Goal: Find contact information: Find contact information

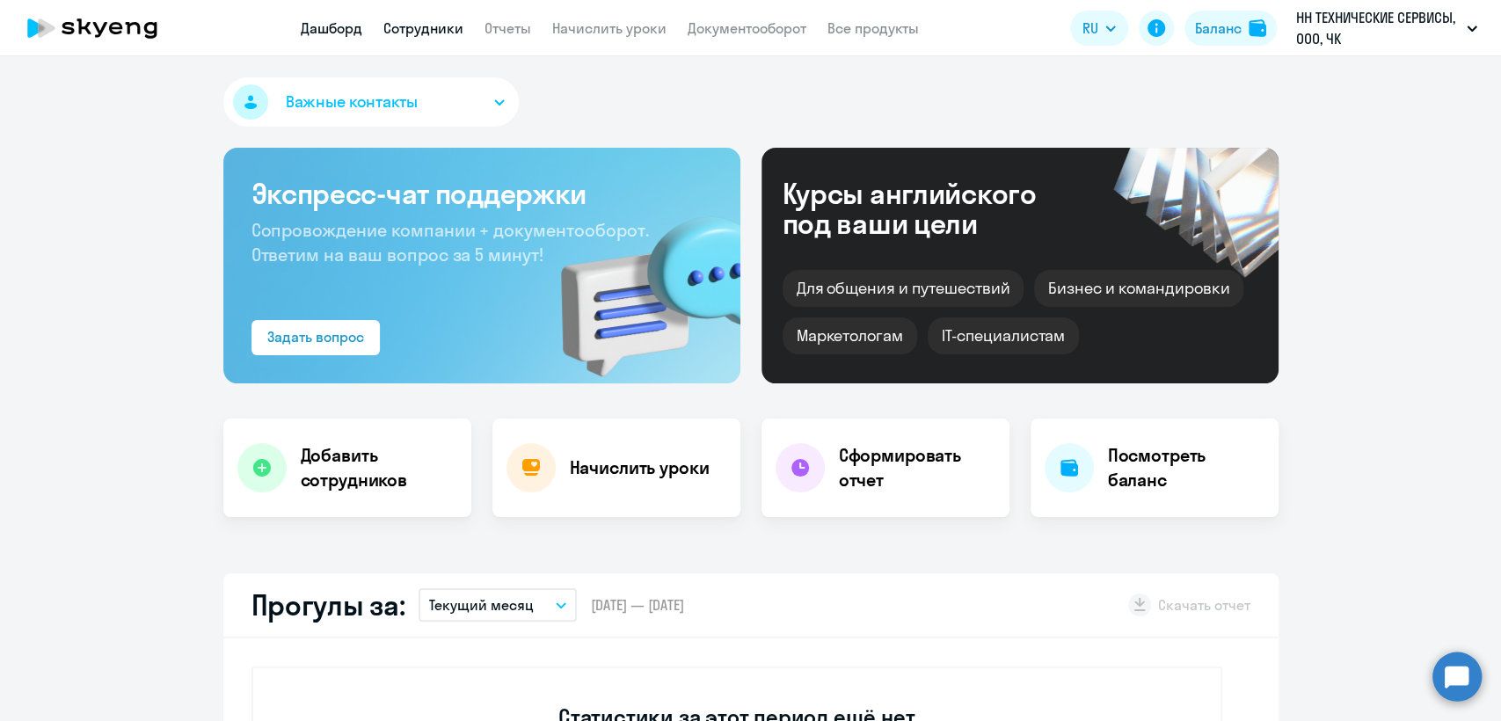
click at [429, 19] on link "Сотрудники" at bounding box center [423, 28] width 80 height 18
select select "30"
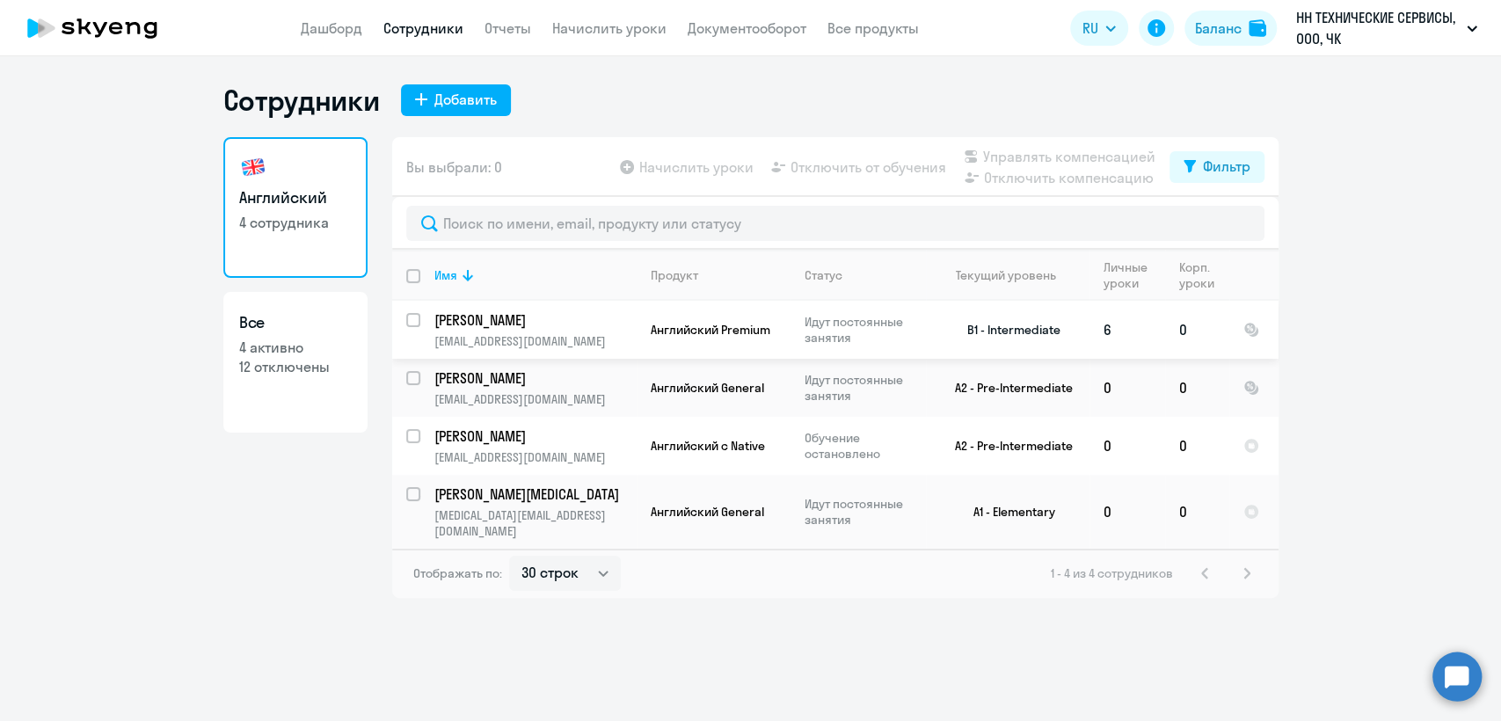
click at [746, 334] on span "Английский Premium" at bounding box center [710, 330] width 120 height 16
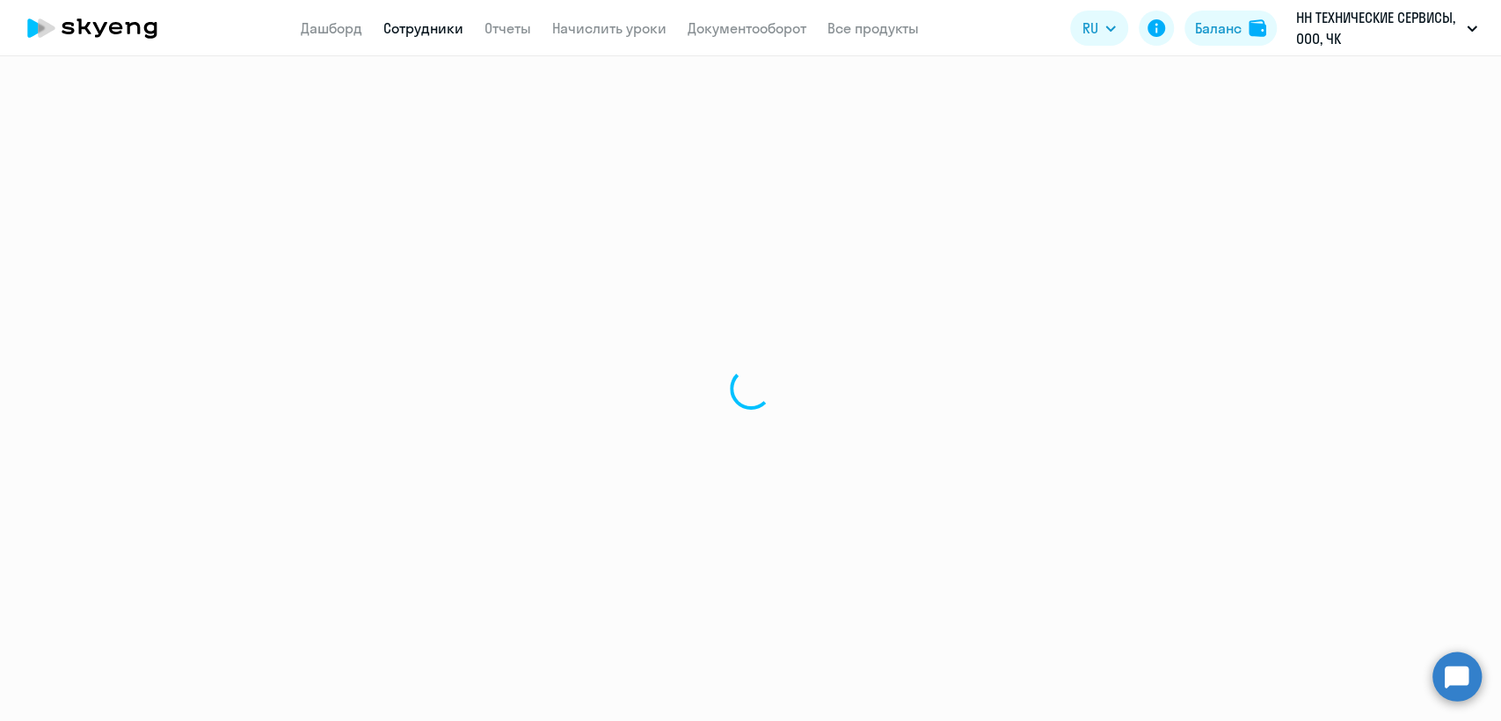
select select "english"
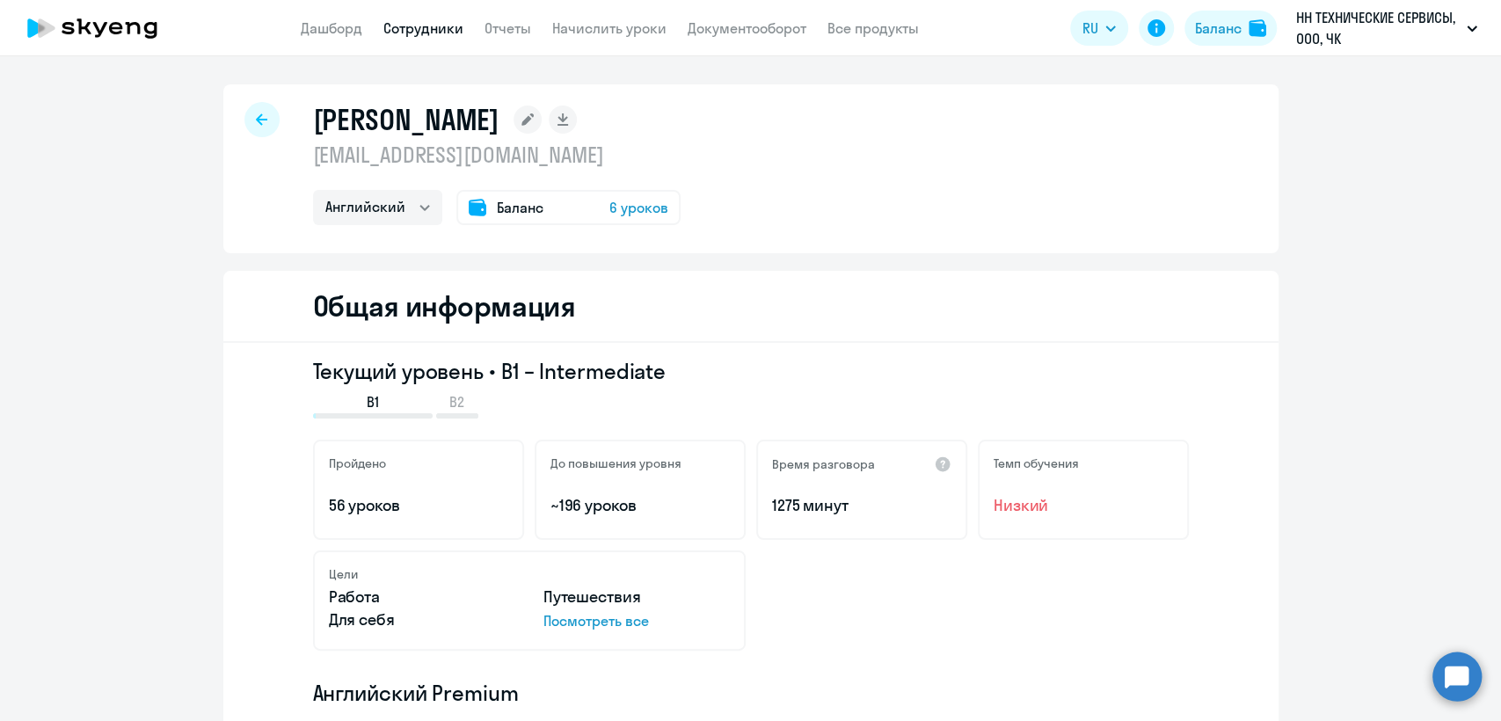
click at [483, 156] on p "[EMAIL_ADDRESS][DOMAIN_NAME]" at bounding box center [496, 155] width 367 height 28
copy p "[EMAIL_ADDRESS][DOMAIN_NAME]"
click at [432, 34] on link "Сотрудники" at bounding box center [423, 28] width 80 height 18
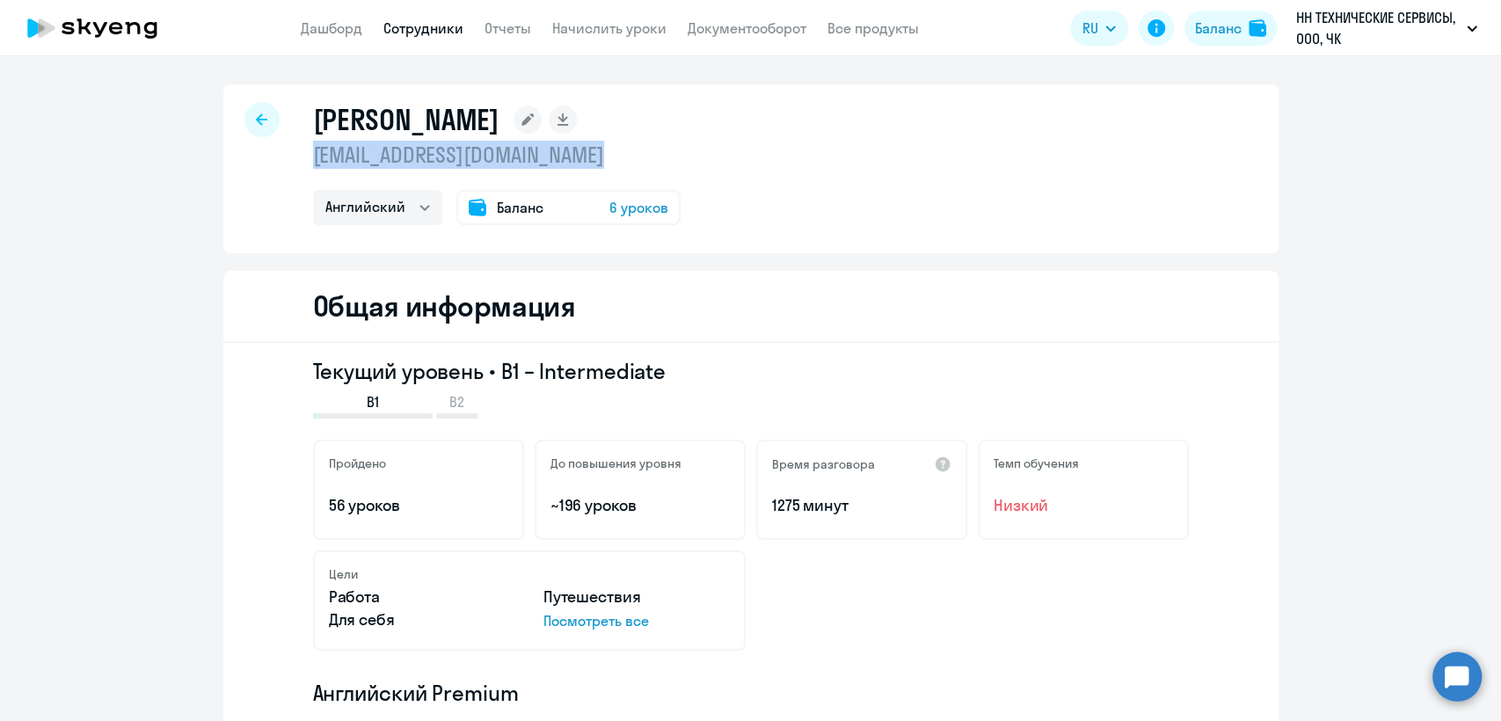
select select "30"
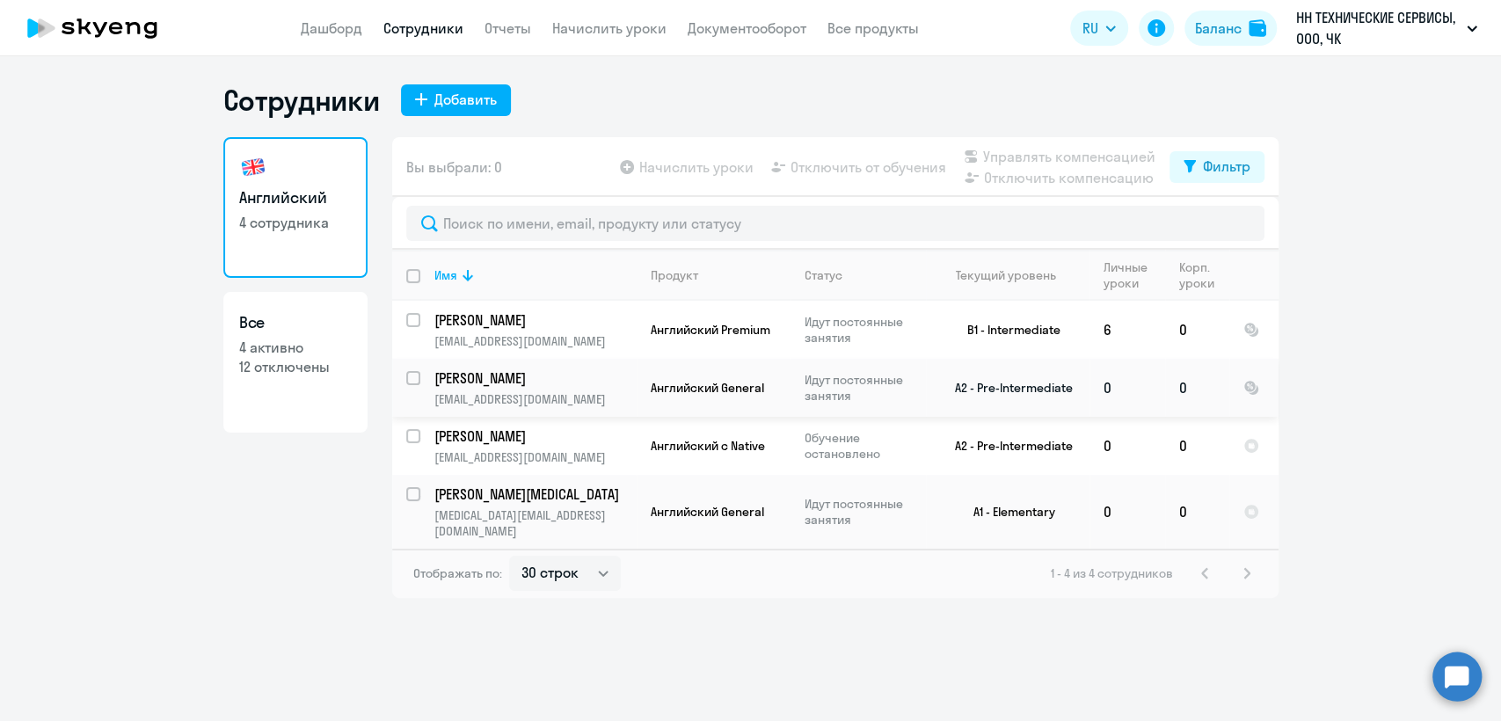
click at [574, 396] on p "[EMAIL_ADDRESS][DOMAIN_NAME]" at bounding box center [534, 399] width 201 height 16
select select "english"
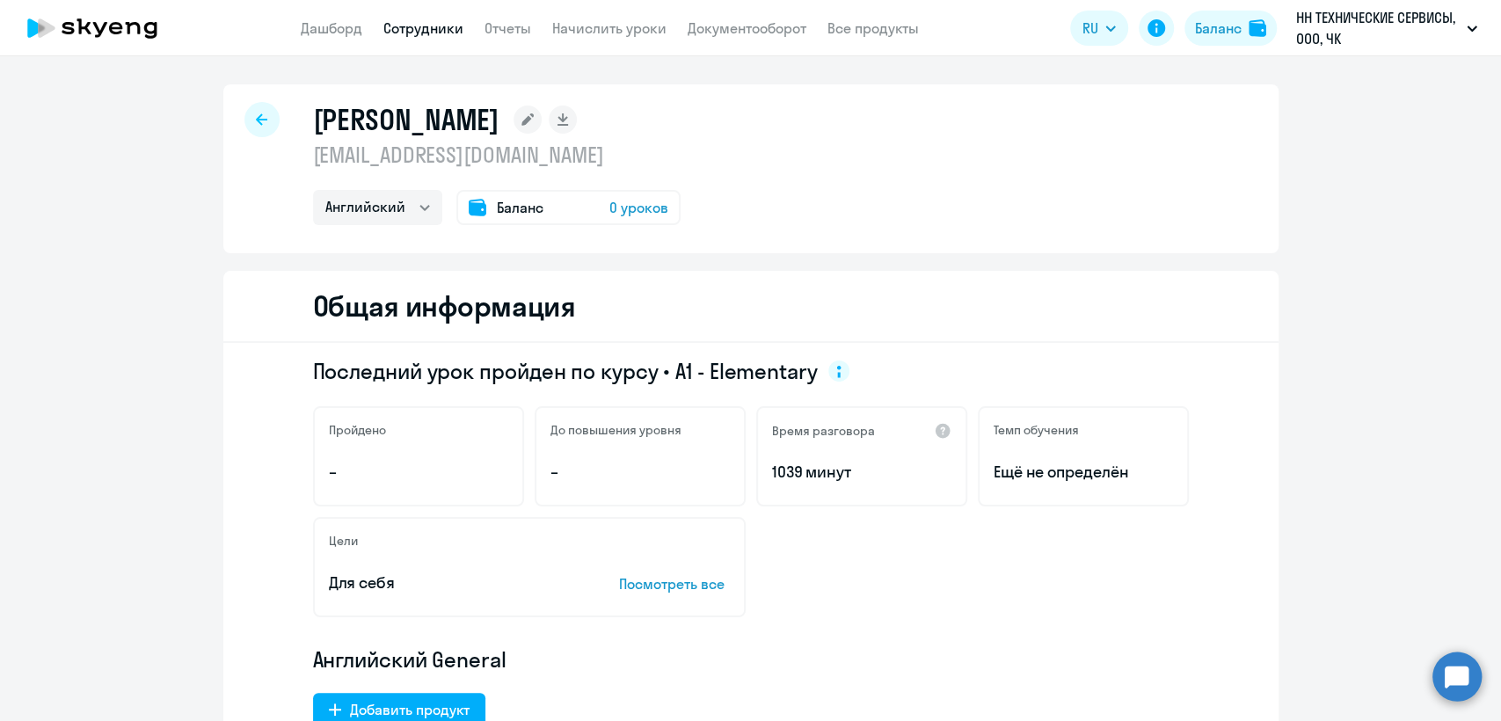
click at [413, 155] on p "[EMAIL_ADDRESS][DOMAIN_NAME]" at bounding box center [496, 155] width 367 height 28
copy p "[EMAIL_ADDRESS][DOMAIN_NAME]"
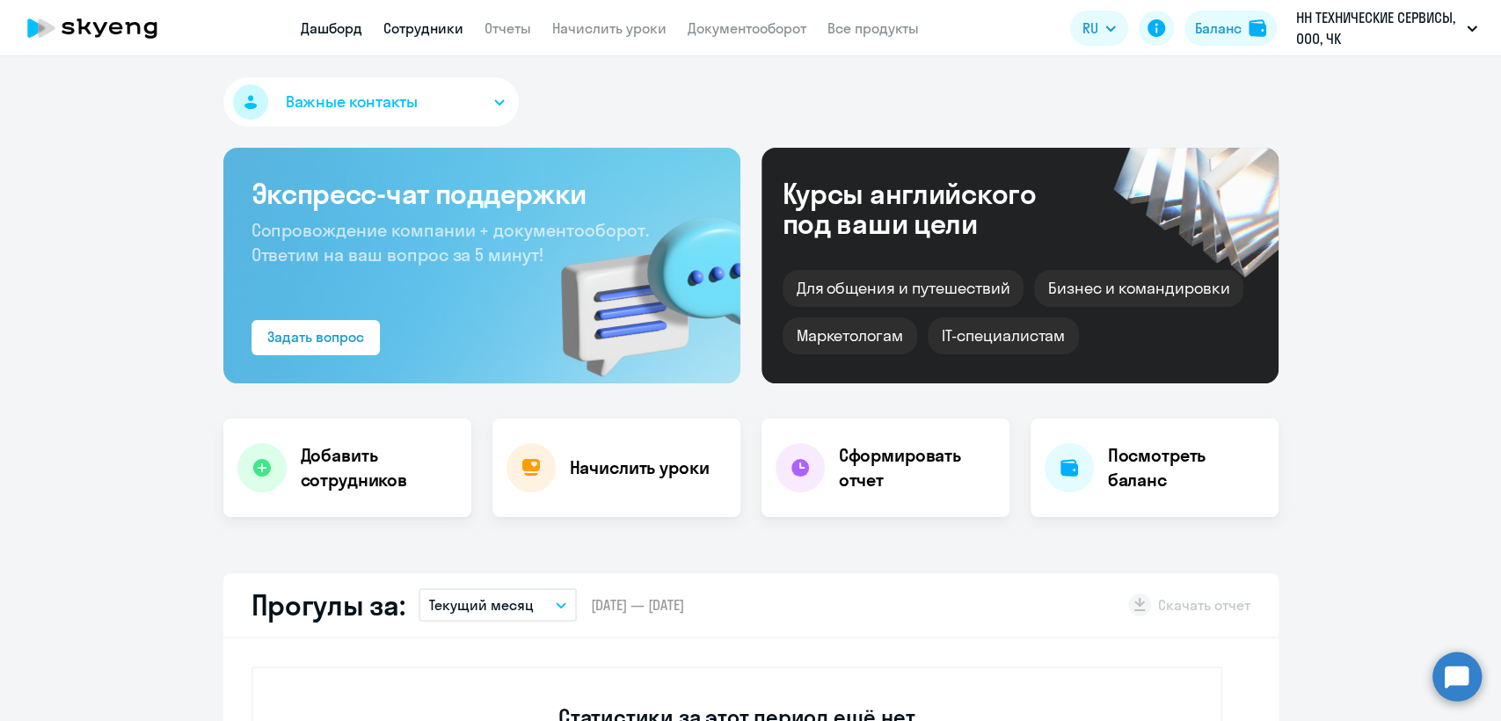
click at [438, 34] on link "Сотрудники" at bounding box center [423, 28] width 80 height 18
select select "30"
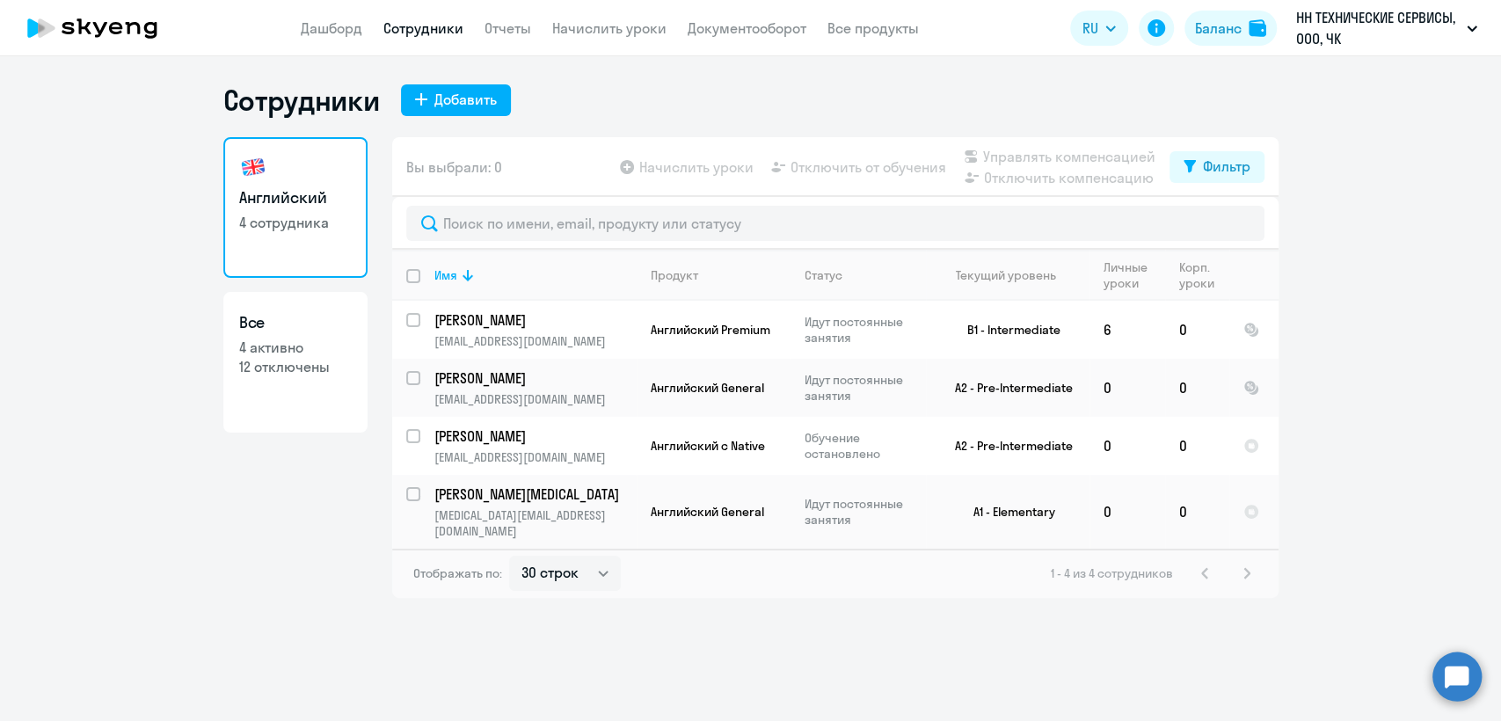
click at [412, 280] on input "deselect all" at bounding box center [423, 286] width 35 height 35
checkbox input "true"
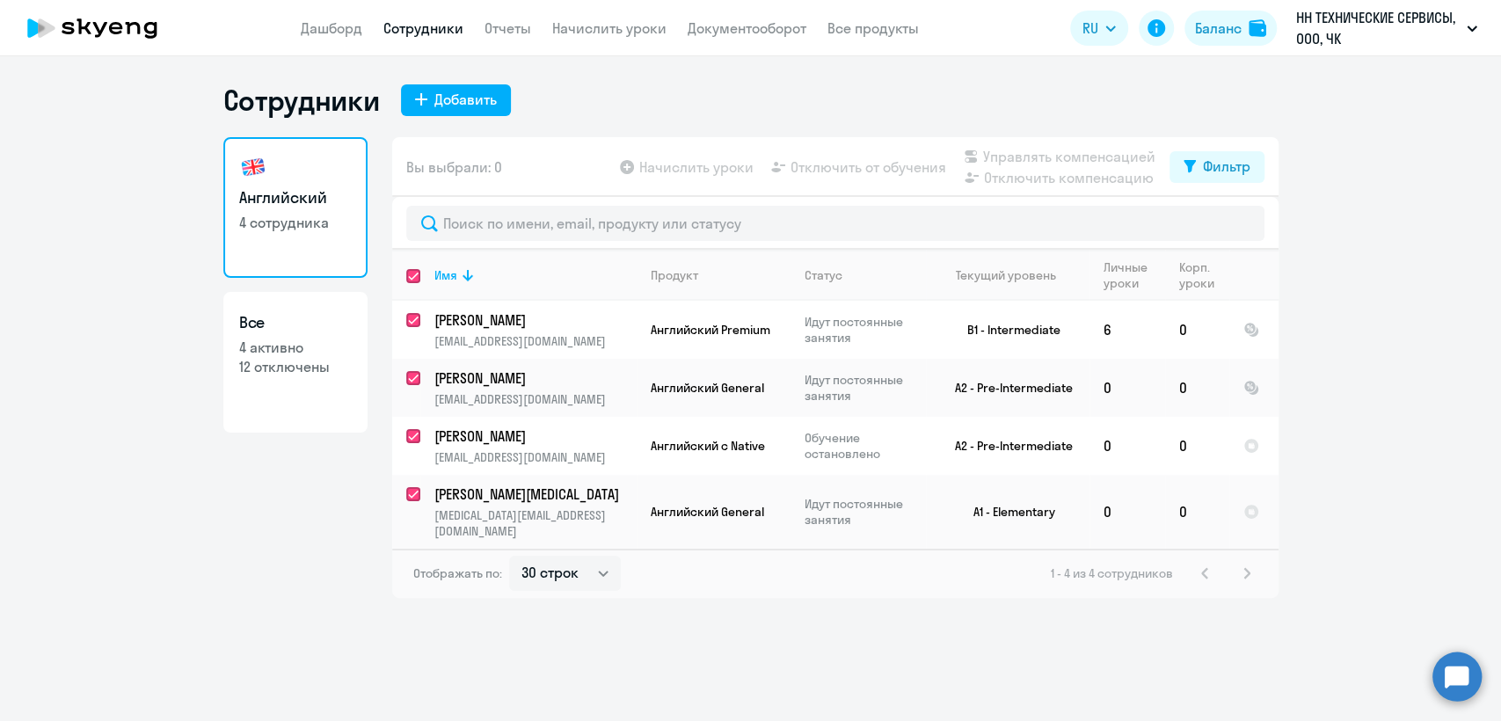
checkbox input "true"
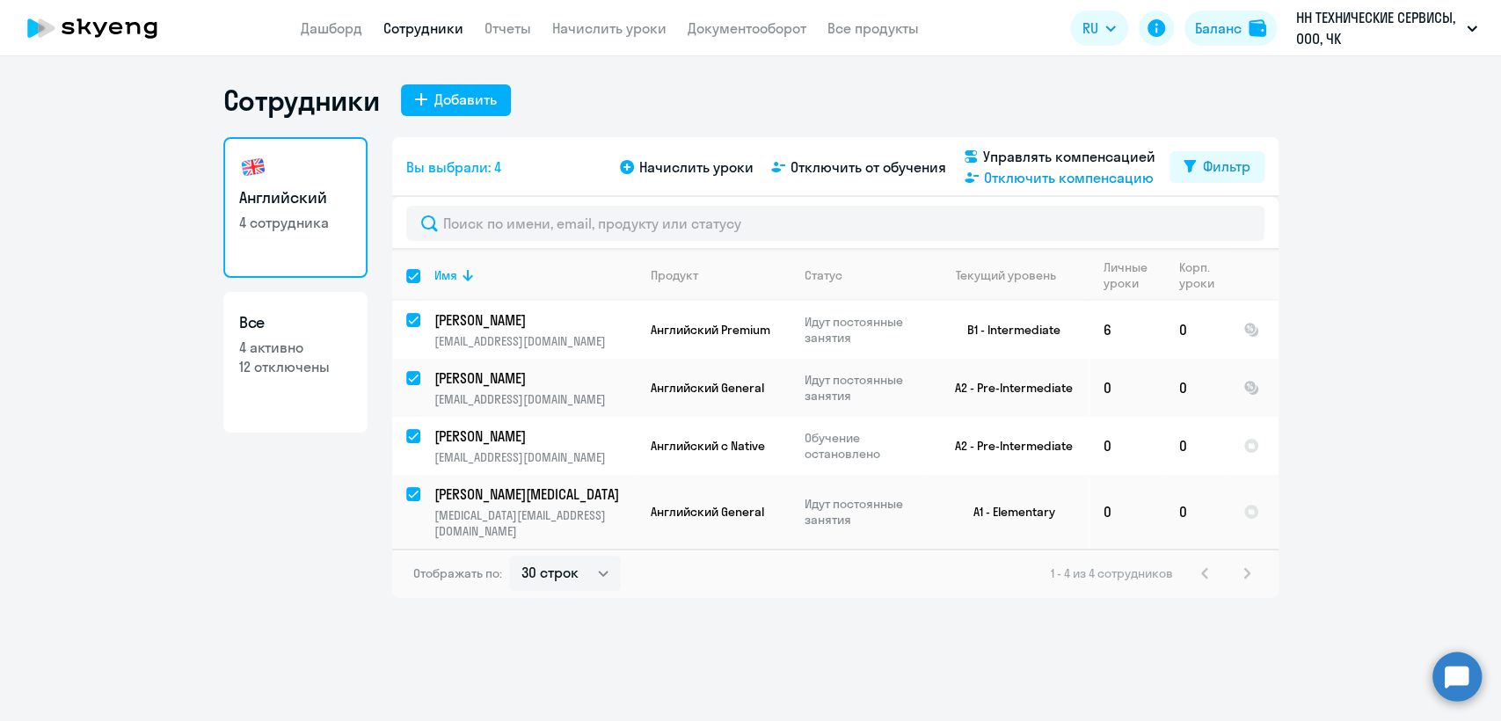
click at [1029, 179] on span "Отключить компенсацию" at bounding box center [1069, 177] width 170 height 21
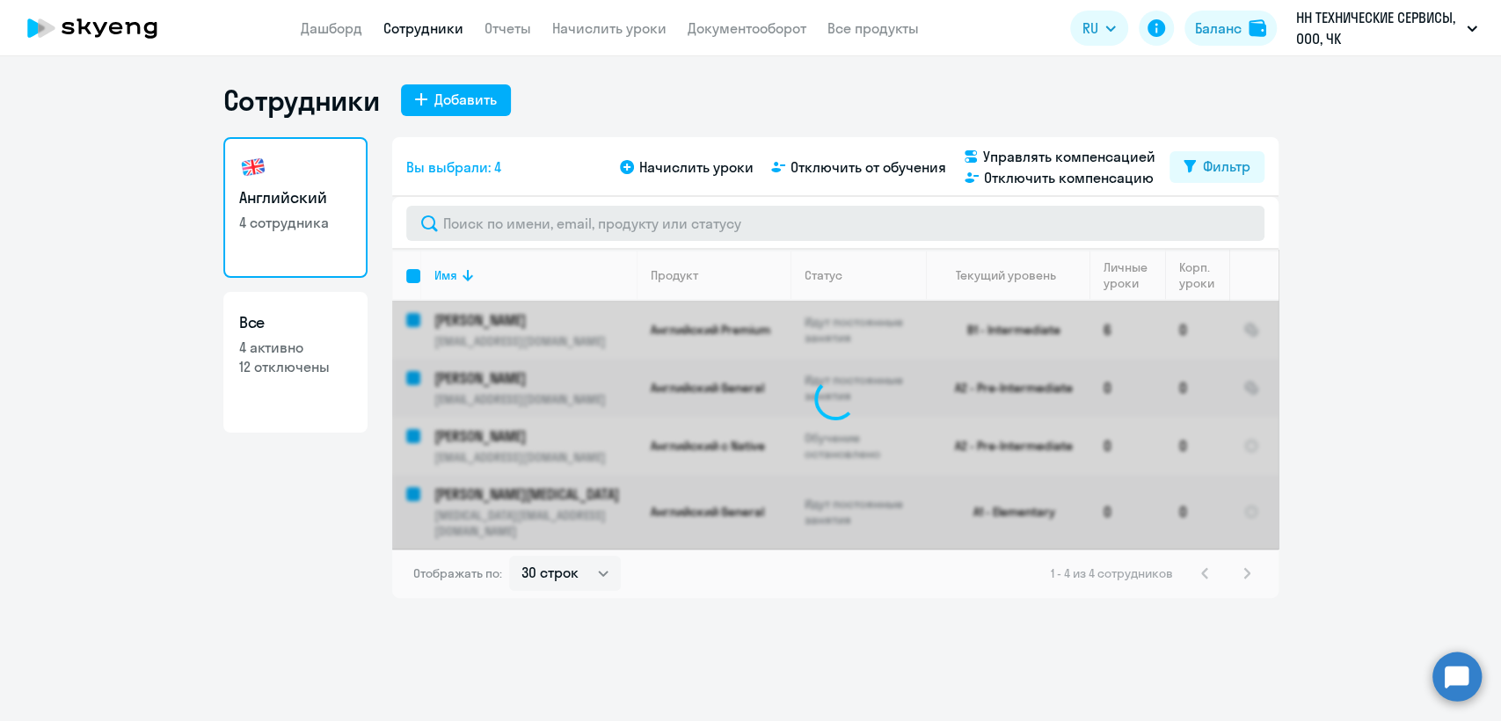
checkbox input "false"
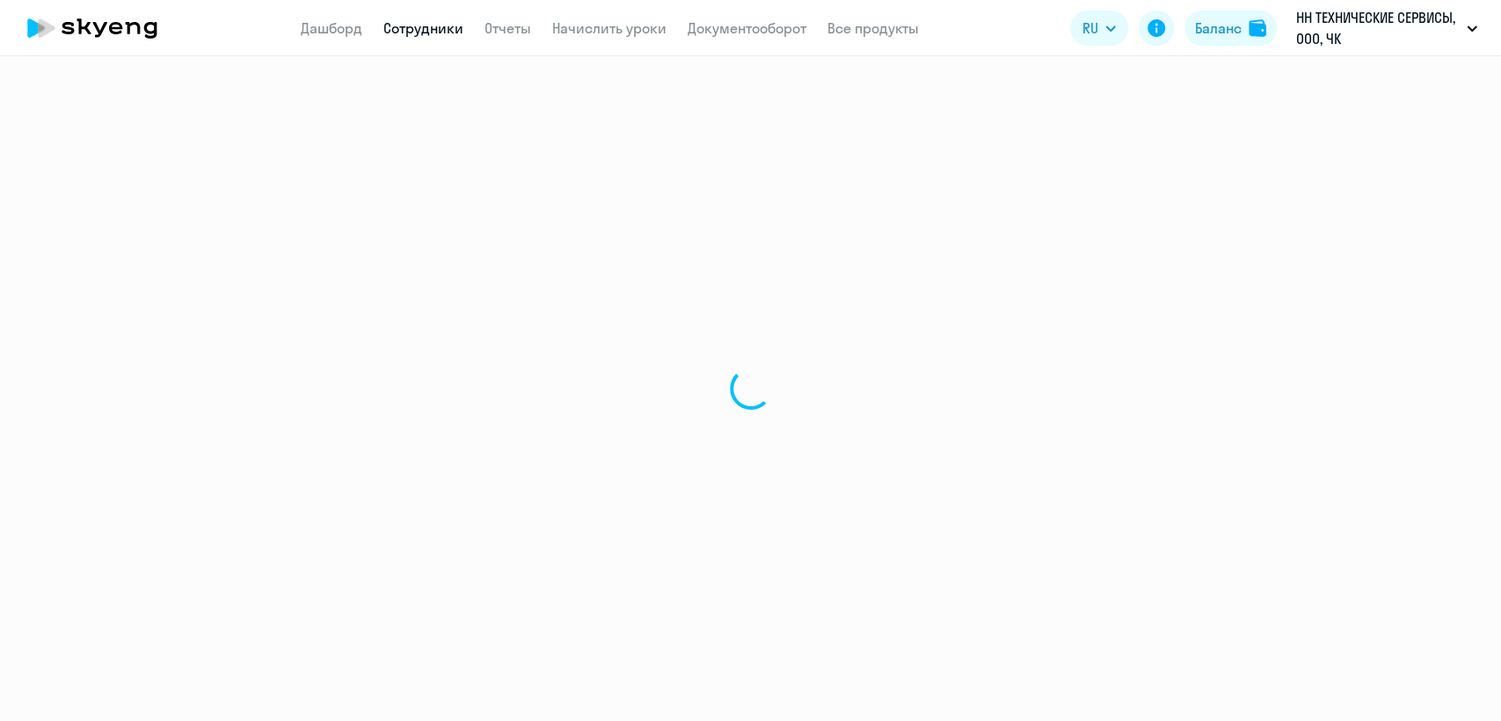
select select "30"
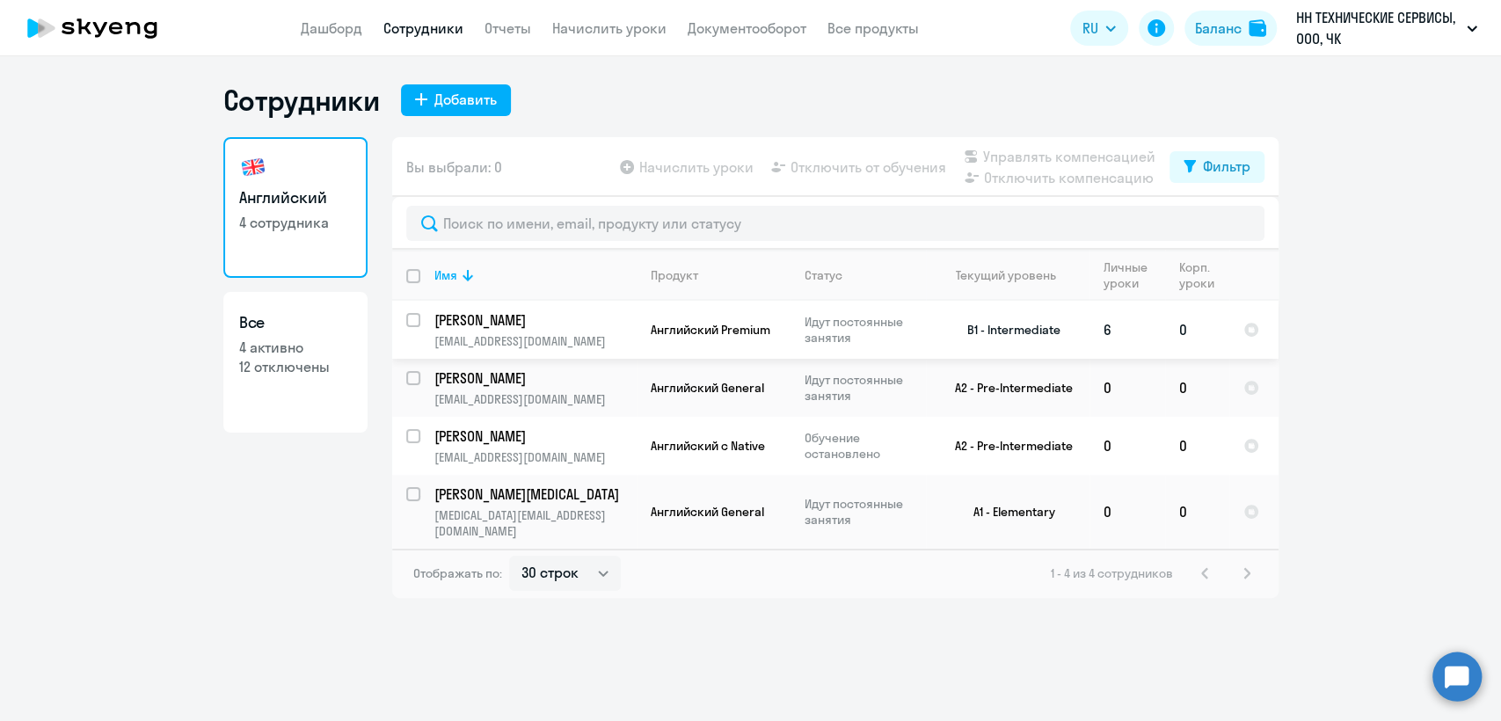
click at [416, 316] on input "select row 6197152" at bounding box center [423, 330] width 35 height 35
checkbox input "true"
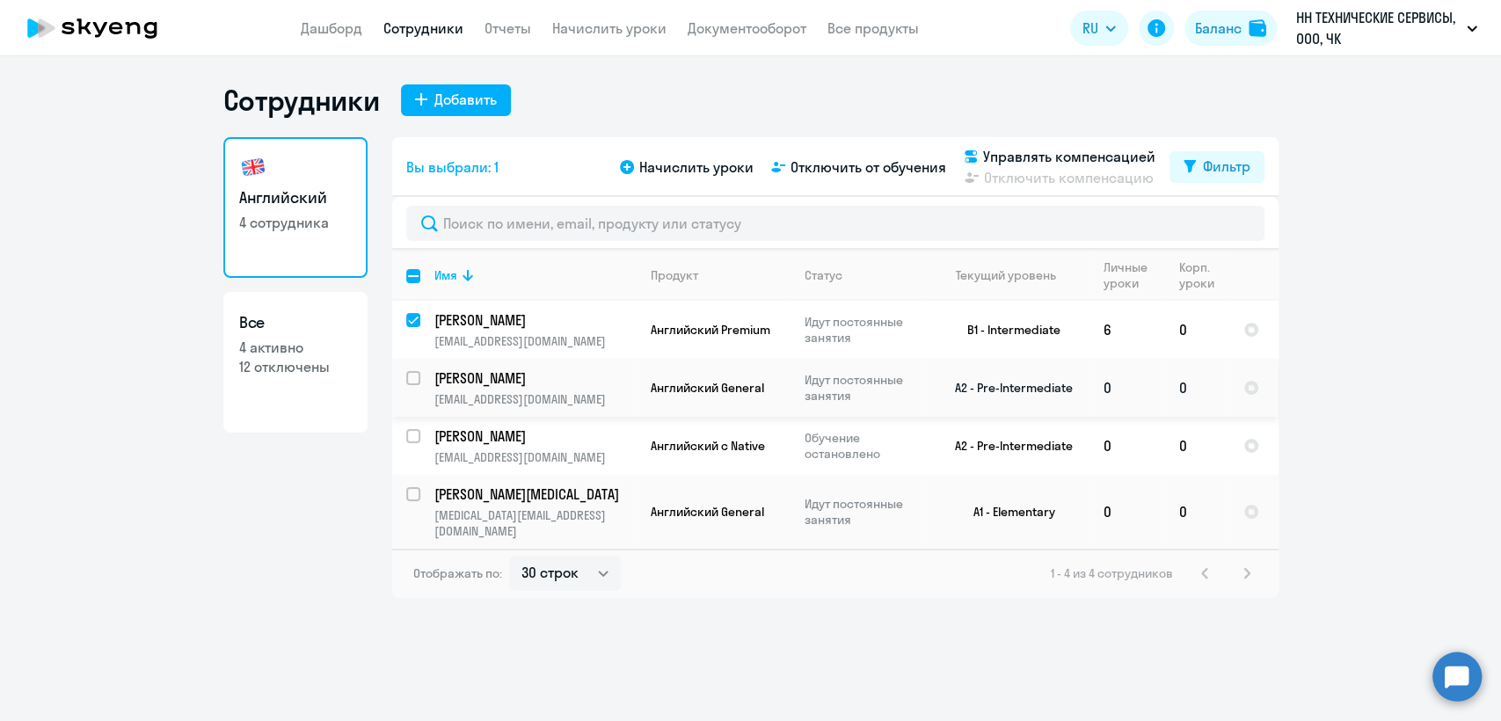
click at [411, 381] on input "select row 14334892" at bounding box center [423, 388] width 35 height 35
checkbox input "true"
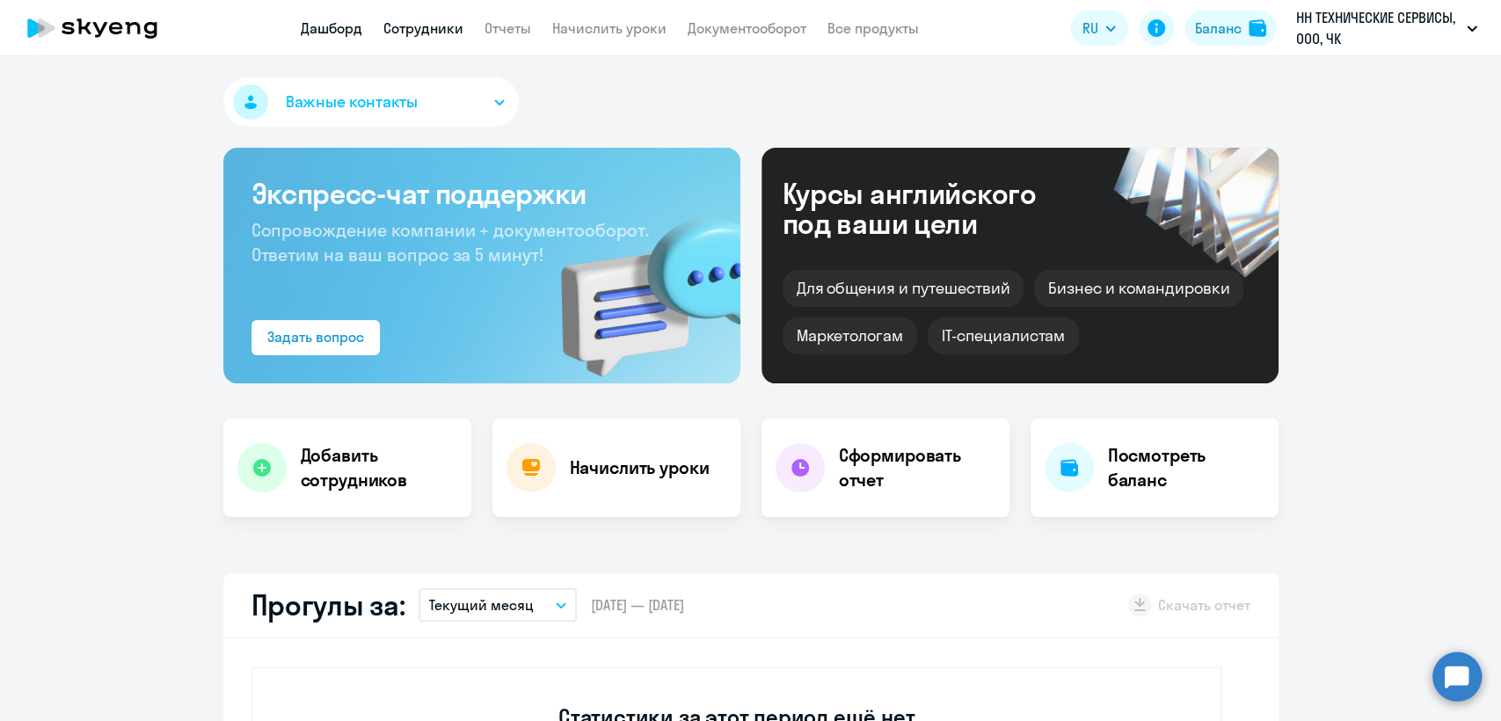
click at [410, 33] on link "Сотрудники" at bounding box center [423, 28] width 80 height 18
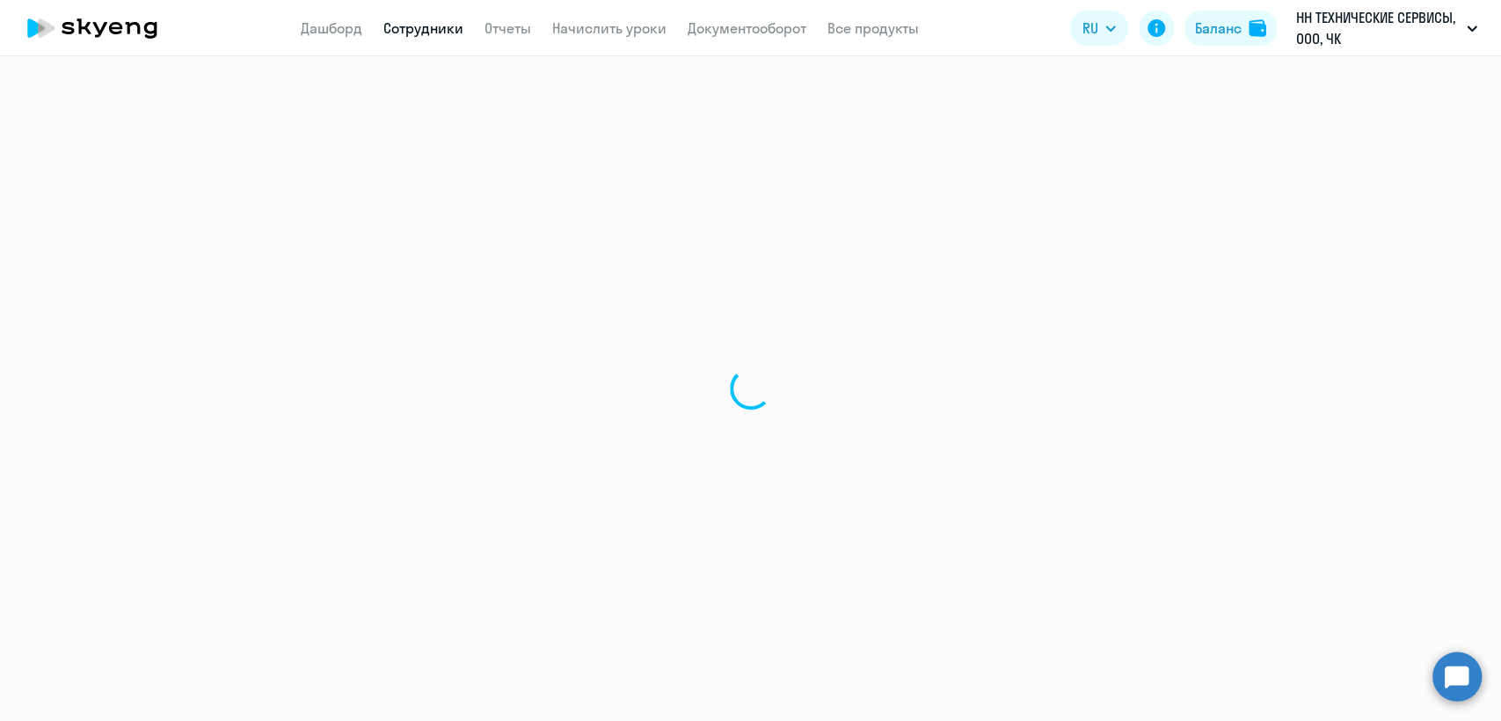
select select "30"
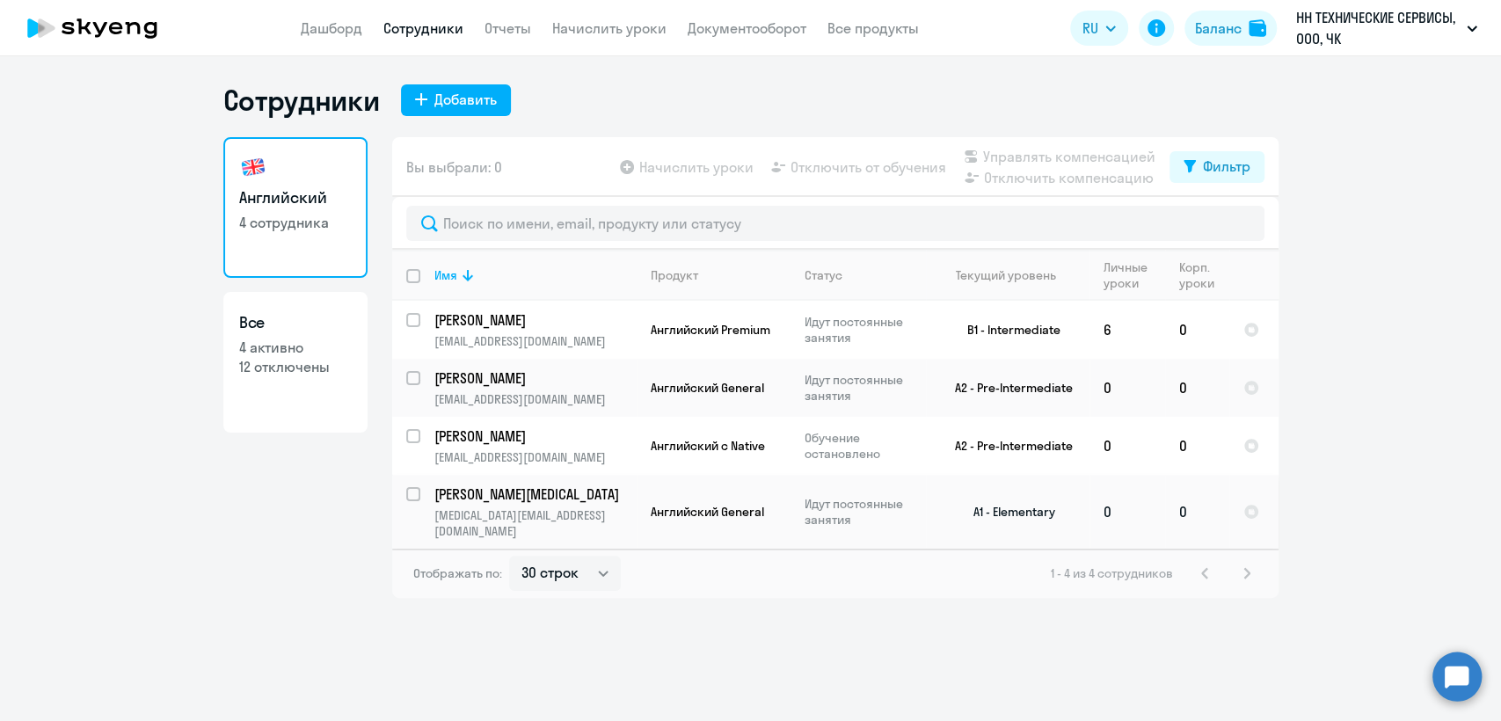
click at [585, 496] on p "[PERSON_NAME][MEDICAL_DATA]" at bounding box center [533, 493] width 199 height 19
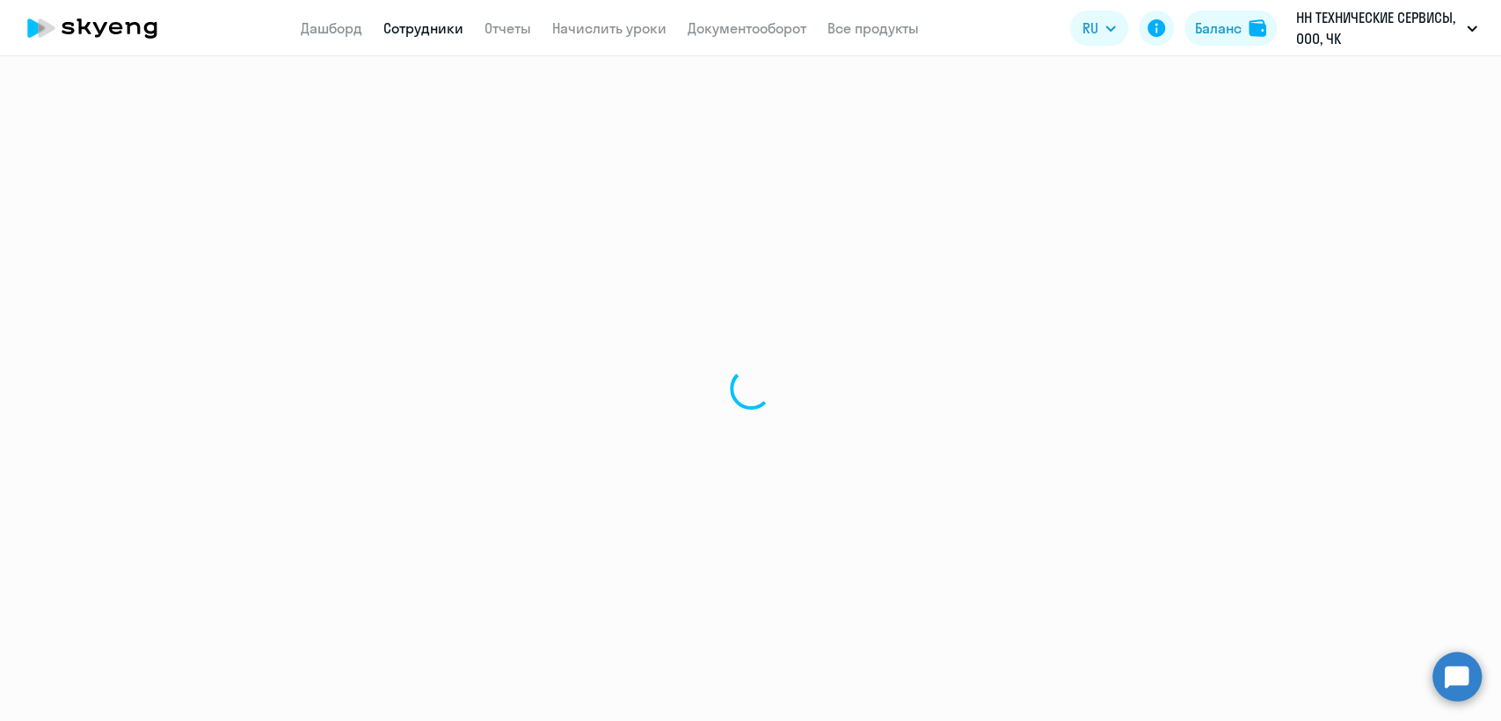
select select "english"
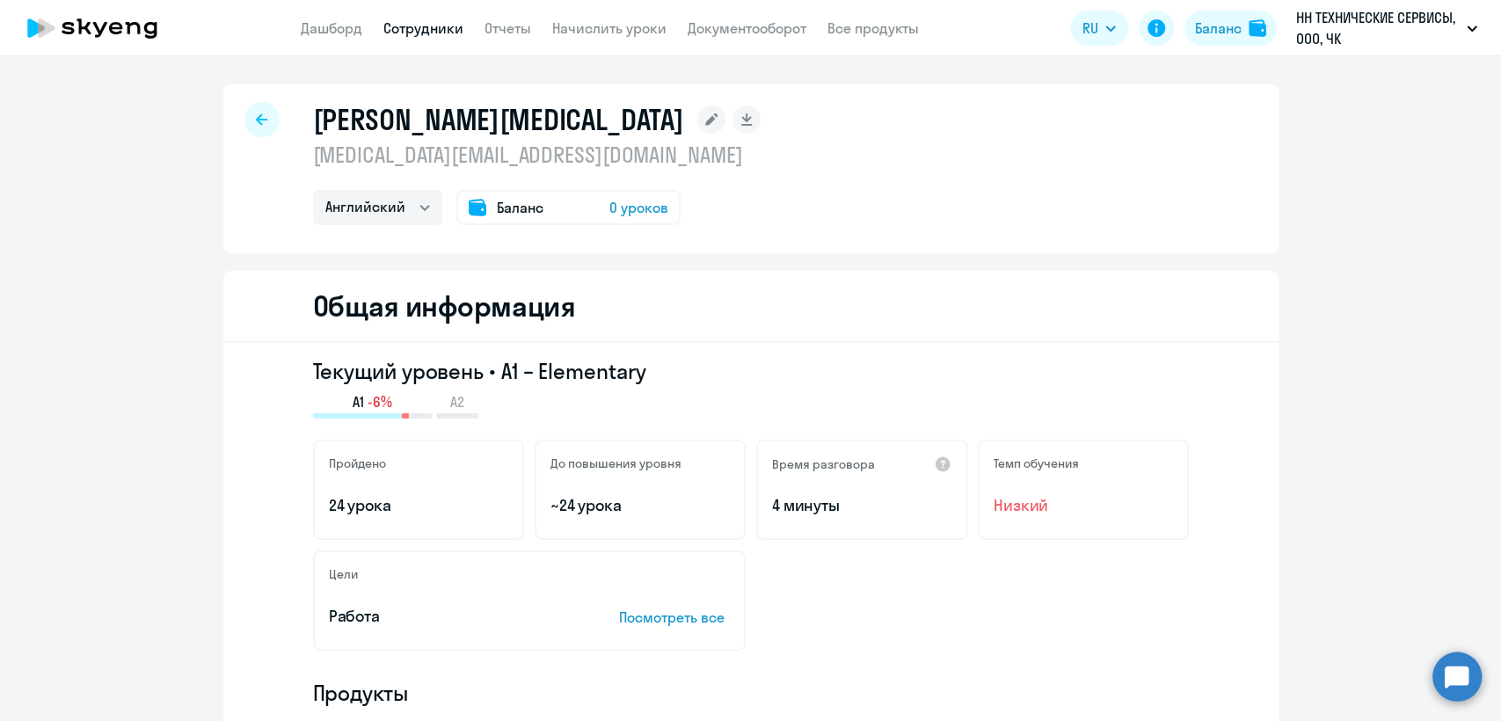
click at [452, 157] on p "[MEDICAL_DATA][EMAIL_ADDRESS][DOMAIN_NAME]" at bounding box center [537, 155] width 448 height 28
click at [452, 157] on p "nikita.boychenko.2016@mail.ru" at bounding box center [537, 155] width 448 height 28
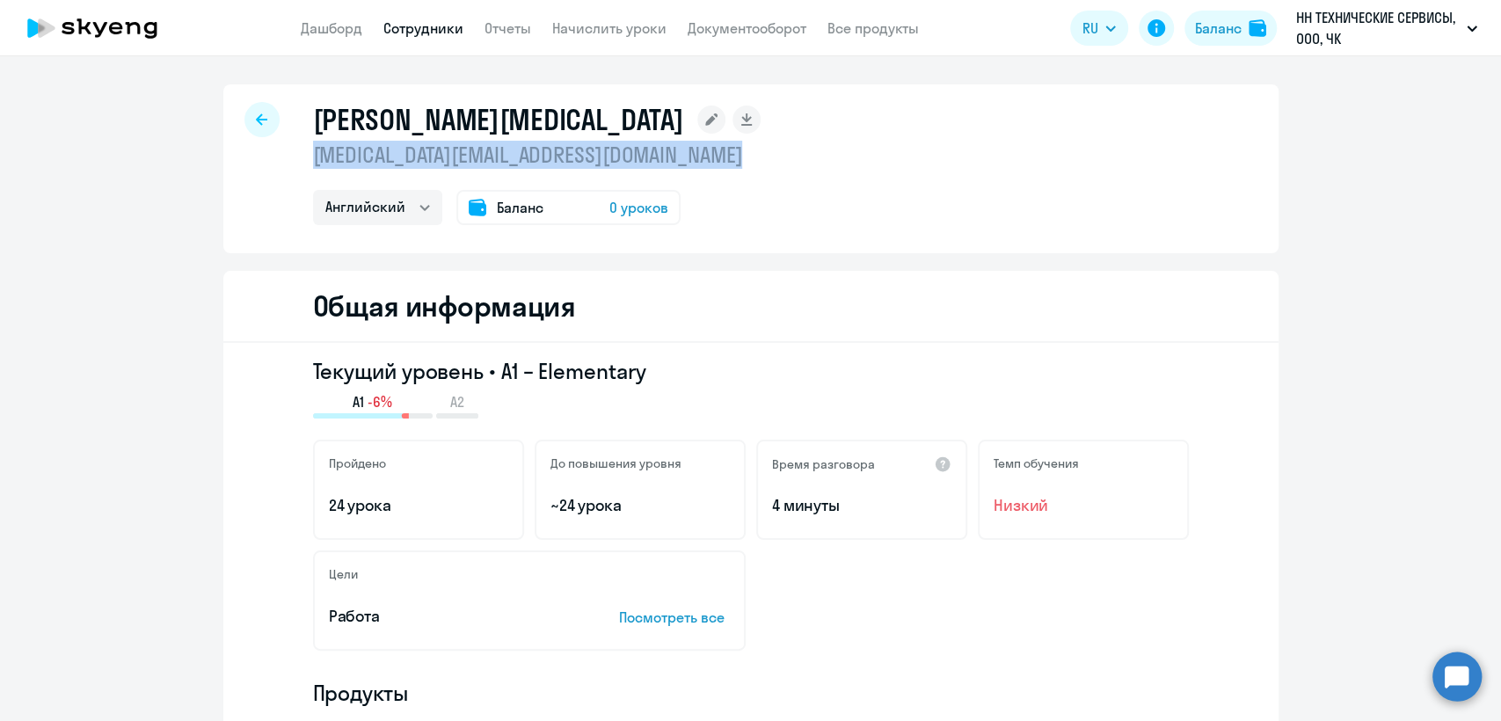
click at [452, 157] on p "nikita.boychenko.2016@mail.ru" at bounding box center [537, 155] width 448 height 28
copy p "nikita.boychenko.2016@mail.ru"
click at [409, 34] on link "Сотрудники" at bounding box center [423, 28] width 80 height 18
select select "30"
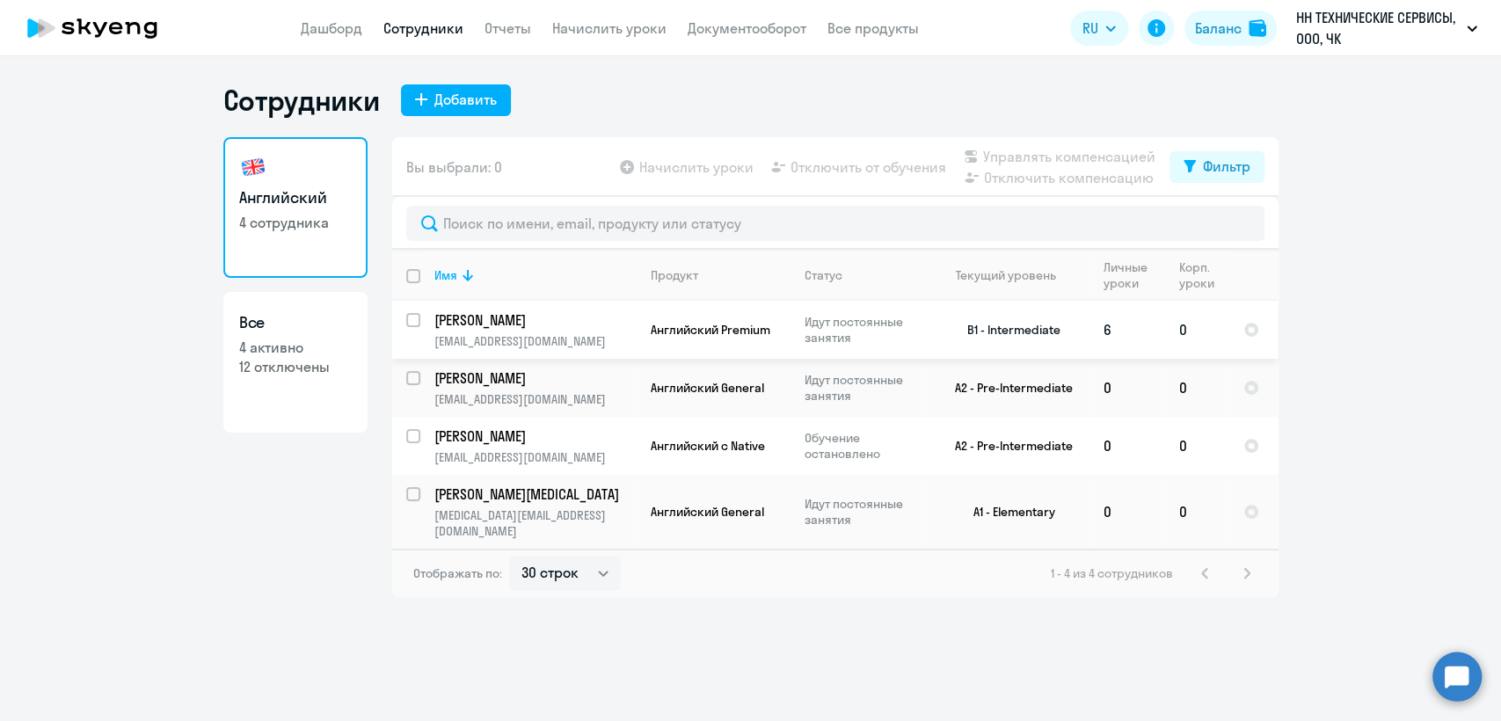
click at [409, 318] on input "select row 6197152" at bounding box center [423, 330] width 35 height 35
checkbox input "true"
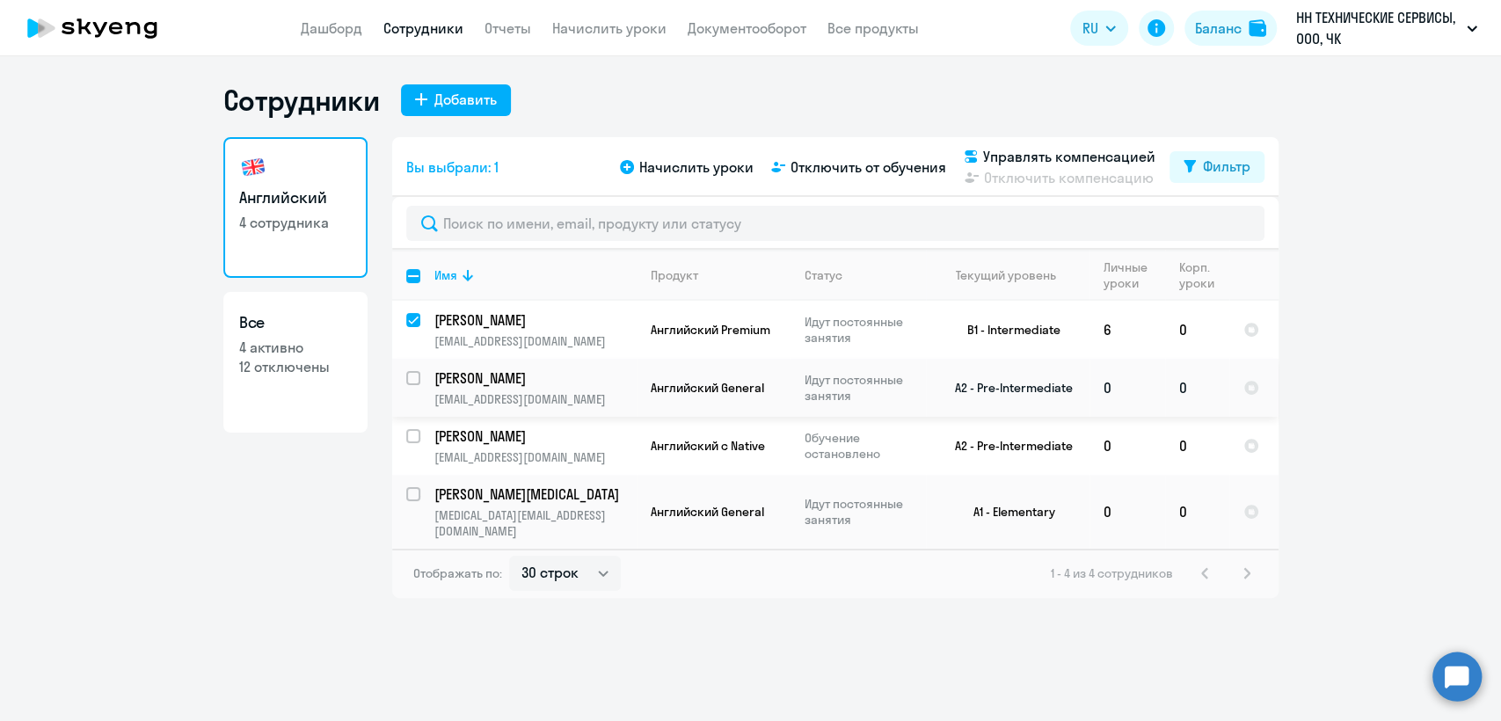
click at [410, 378] on input "select row 14334892" at bounding box center [423, 388] width 35 height 35
checkbox input "true"
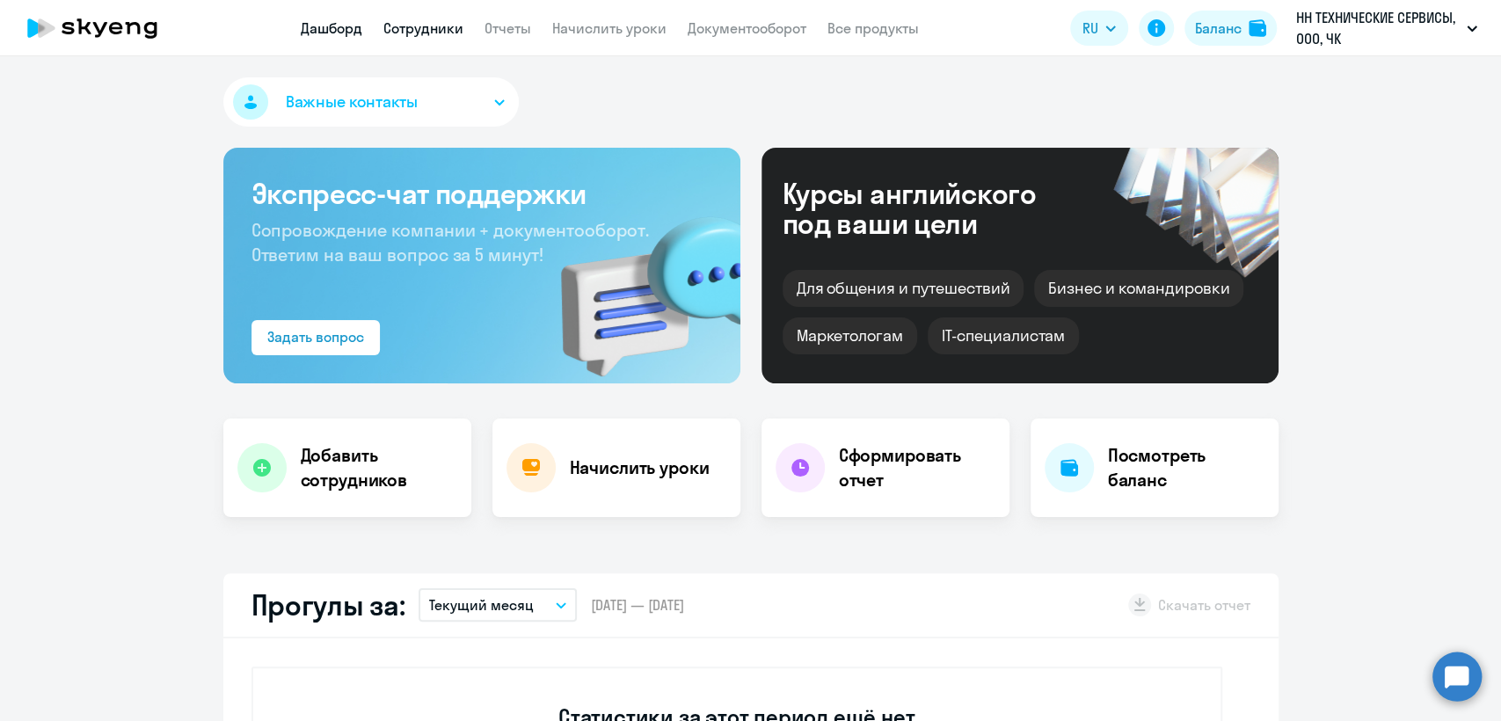
click at [454, 36] on link "Сотрудники" at bounding box center [423, 28] width 80 height 18
select select "30"
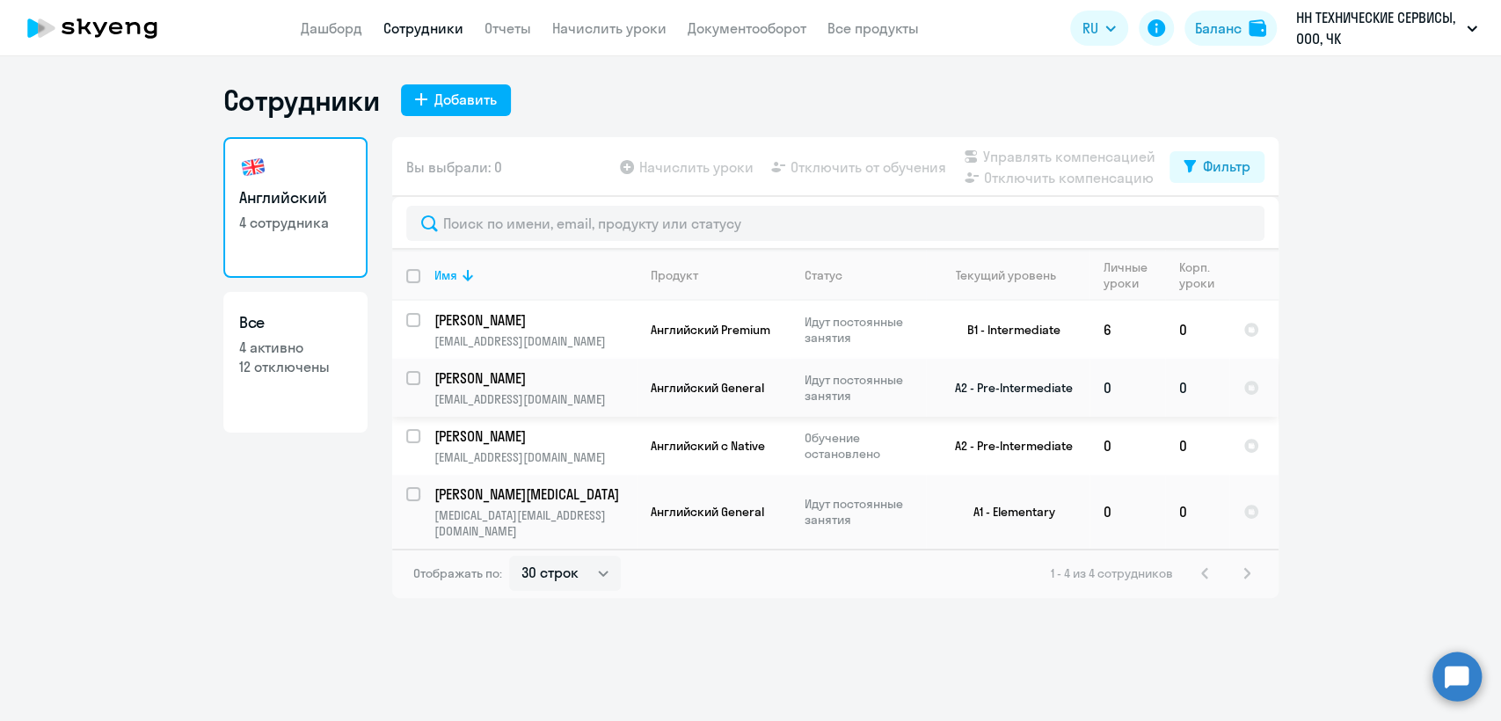
click at [712, 401] on td "Английский General" at bounding box center [713, 388] width 154 height 58
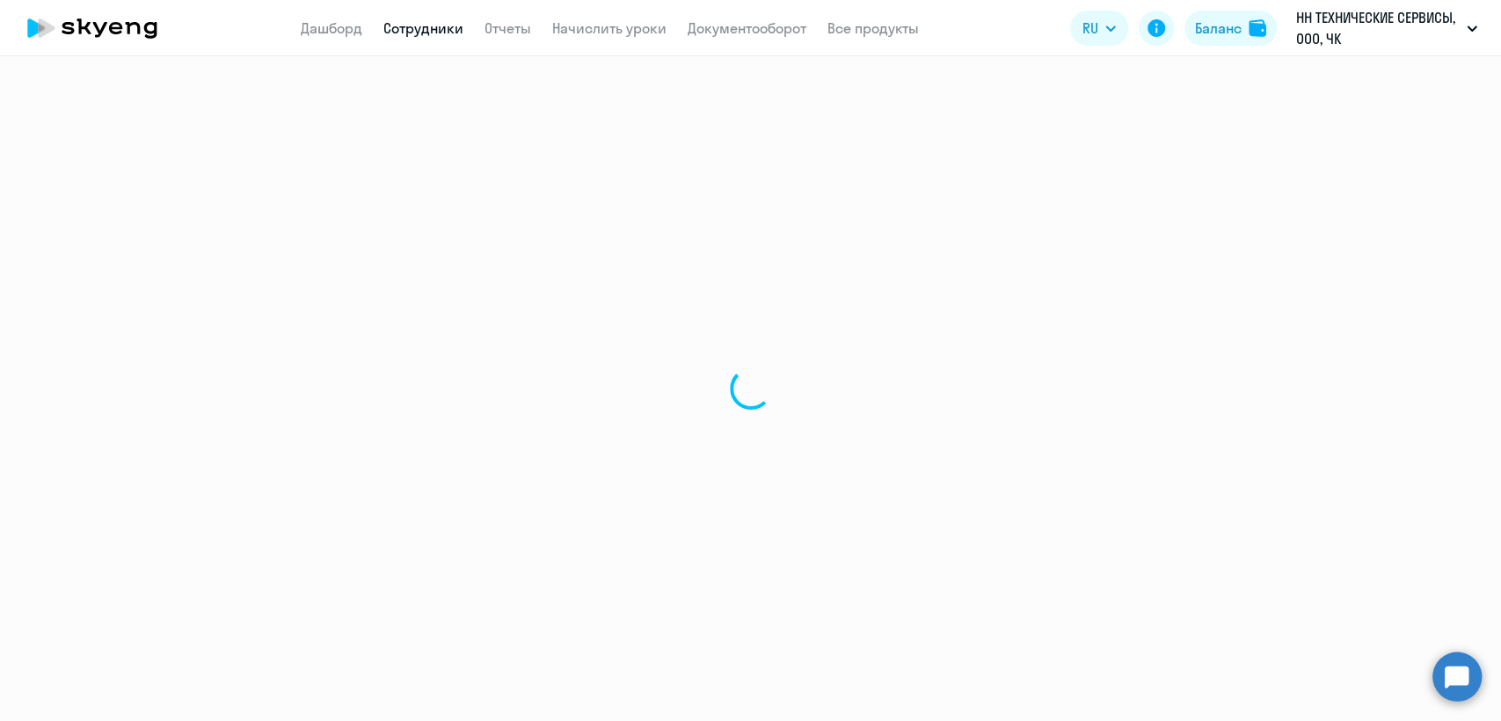
select select "english"
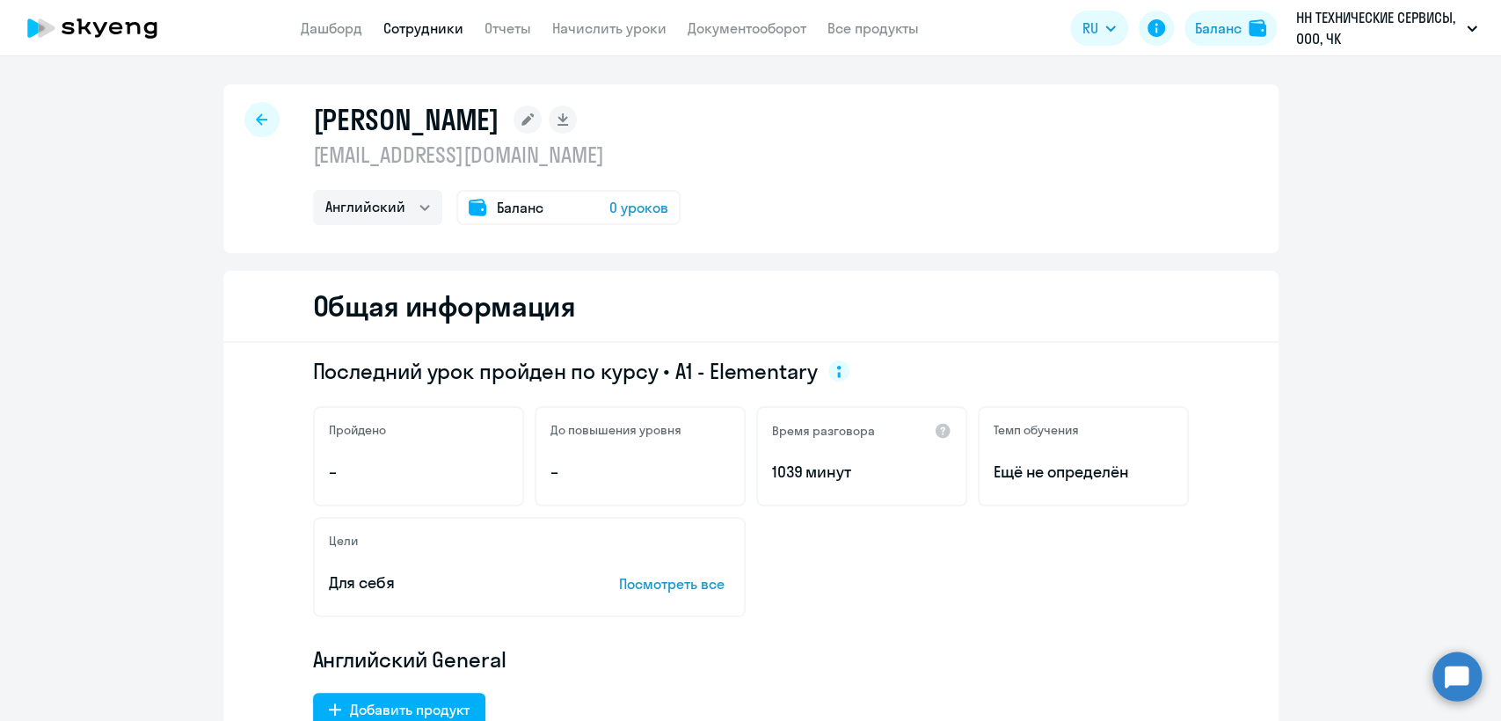
click at [417, 159] on p "[EMAIL_ADDRESS][DOMAIN_NAME]" at bounding box center [496, 155] width 367 height 28
copy p "[EMAIL_ADDRESS][DOMAIN_NAME]"
click at [456, 34] on link "Сотрудники" at bounding box center [423, 28] width 80 height 18
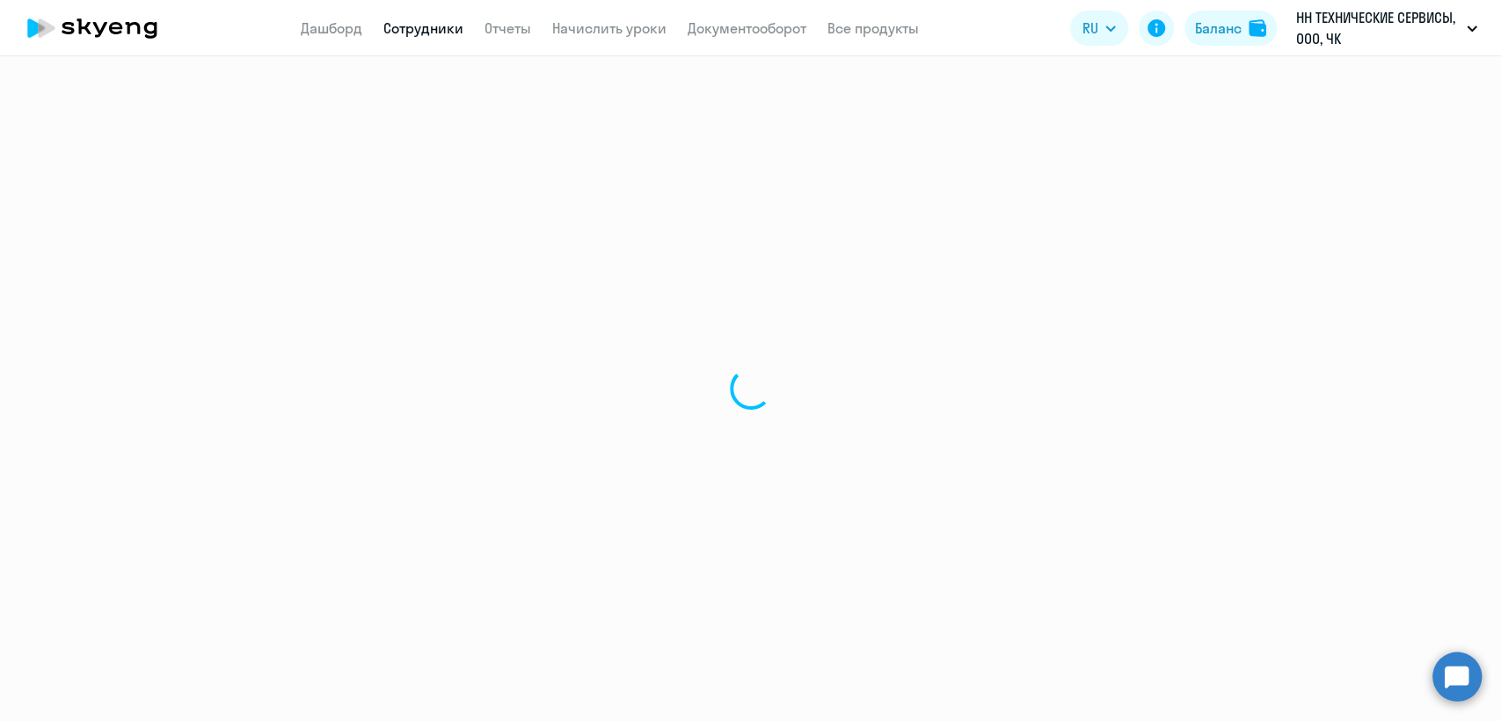
select select "30"
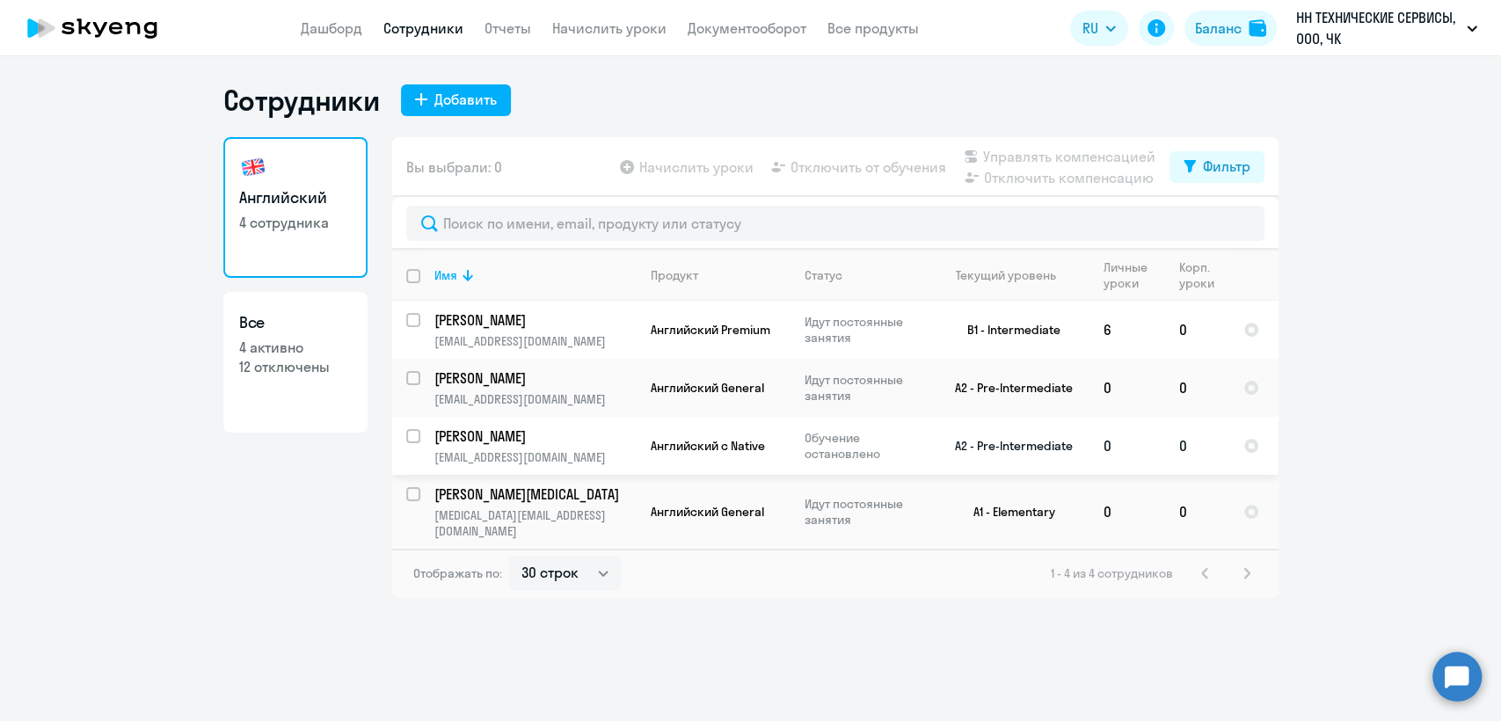
click at [572, 452] on p "kovdn@mail.ru" at bounding box center [534, 457] width 201 height 16
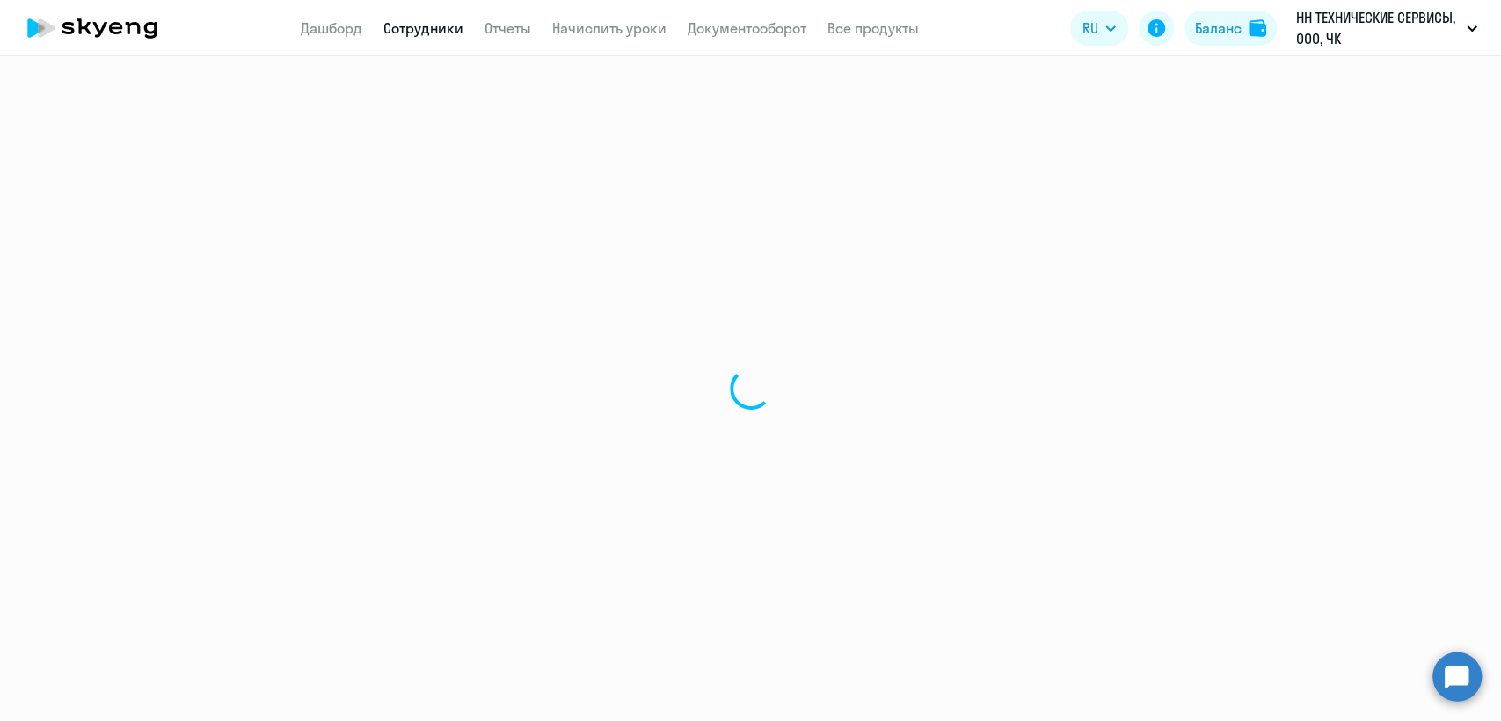
select select "english"
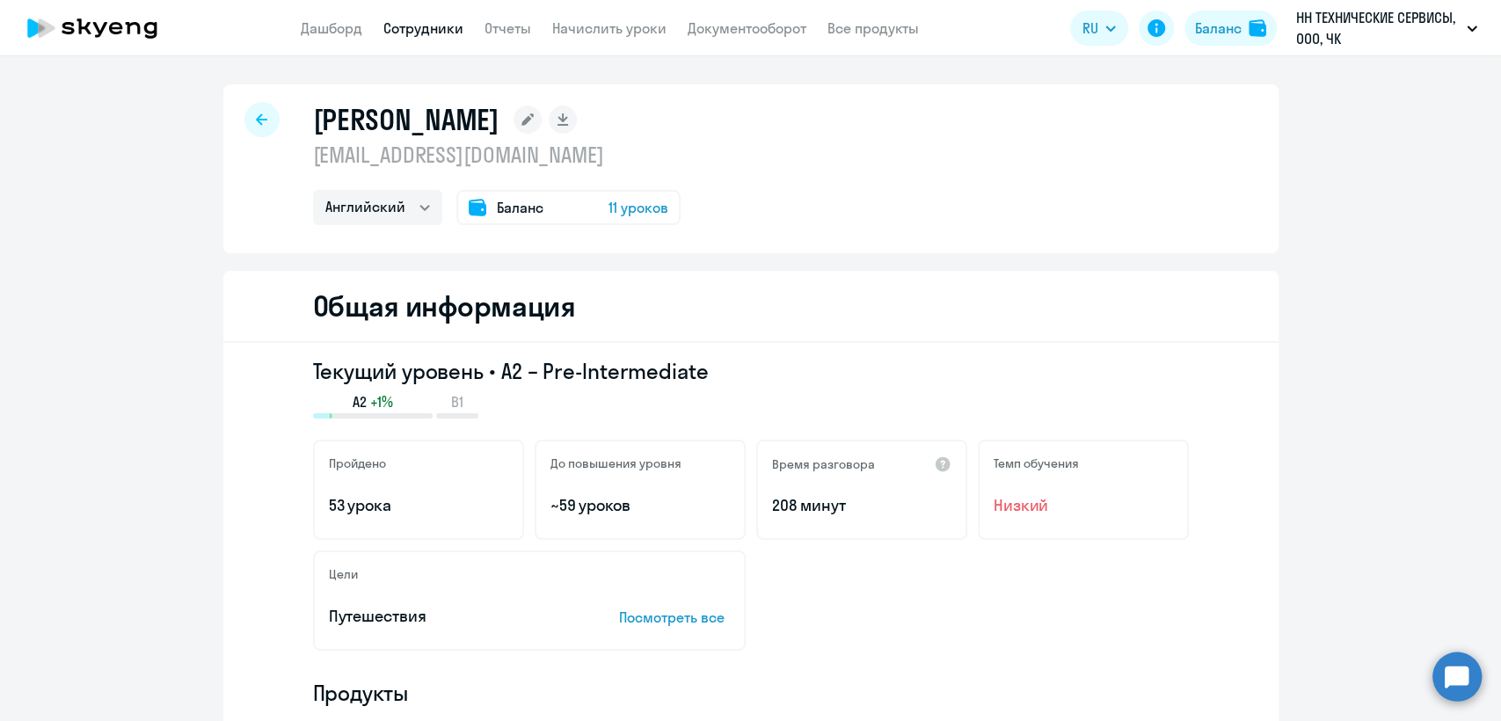
click at [429, 150] on p "kovdn@mail.ru" at bounding box center [496, 155] width 367 height 28
copy p "kovdn@mail.ru"
click at [408, 24] on link "Сотрудники" at bounding box center [423, 28] width 80 height 18
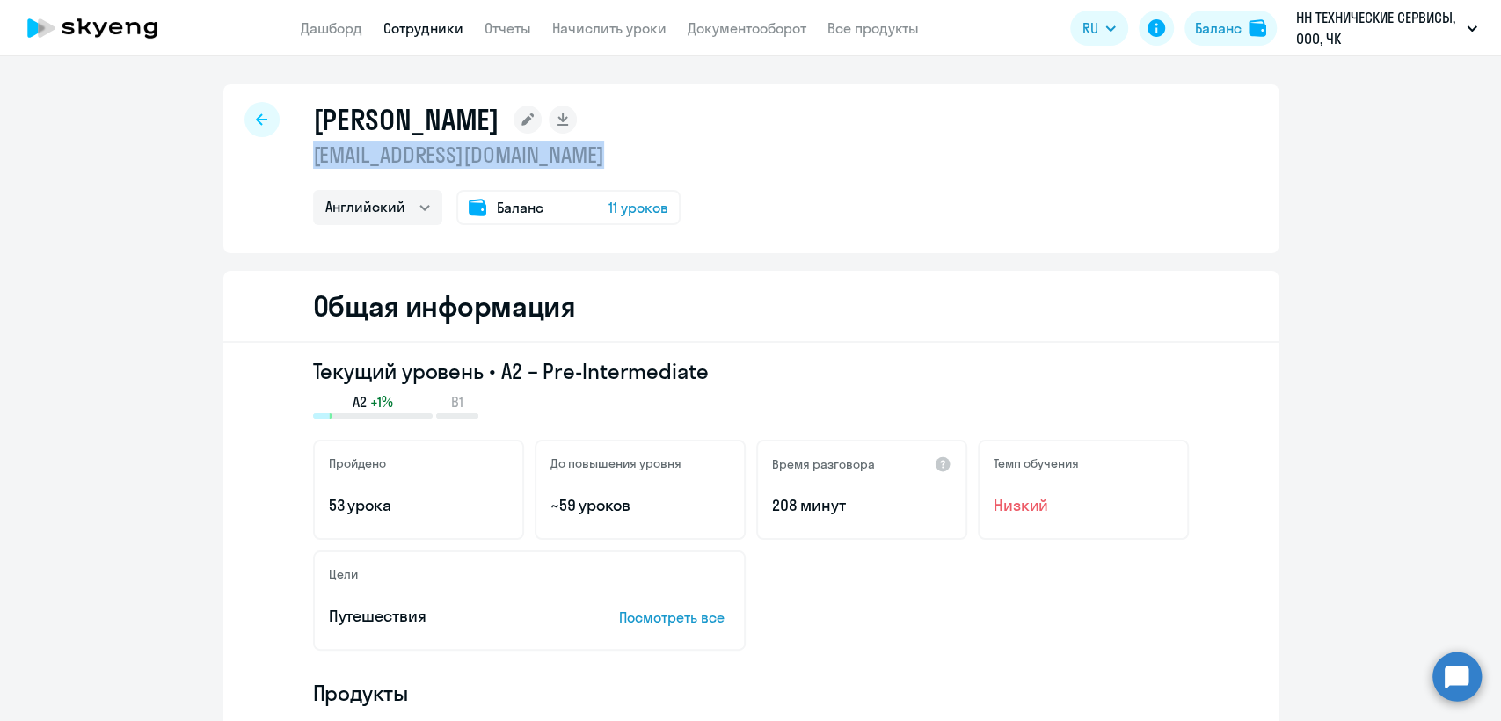
select select "30"
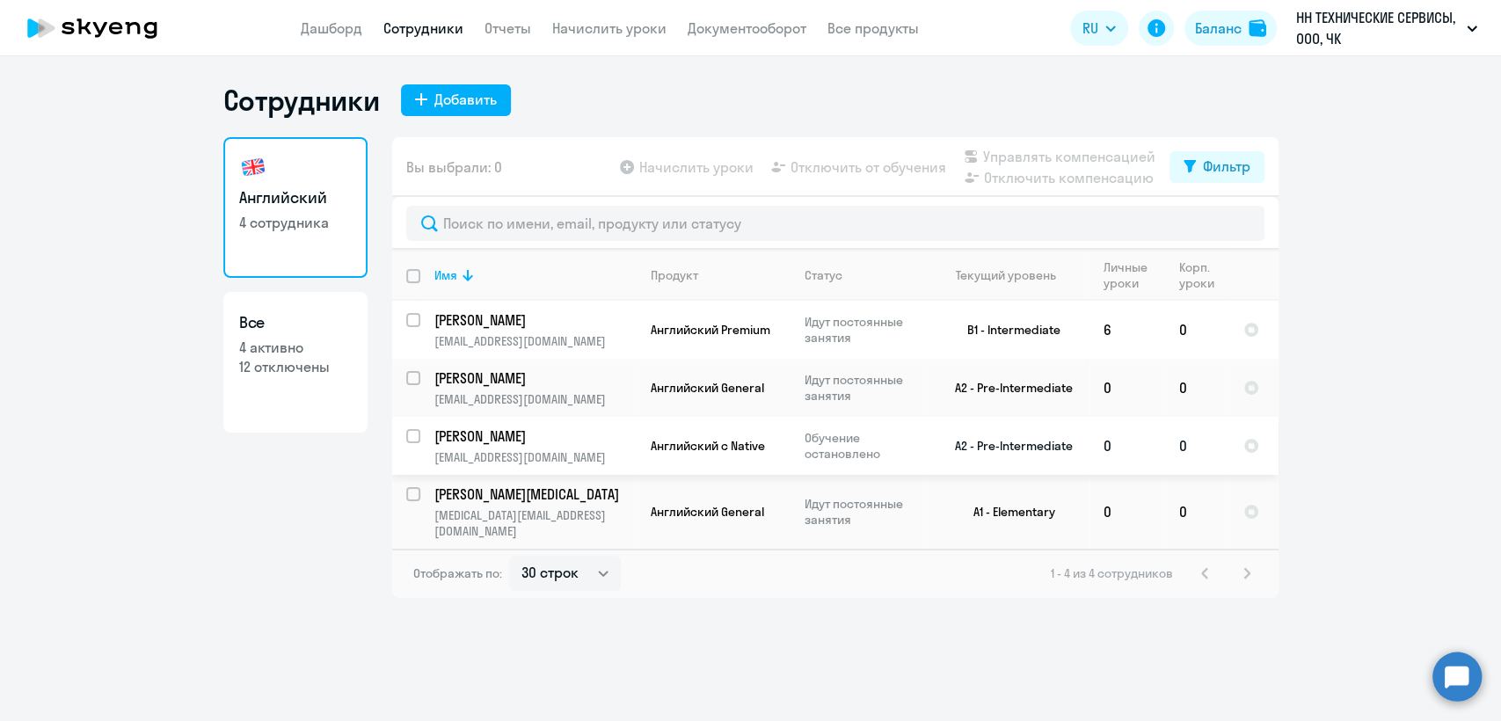
click at [592, 444] on p "Ковальчук Дмитрий Николаевич" at bounding box center [533, 435] width 199 height 19
select select "english"
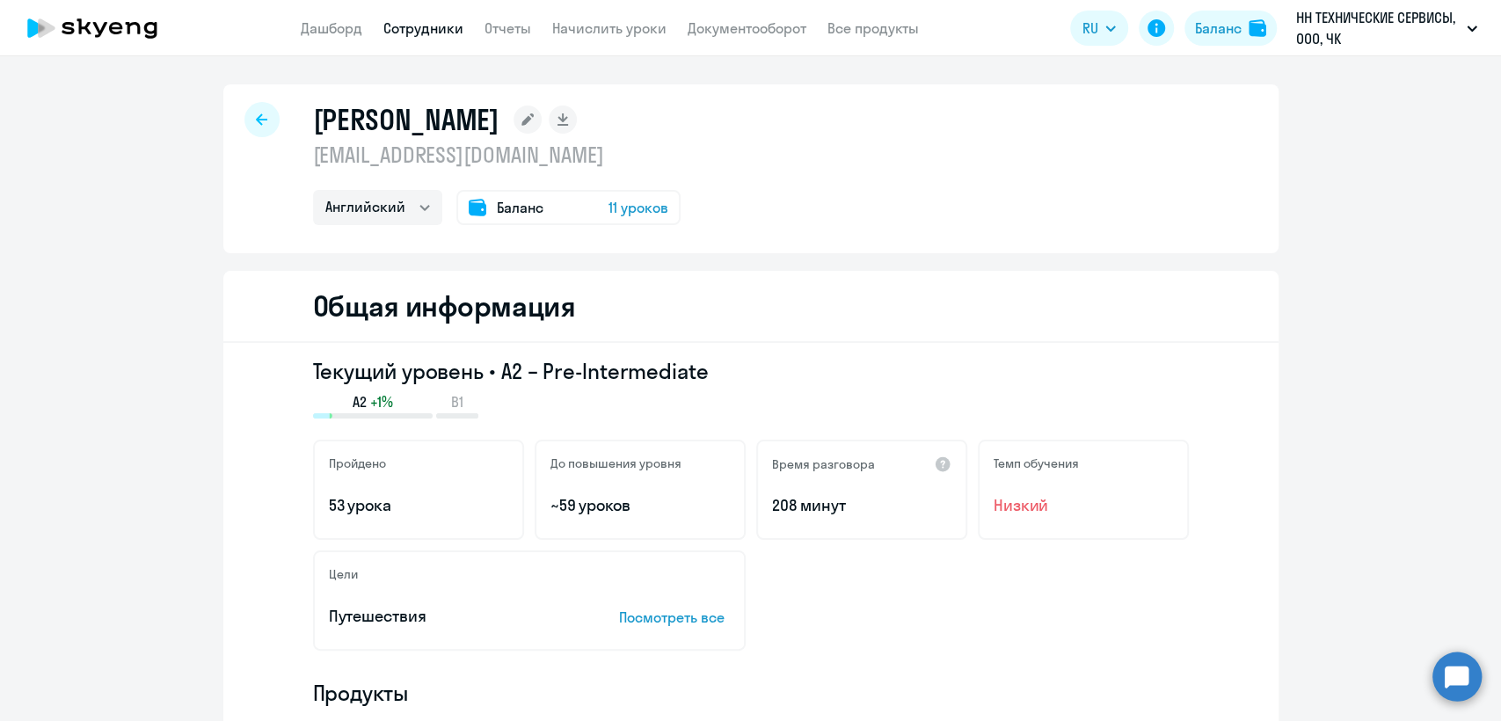
click at [409, 151] on p "kovdn@mail.ru" at bounding box center [496, 155] width 367 height 28
copy p "kovdn@mail.ru"
click at [429, 34] on link "Сотрудники" at bounding box center [423, 28] width 80 height 18
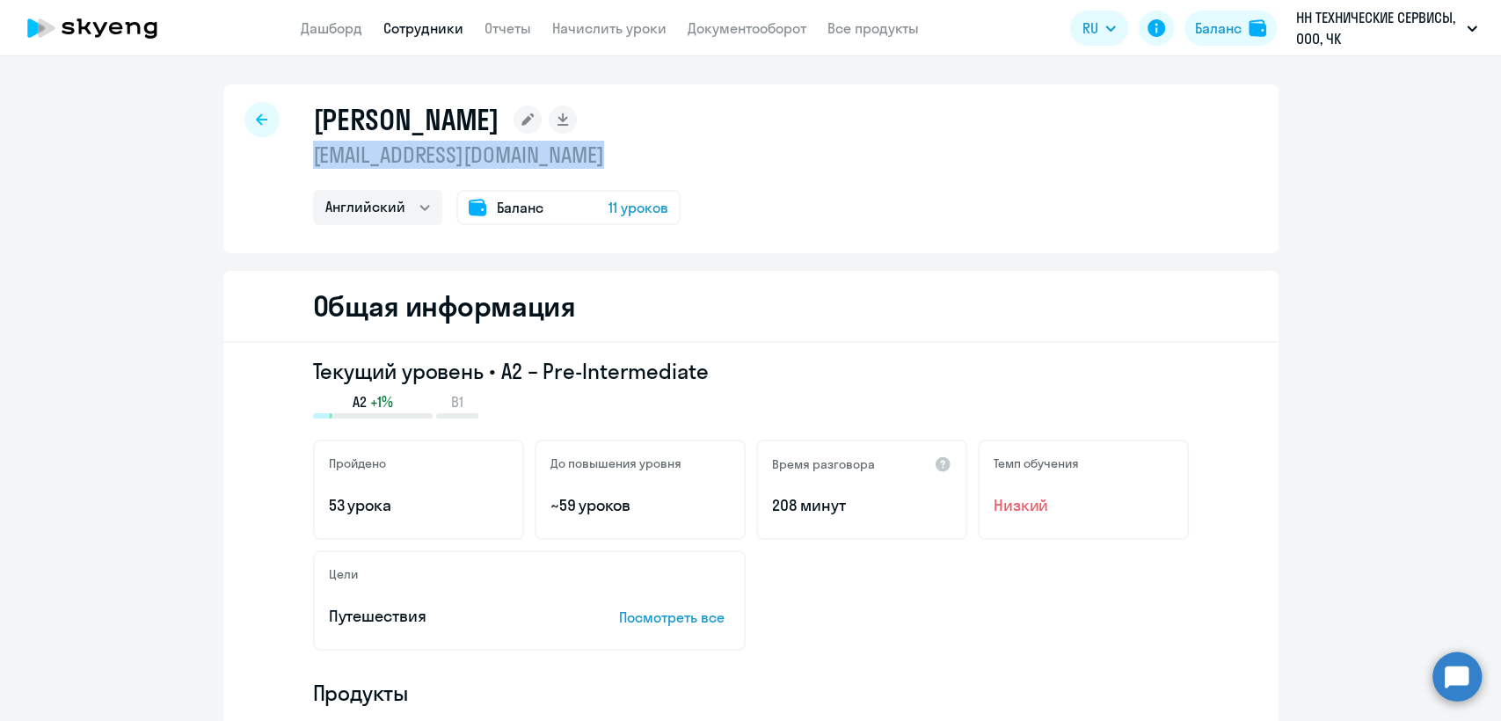
select select "30"
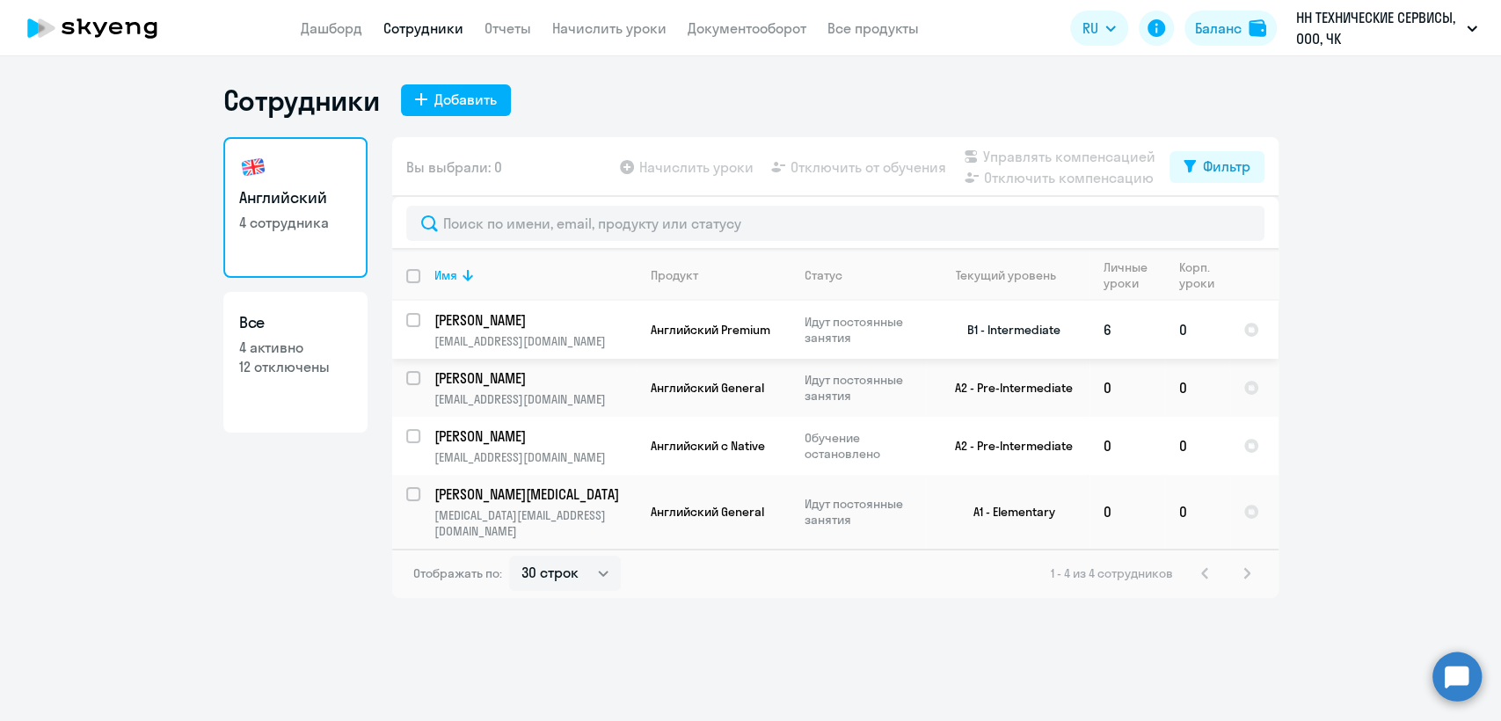
click at [418, 317] on input "select row 6197152" at bounding box center [423, 330] width 35 height 35
checkbox input "true"
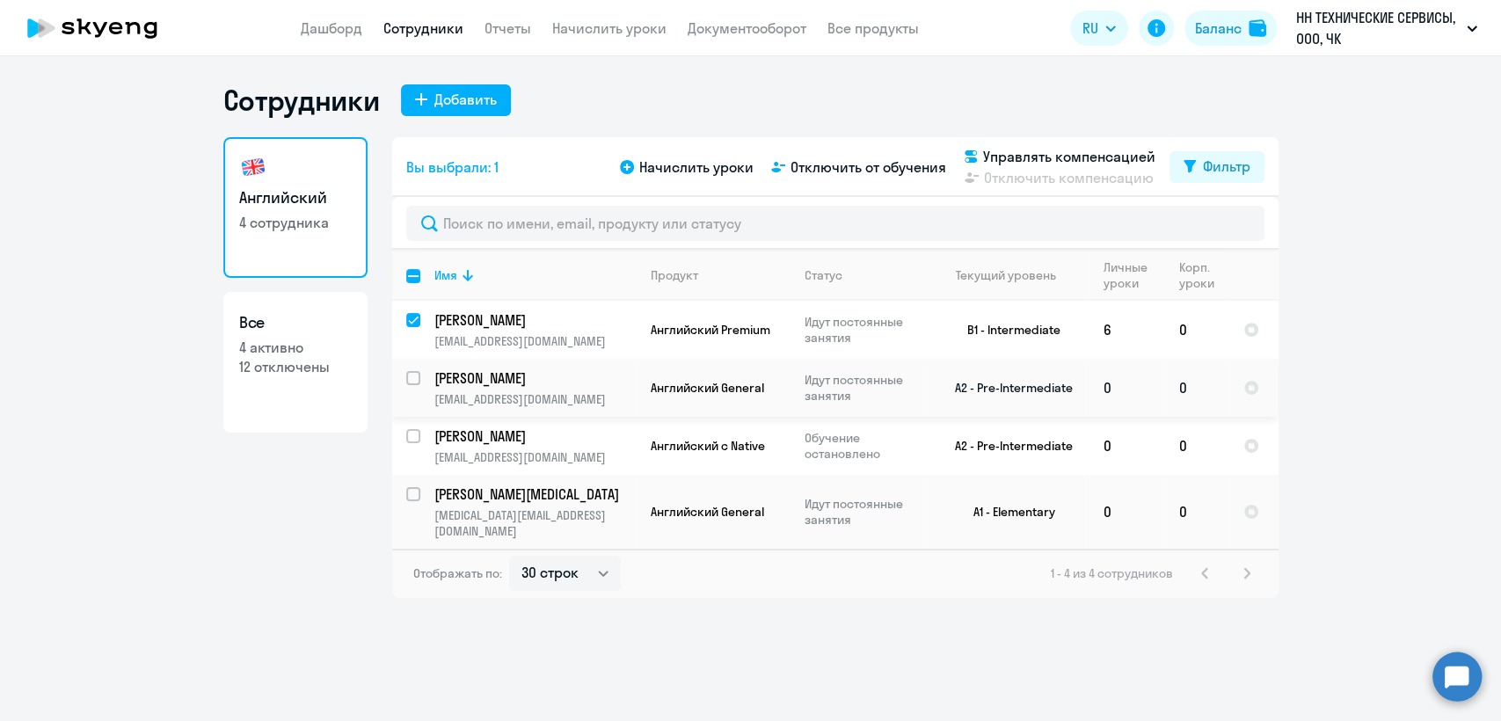
click at [408, 377] on input "select row 14334892" at bounding box center [423, 388] width 35 height 35
checkbox input "true"
click at [412, 438] on input "select row 9914894" at bounding box center [423, 446] width 35 height 35
checkbox input "true"
click at [1060, 155] on span "Управлять компенсацией" at bounding box center [1069, 156] width 172 height 21
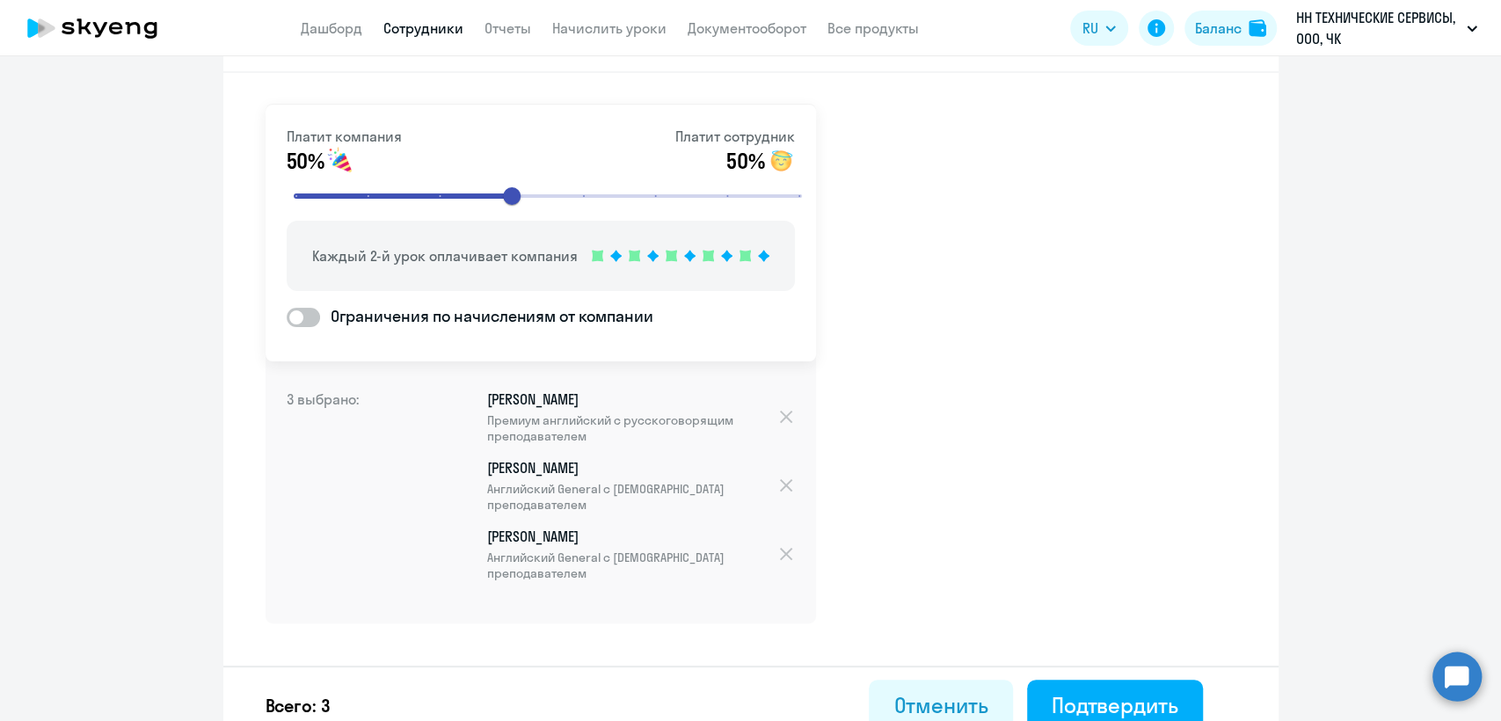
scroll to position [99, 0]
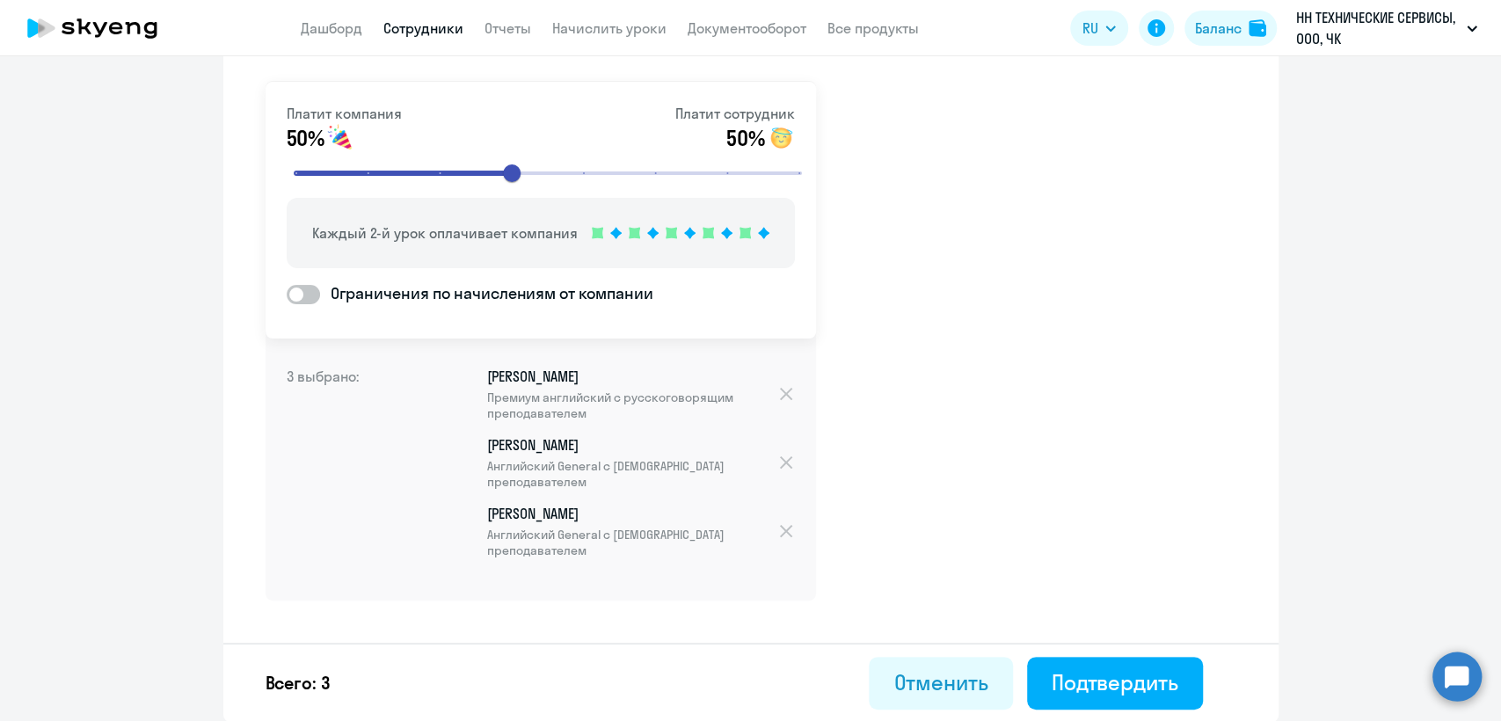
click at [430, 23] on link "Сотрудники" at bounding box center [423, 28] width 80 height 18
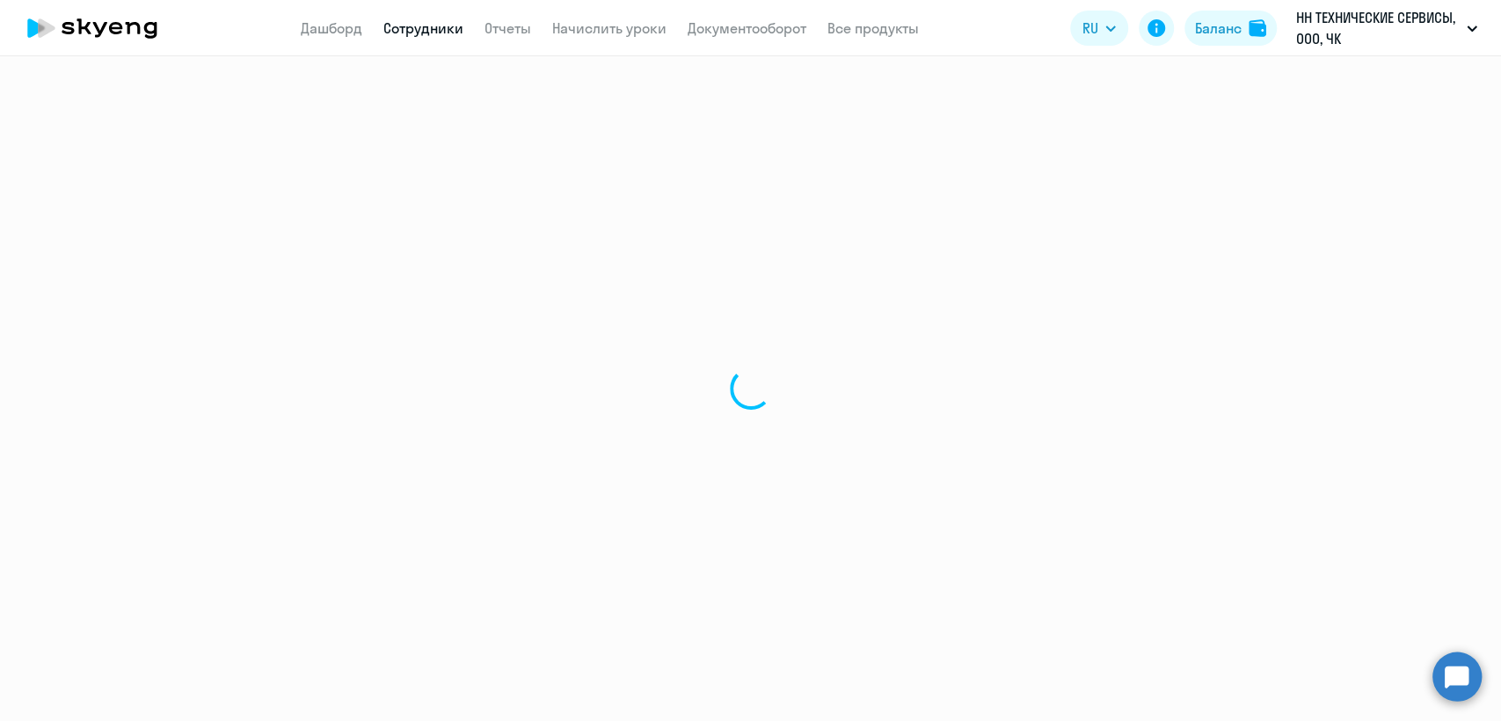
select select "30"
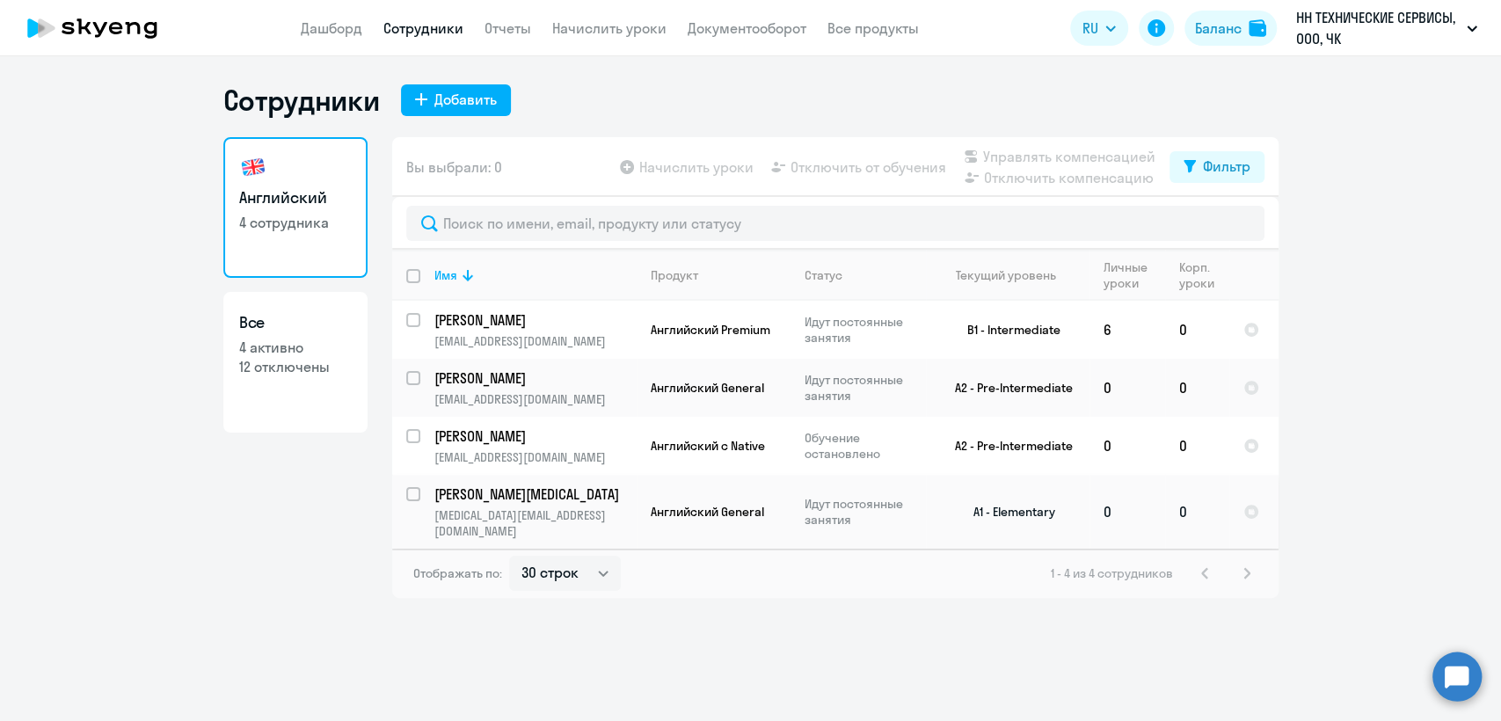
click at [582, 493] on p "Boychenko Nikita" at bounding box center [533, 493] width 199 height 19
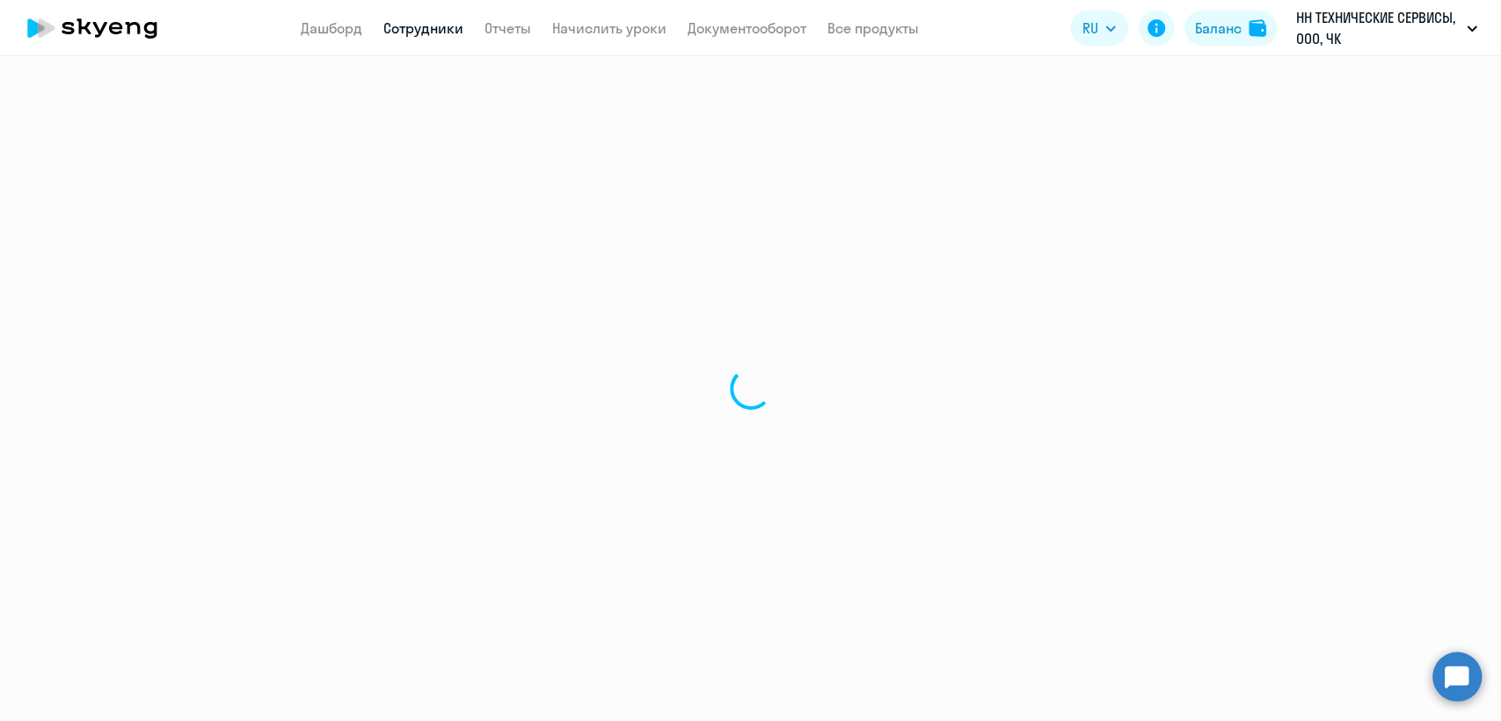
select select "english"
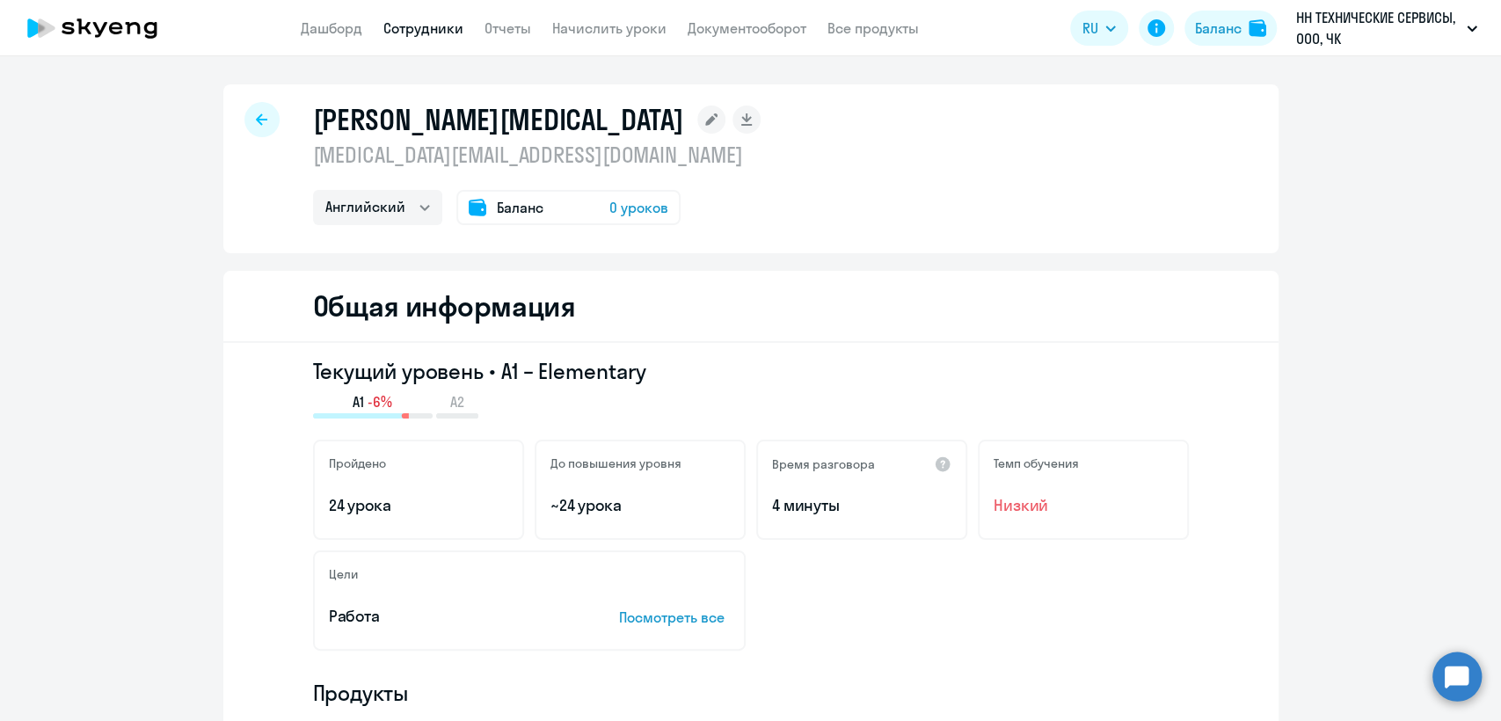
click at [462, 164] on p "nikita.boychenko.2016@mail.ru" at bounding box center [537, 155] width 448 height 28
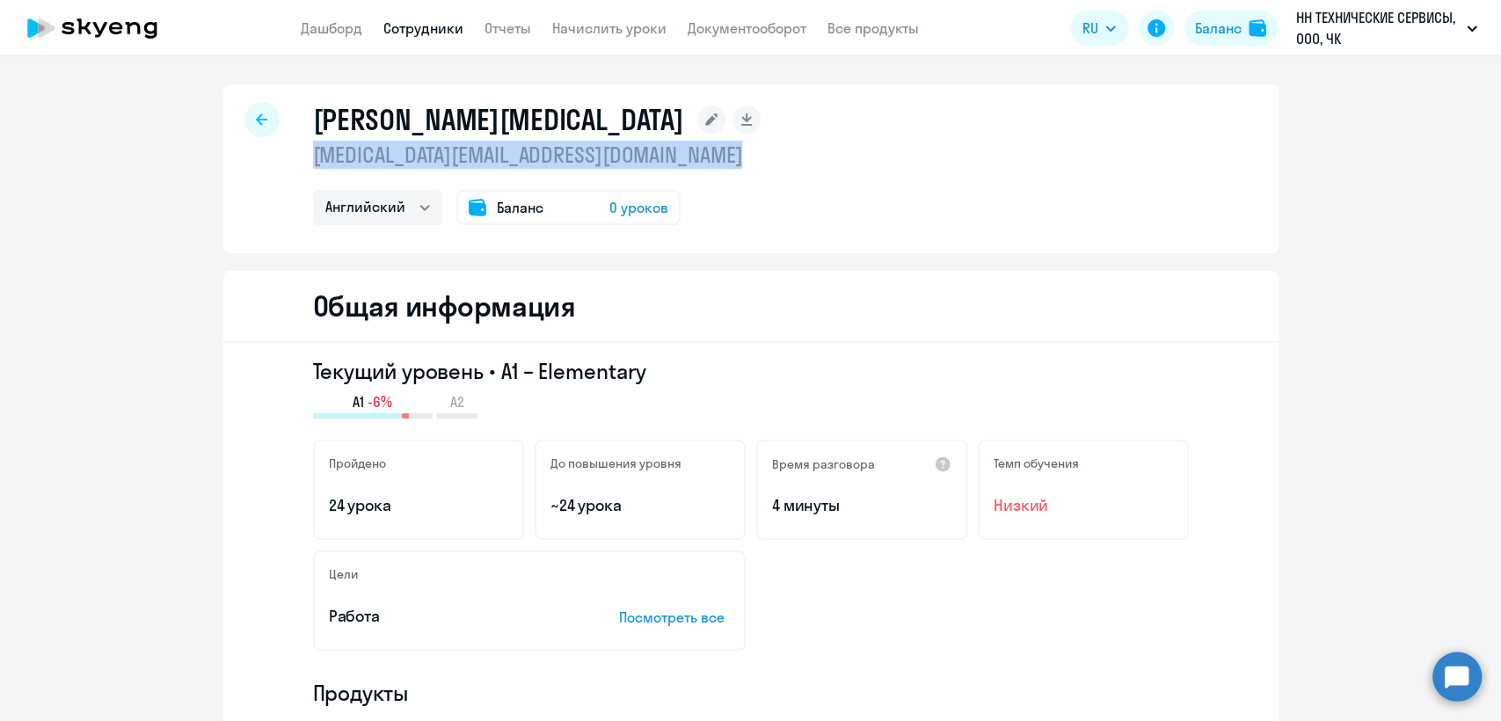
click at [462, 164] on p "nikita.boychenko.2016@mail.ru" at bounding box center [537, 155] width 448 height 28
copy p "nikita.boychenko.2016@mail.ru"
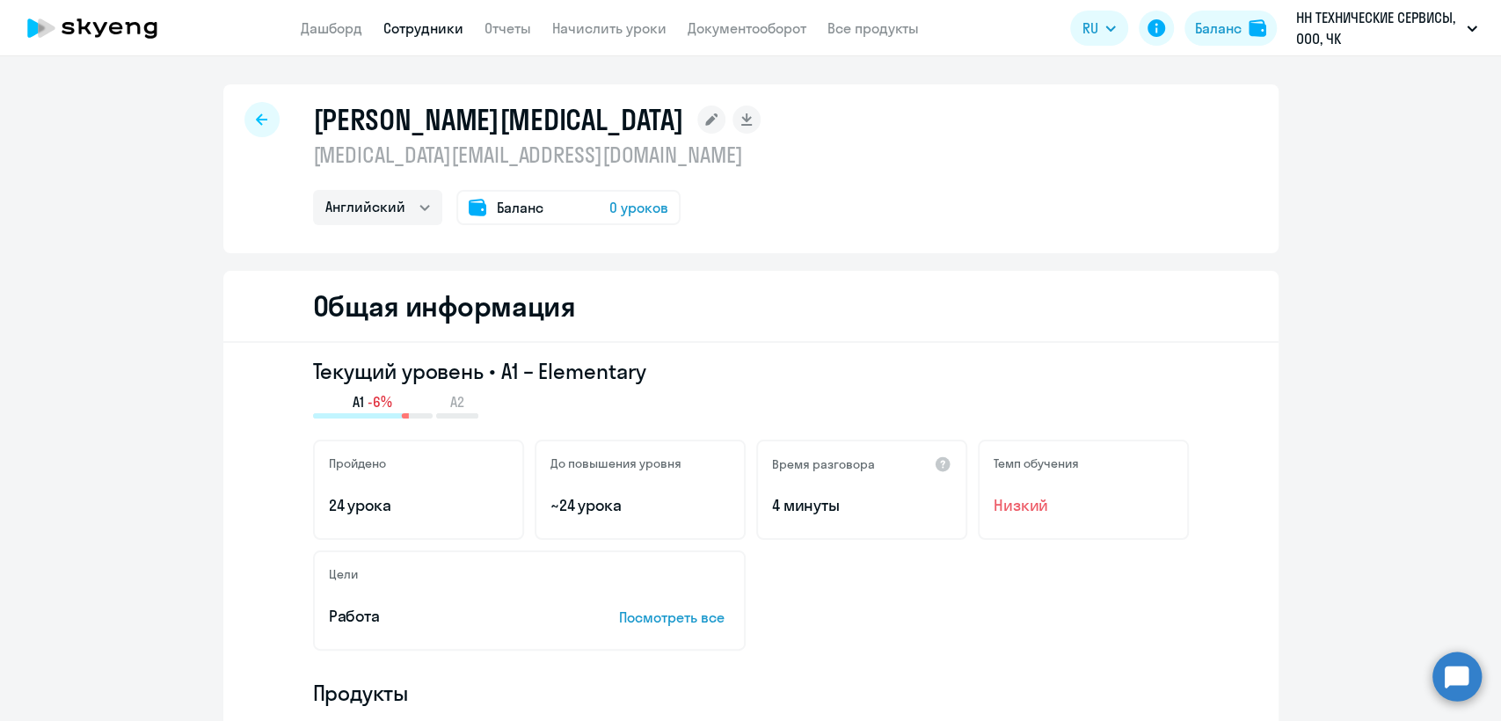
click at [416, 37] on app-menu-item-link "Сотрудники" at bounding box center [423, 29] width 80 height 22
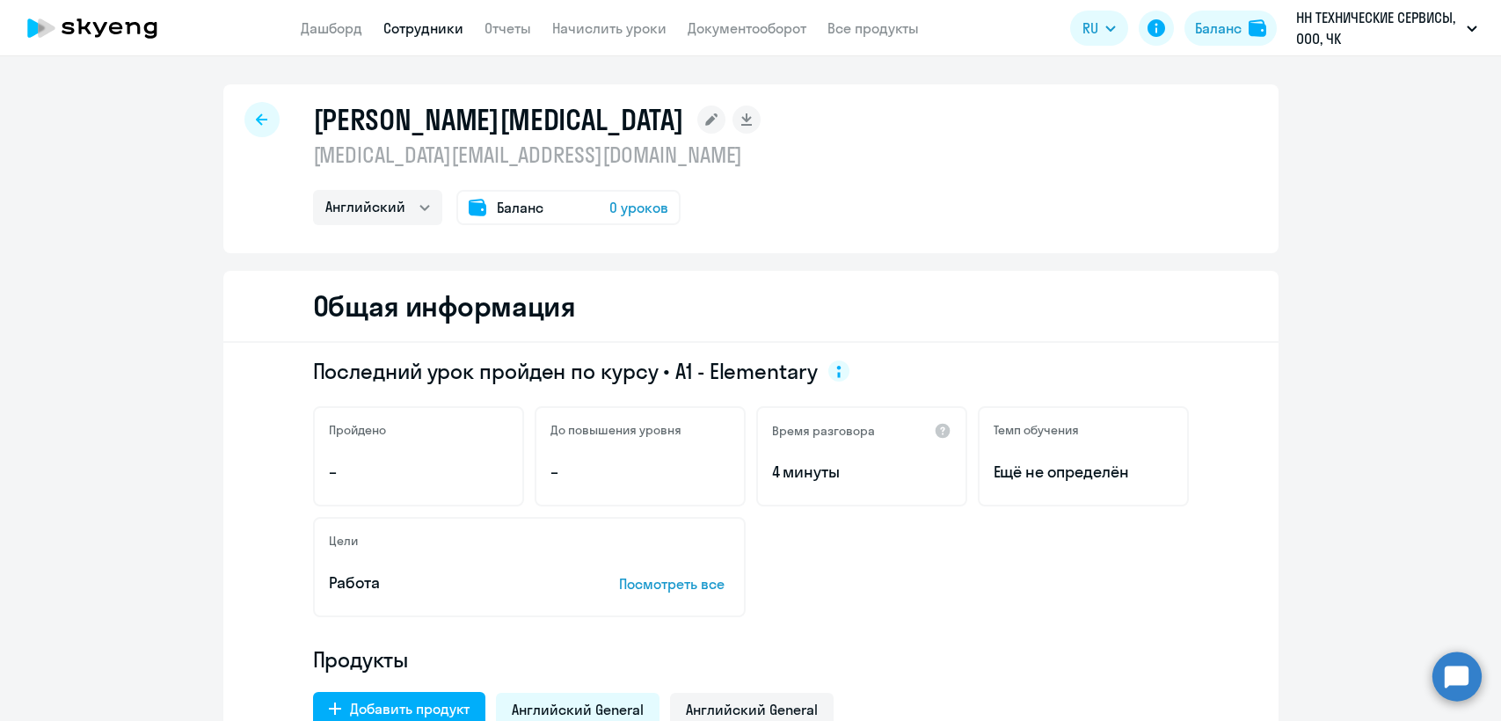
select select "english"
click at [417, 44] on app-header "Дашборд Сотрудники Отчеты Начислить уроки Документооборот Все продукты Дашборд …" at bounding box center [750, 28] width 1501 height 56
click at [416, 30] on link "Сотрудники" at bounding box center [423, 28] width 80 height 18
select select "30"
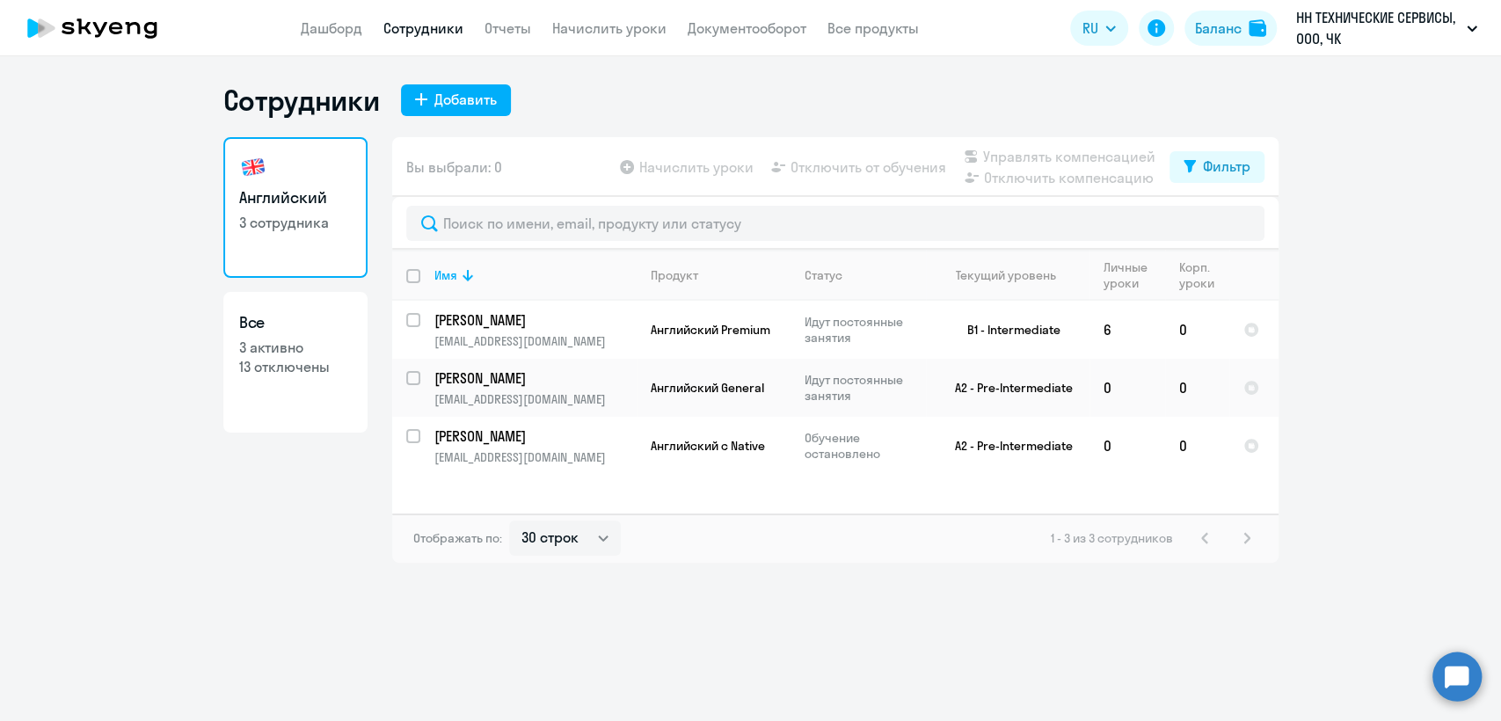
click at [417, 283] on input "deselect all" at bounding box center [423, 286] width 35 height 35
checkbox input "true"
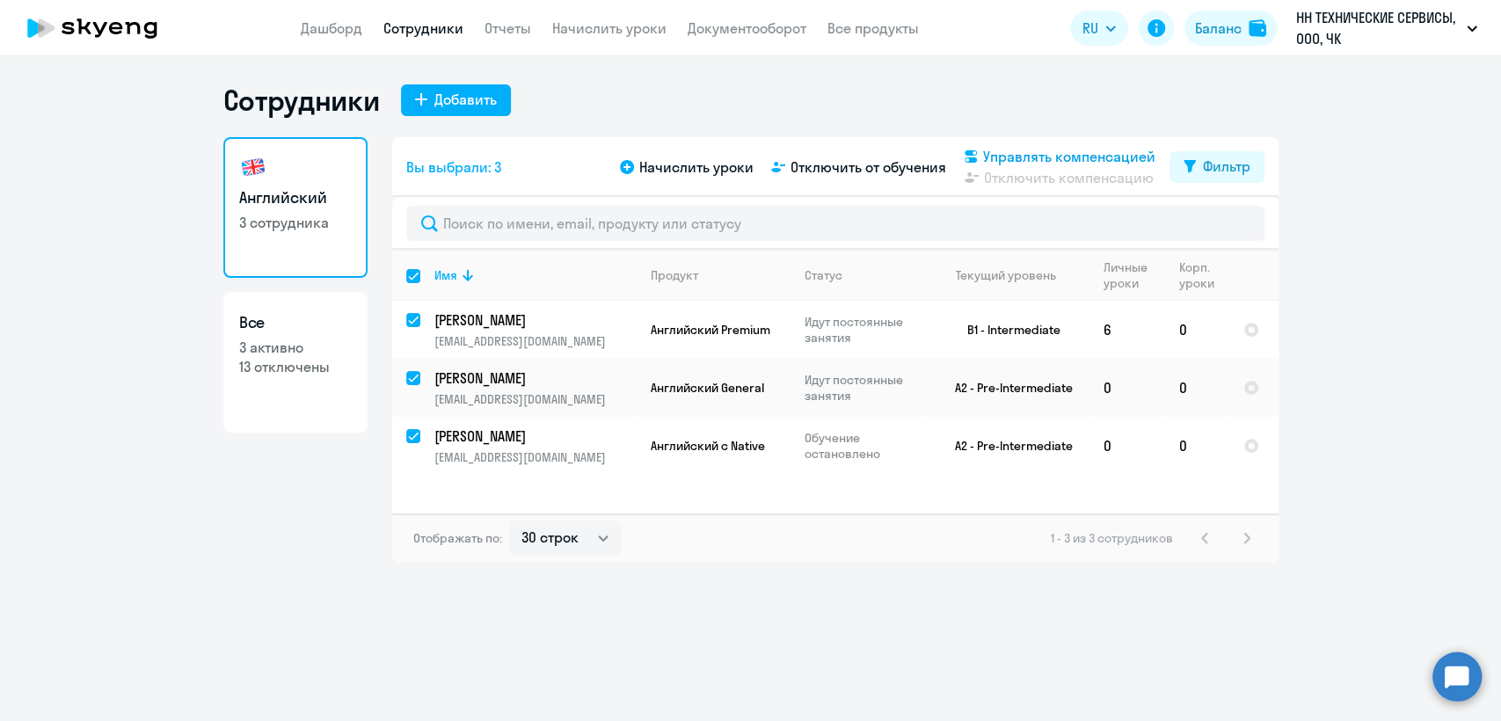
click at [1037, 163] on span "Управлять компенсацией" at bounding box center [1069, 156] width 172 height 21
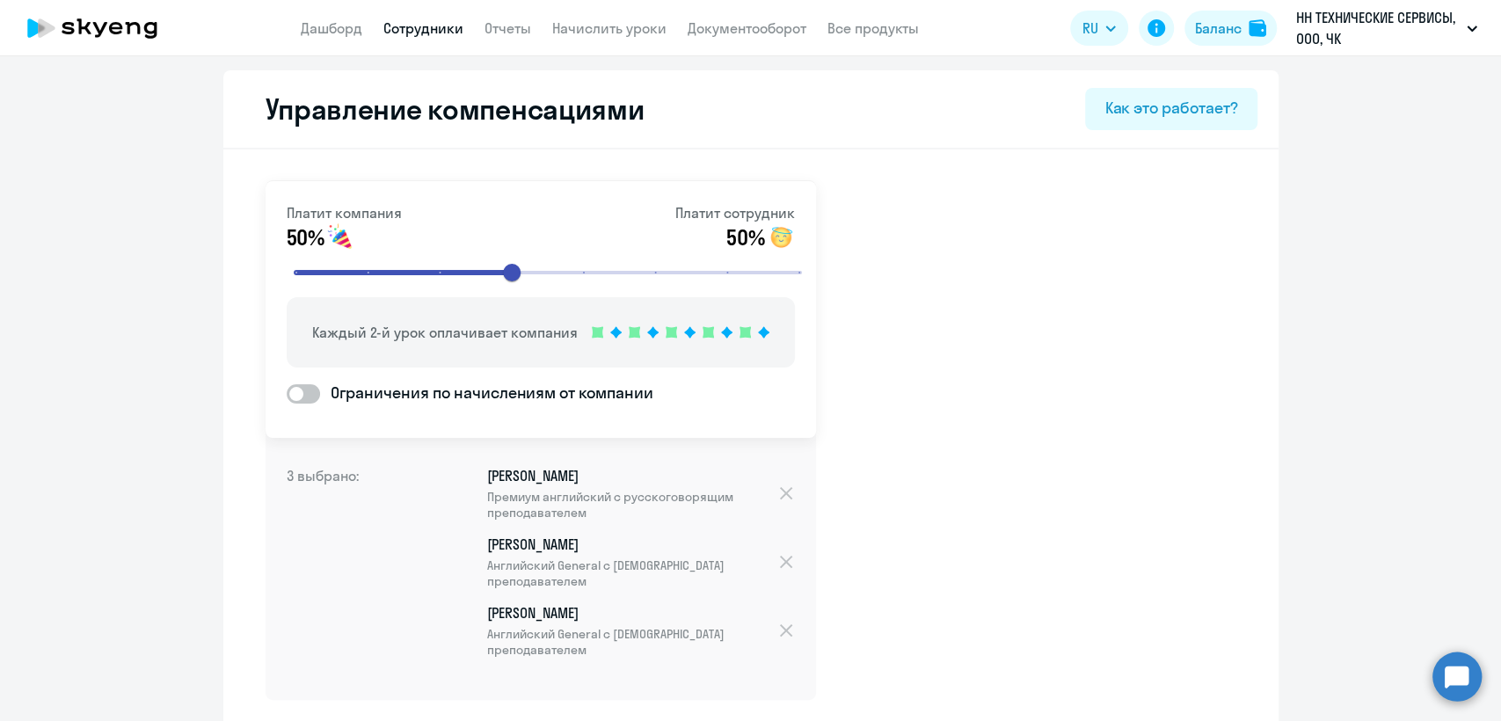
click at [308, 392] on span at bounding box center [303, 393] width 33 height 19
click at [287, 393] on input "Ограничения по начислениям от компании" at bounding box center [286, 393] width 1 height 1
checkbox input "true"
select select "MONTHLY"
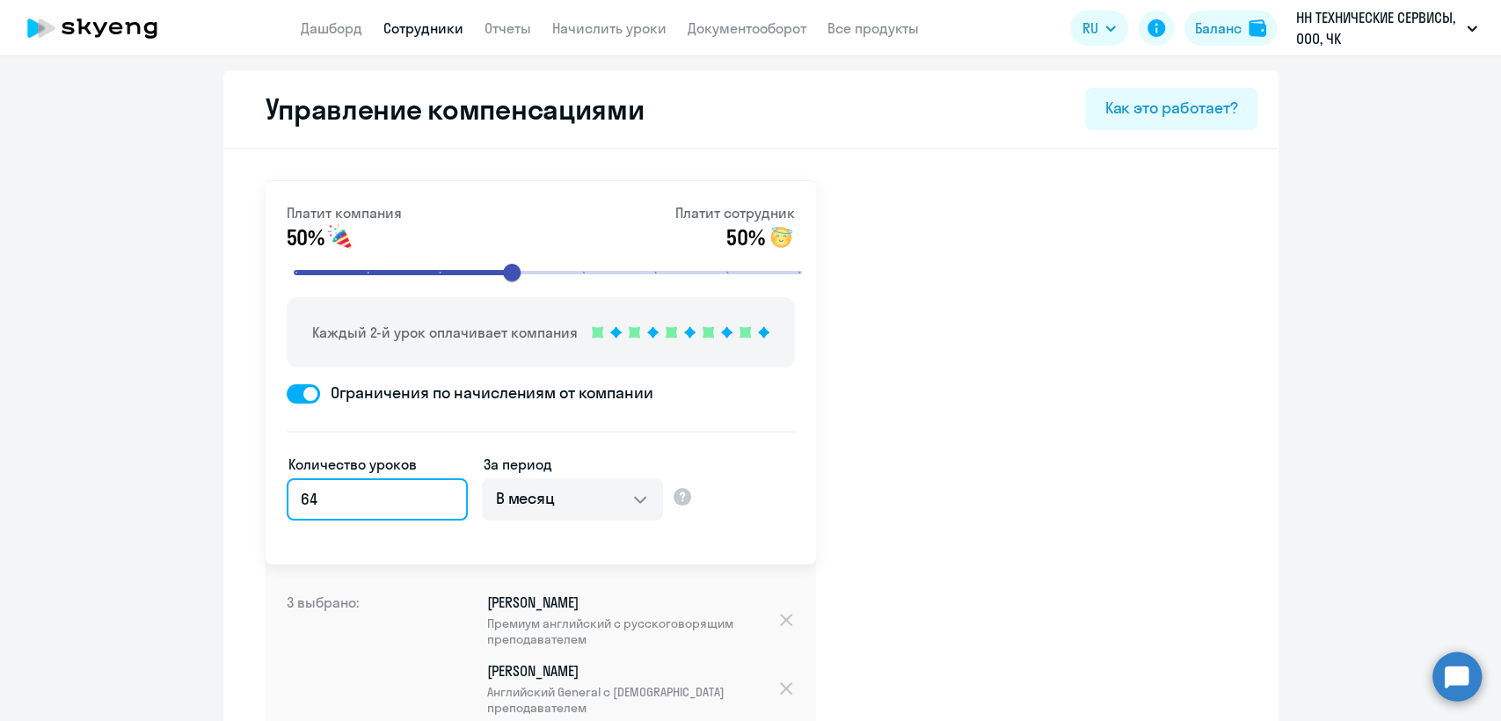
drag, startPoint x: 337, startPoint y: 490, endPoint x: 264, endPoint y: 494, distance: 73.1
click at [265, 494] on div "Платит компания 50% Платит сотрудник 50% Каждый 2-й урок оплачивает компания Ог…" at bounding box center [540, 372] width 550 height 383
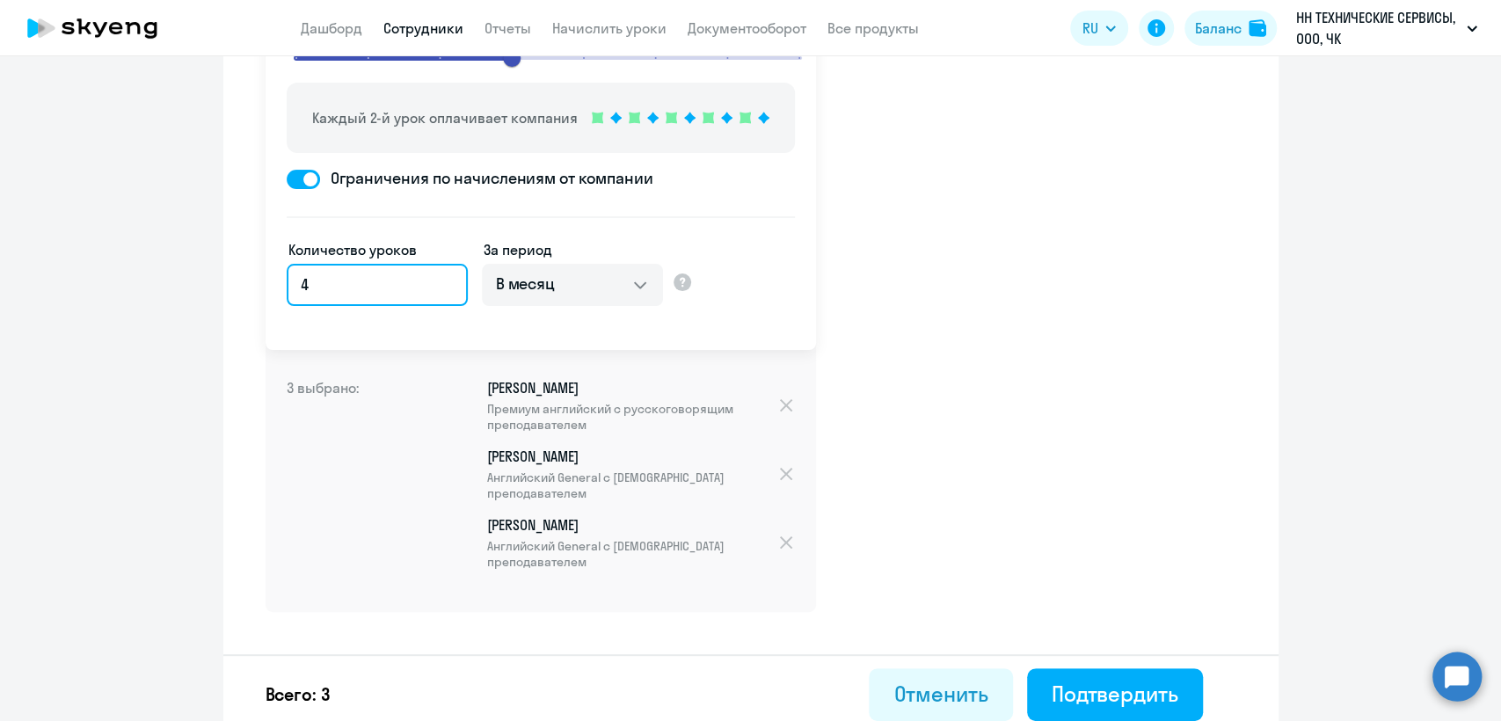
scroll to position [225, 0]
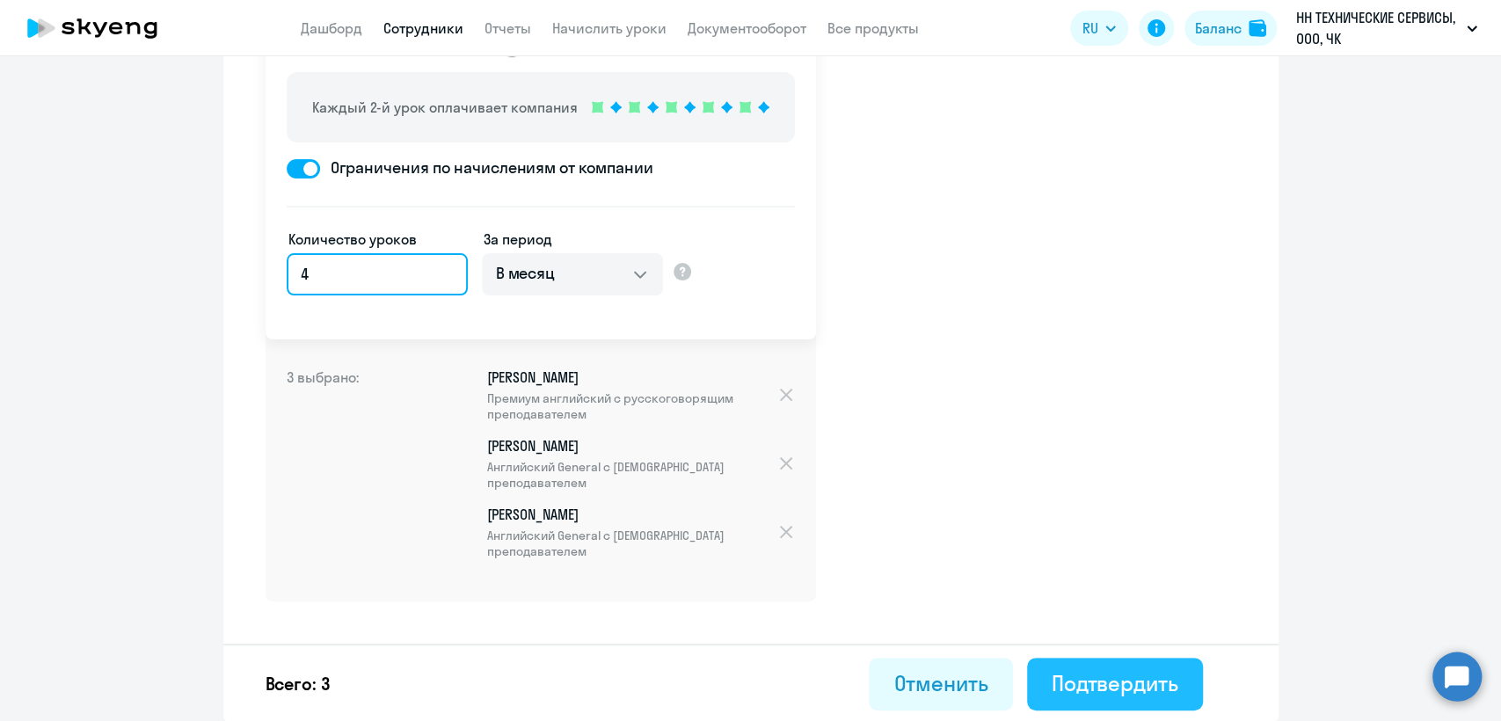
type input "4"
click at [1125, 693] on div "Подтвердить" at bounding box center [1114, 683] width 127 height 28
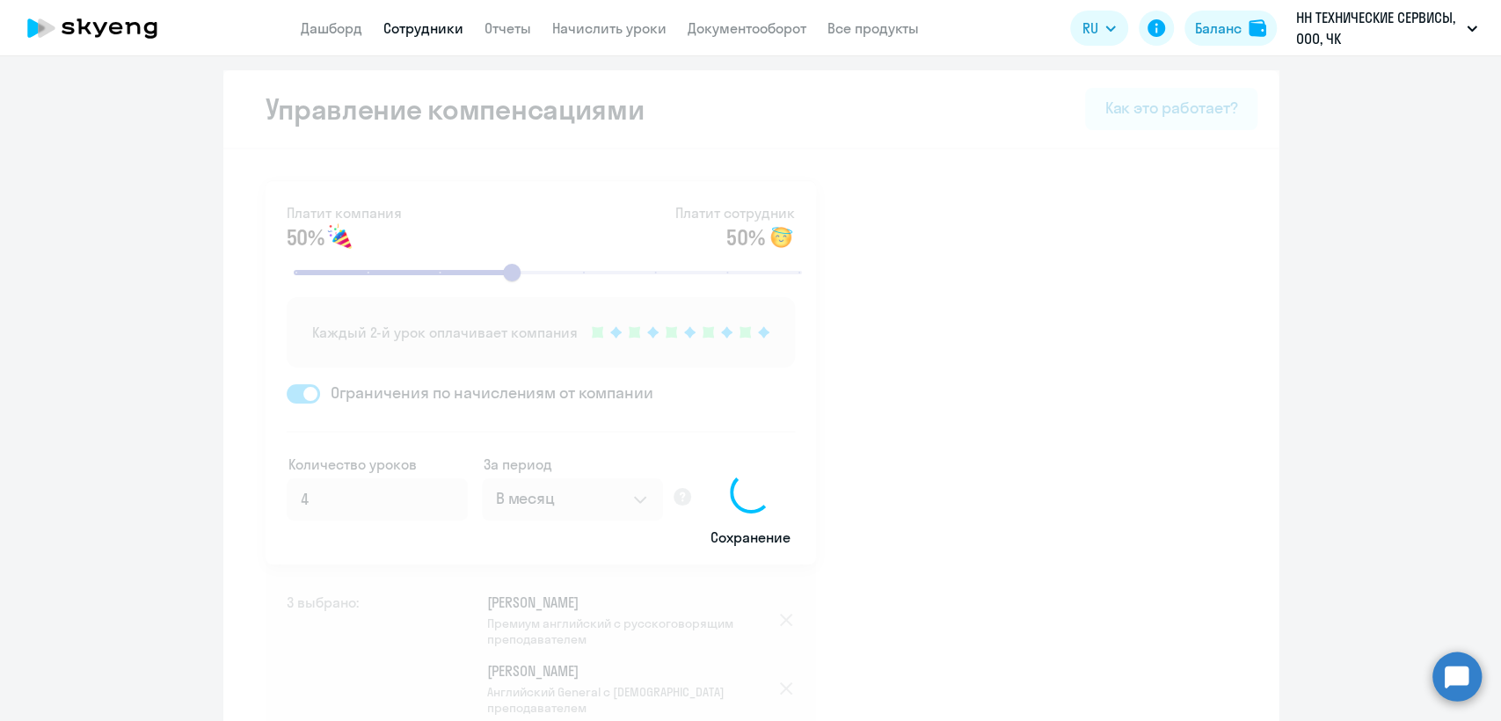
select select "30"
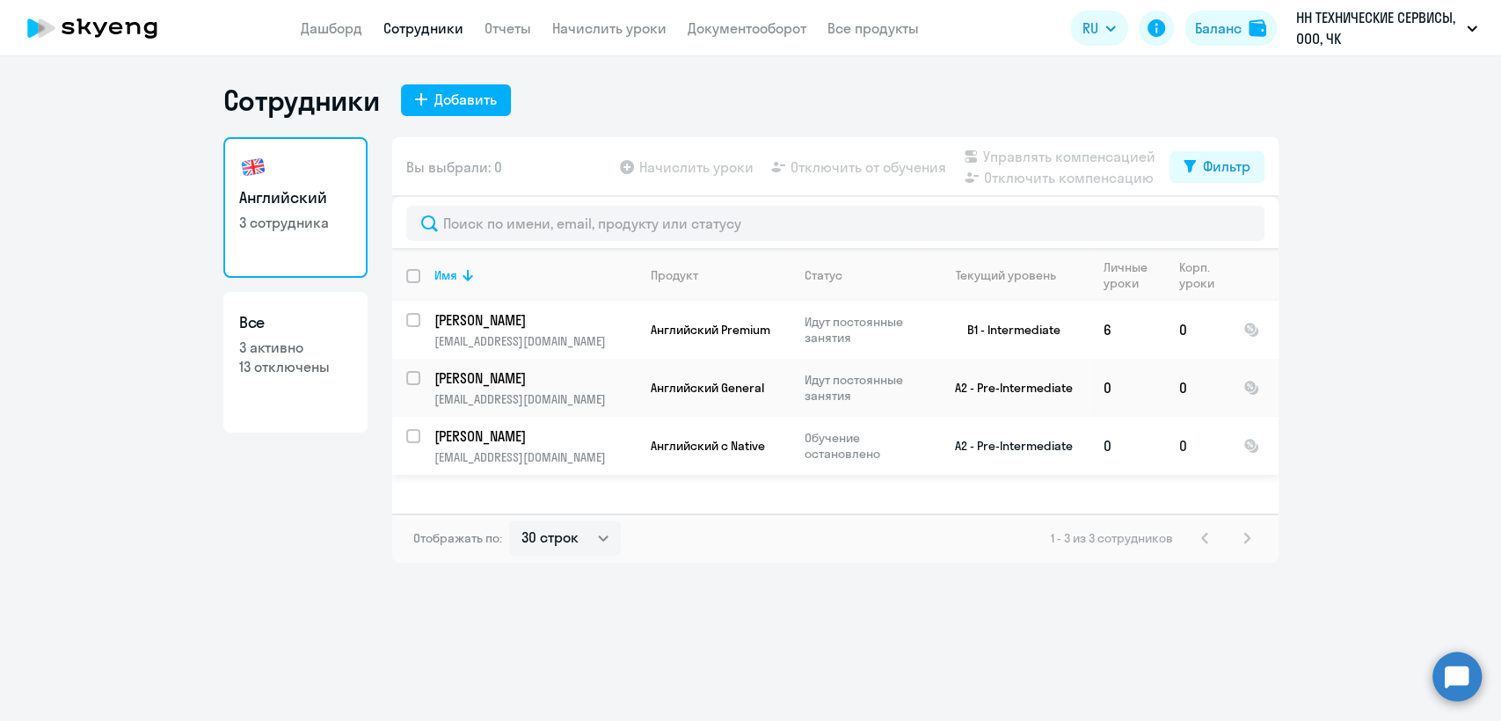
click at [570, 444] on p "Ковальчук Дмитрий Николаевич" at bounding box center [533, 435] width 199 height 19
select select "english"
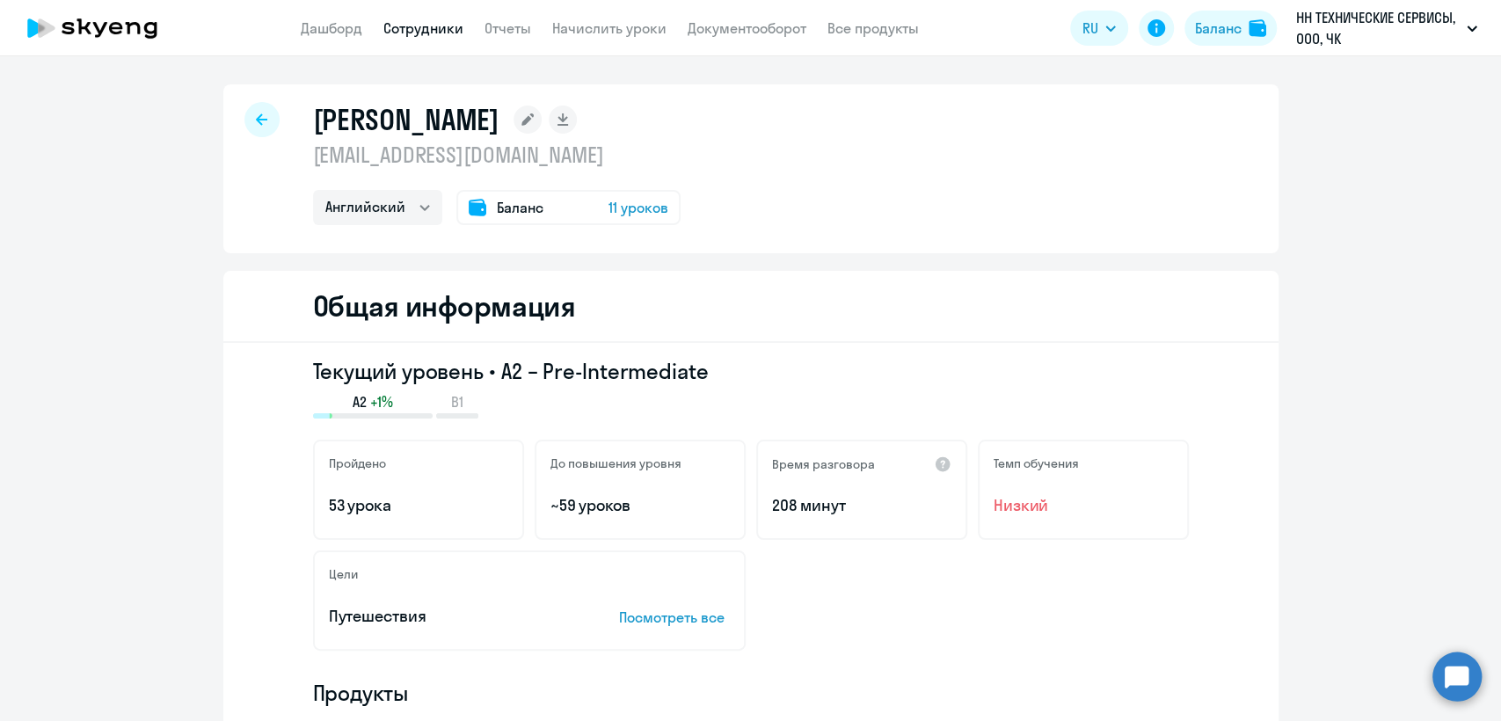
click at [417, 164] on p "kovdn@mail.ru" at bounding box center [496, 155] width 367 height 28
copy p "kovdn@mail.ru"
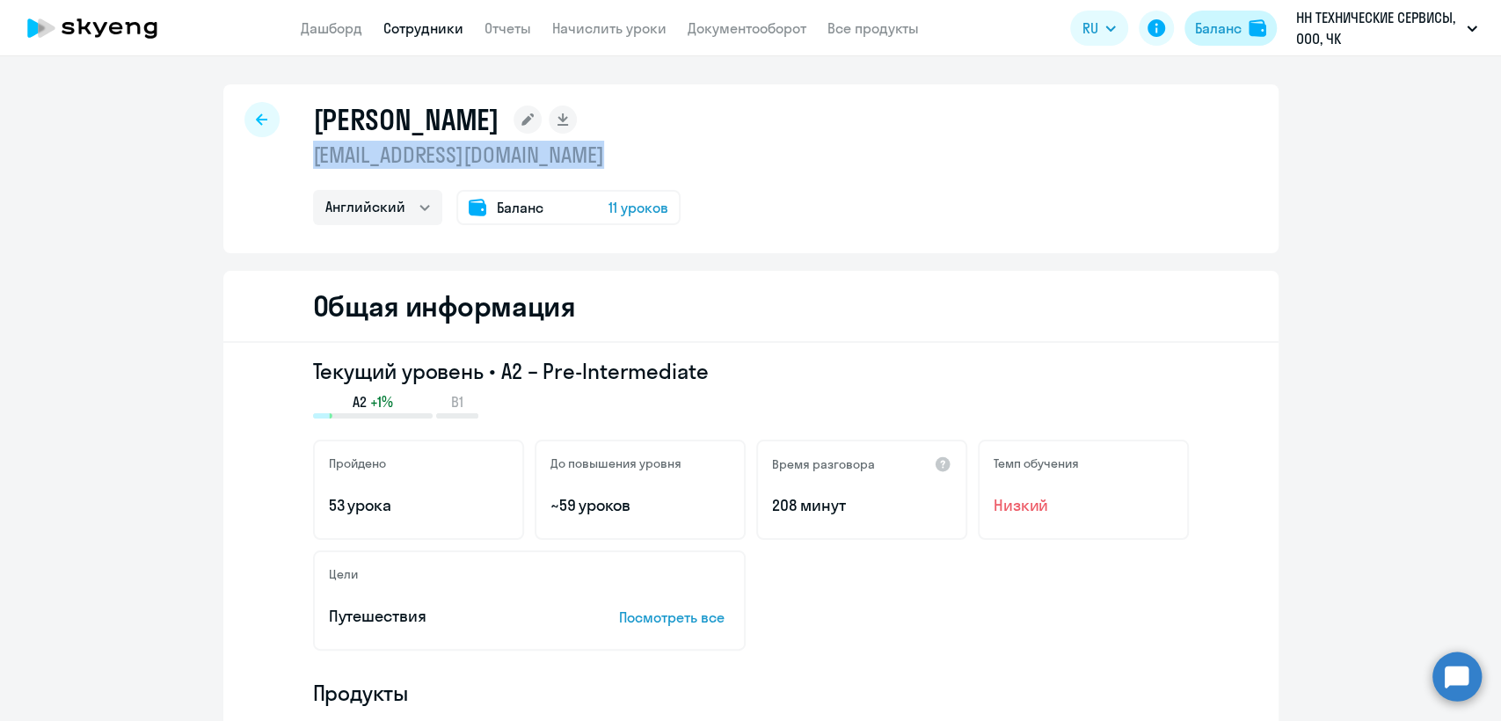
click at [1222, 30] on div "Баланс" at bounding box center [1218, 28] width 47 height 21
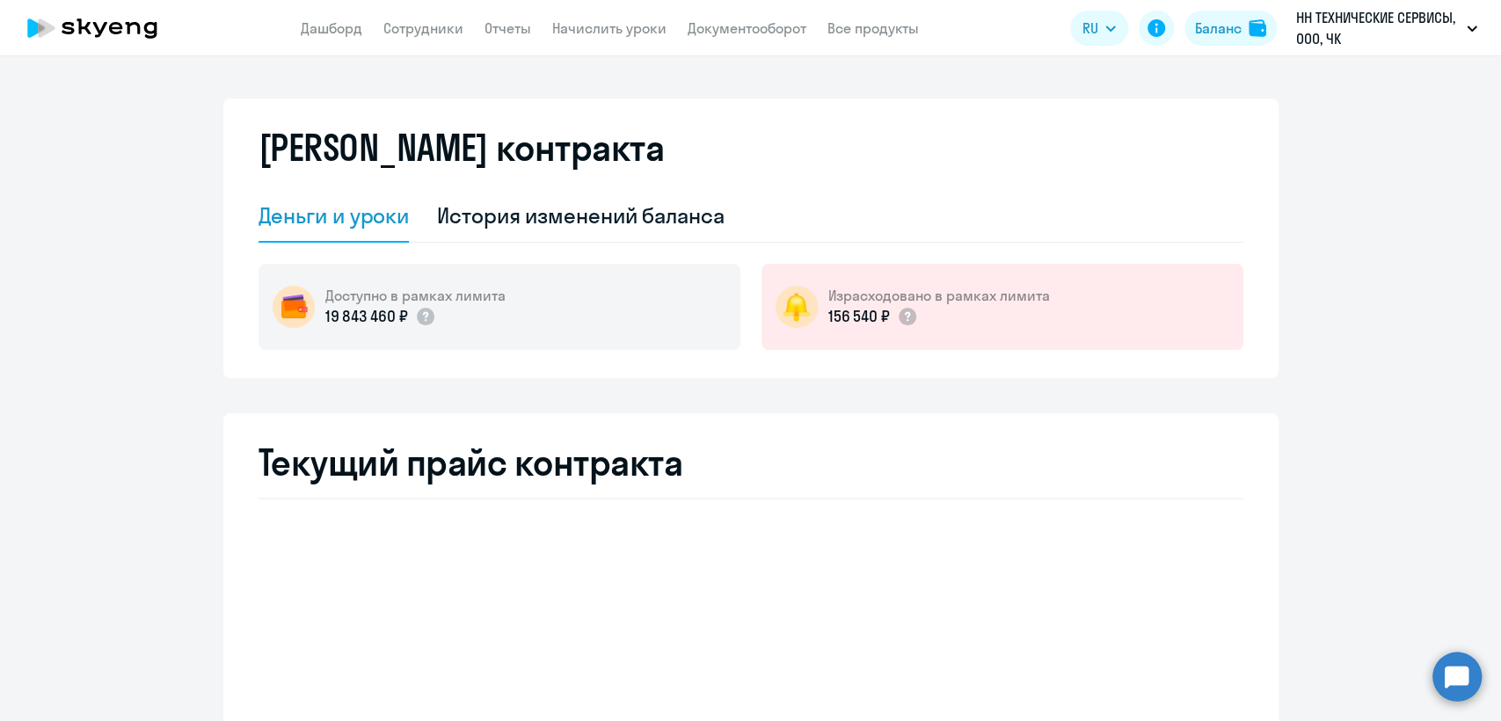
select select "english_adult_not_native_speaker"
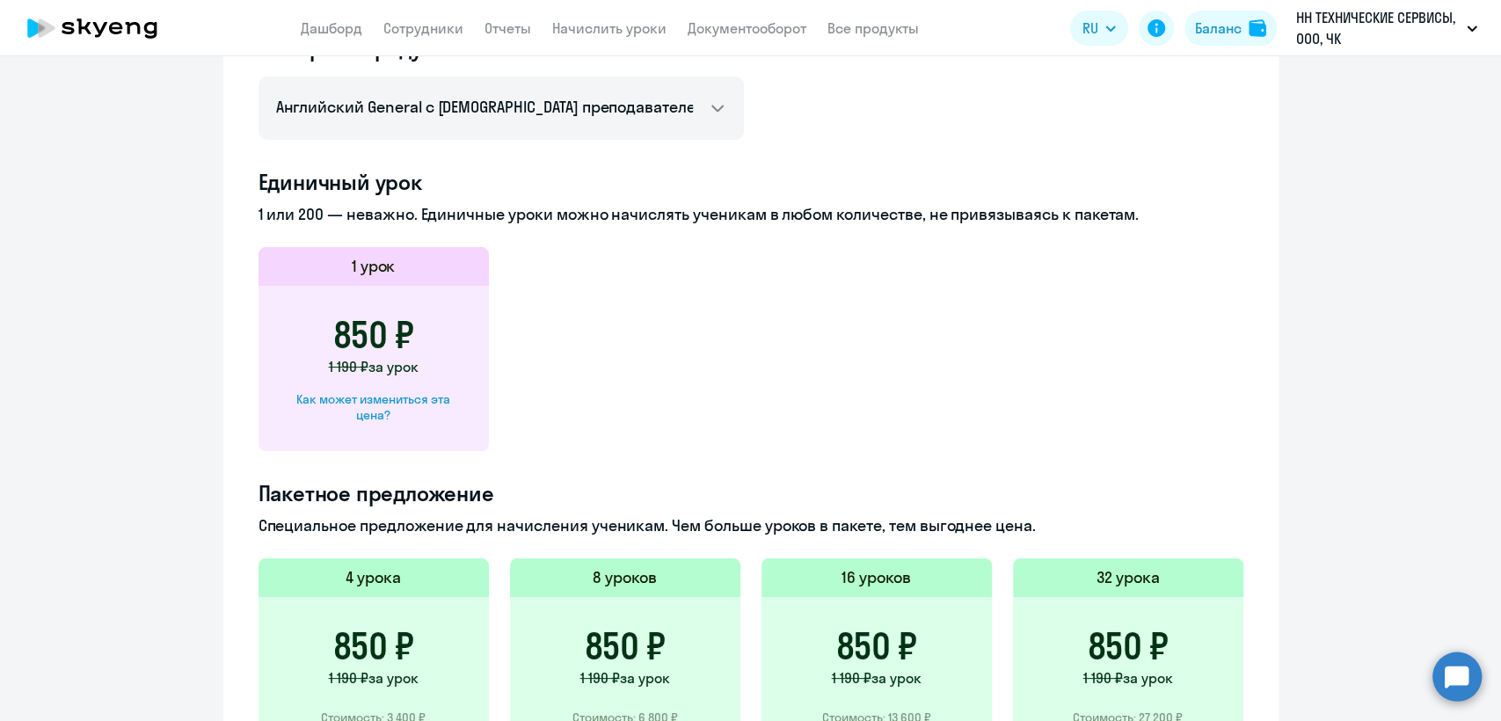
scroll to position [488, 0]
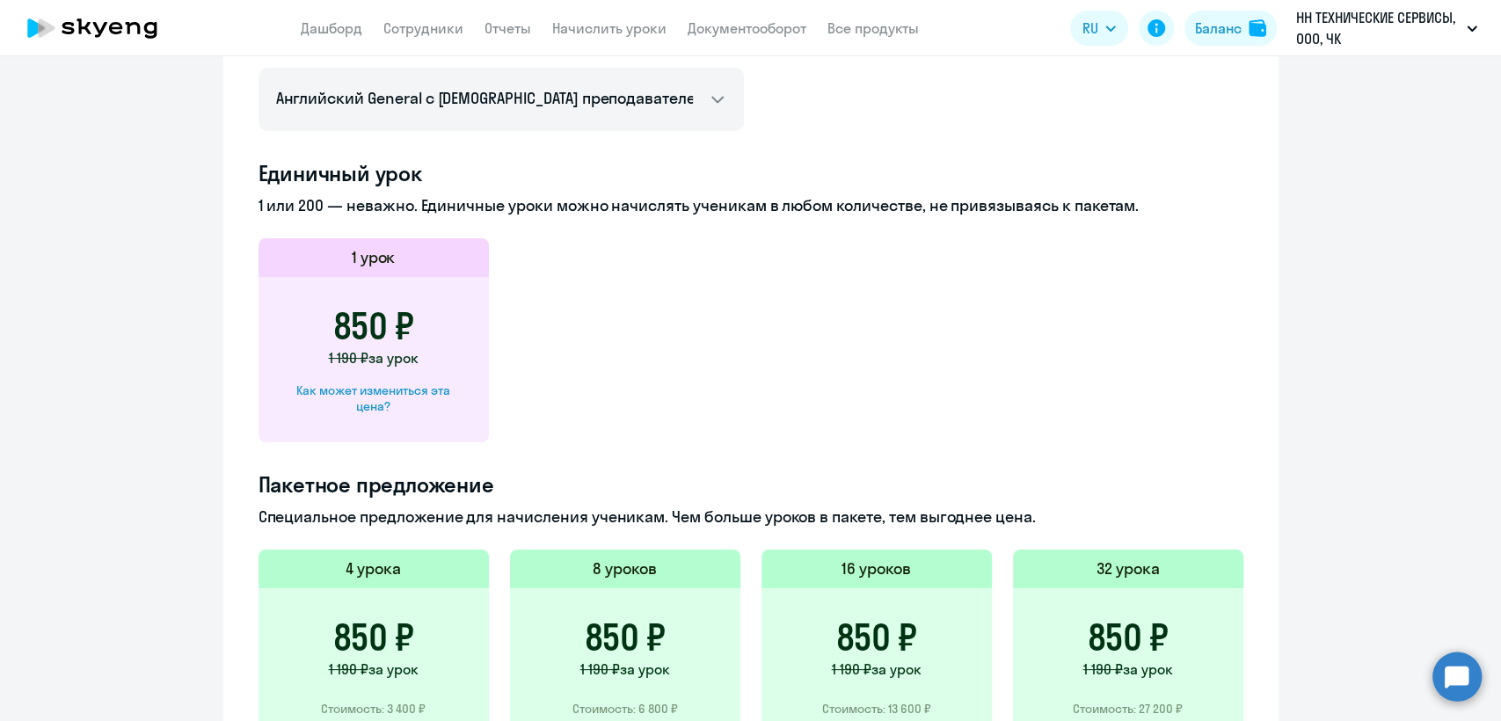
drag, startPoint x: 455, startPoint y: 374, endPoint x: 430, endPoint y: 390, distance: 30.0
click at [452, 376] on div "850 ₽ 1 190 ₽ за урок Как может измениться эта цена?" at bounding box center [373, 359] width 230 height 165
click at [429, 390] on div "Как может измениться эта цена?" at bounding box center [374, 398] width 174 height 32
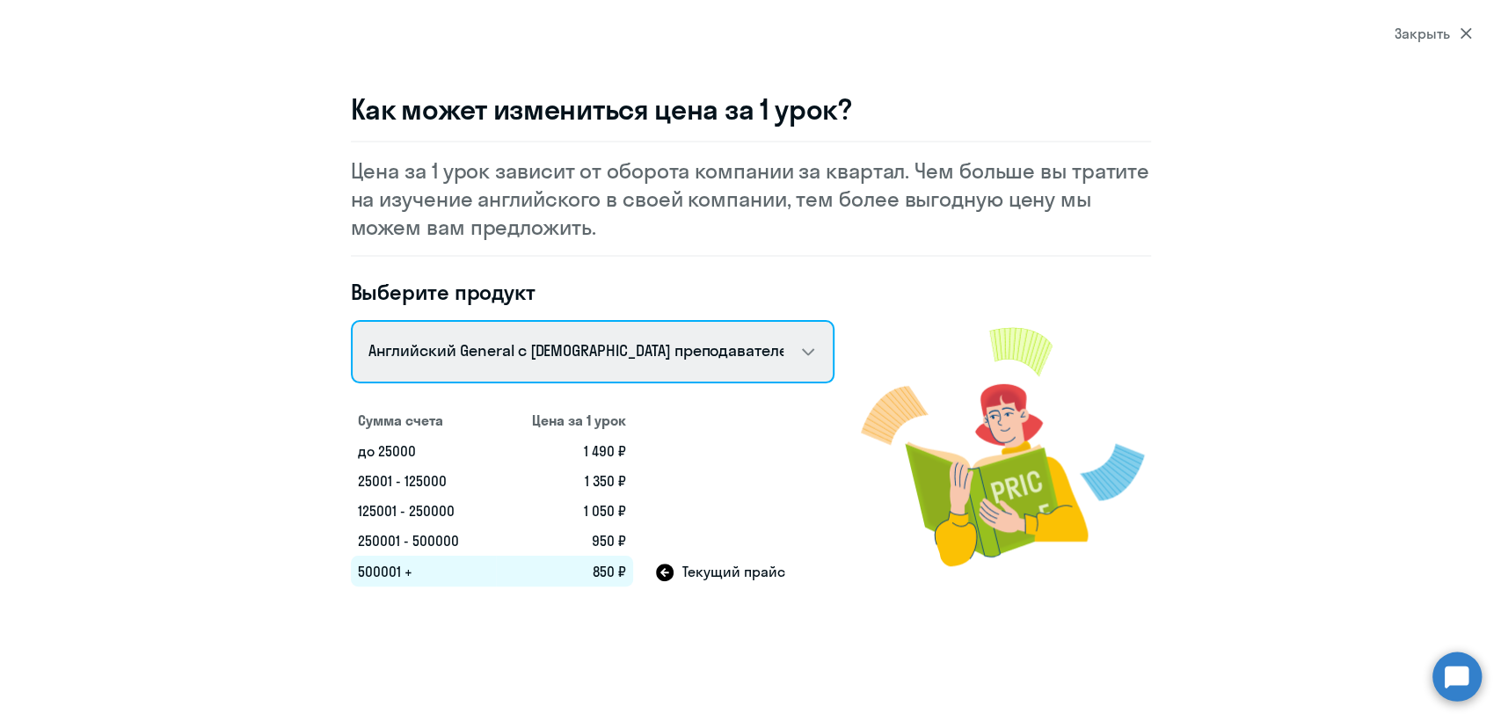
click at [536, 359] on select "Английский General с русскоговорящим преподавателем Английский General с англог…" at bounding box center [592, 351] width 483 height 63
select select "english_adult_native_speaker"
click at [351, 320] on select "Английский General с русскоговорящим преподавателем Английский General с англог…" at bounding box center [592, 351] width 483 height 63
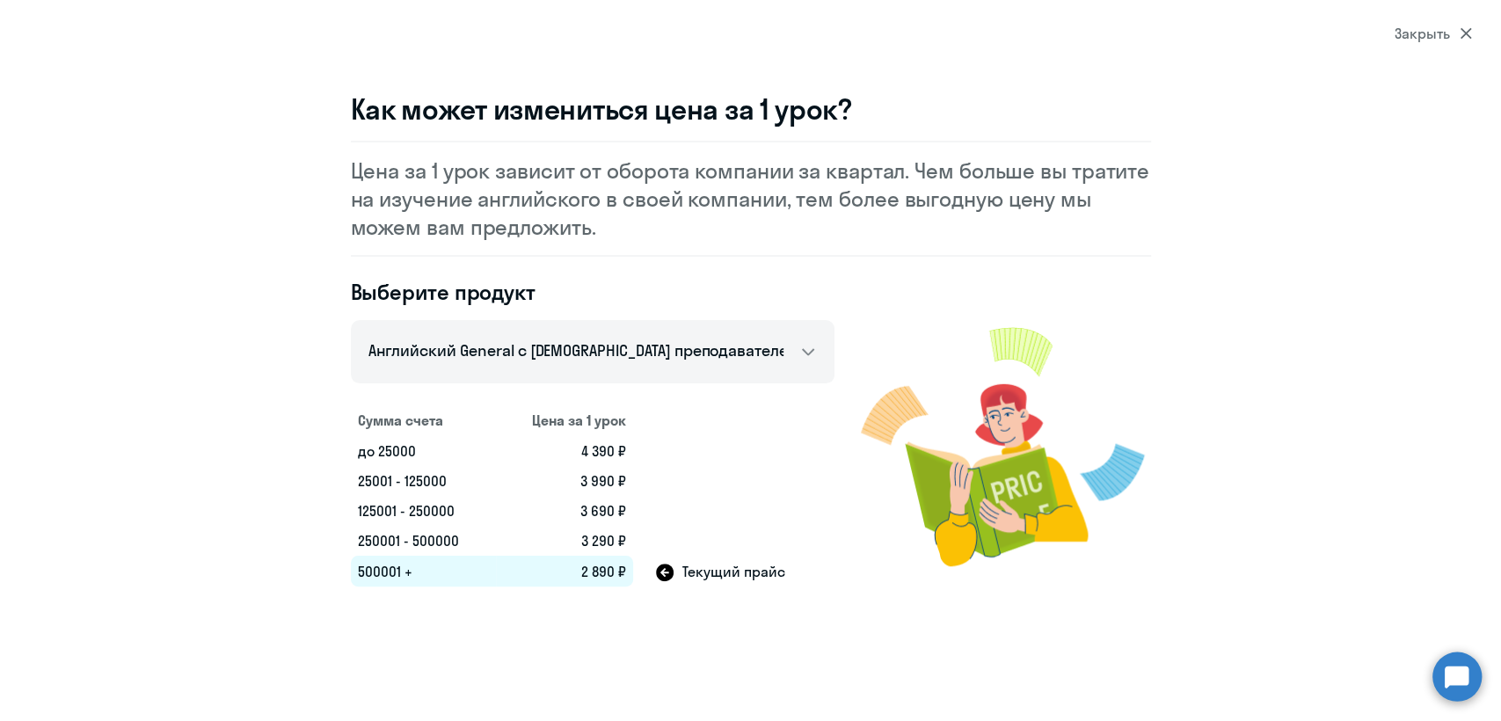
drag, startPoint x: 1442, startPoint y: 31, endPoint x: 1385, endPoint y: 49, distance: 60.0
click at [1442, 33] on div "Закрыть" at bounding box center [1432, 33] width 77 height 21
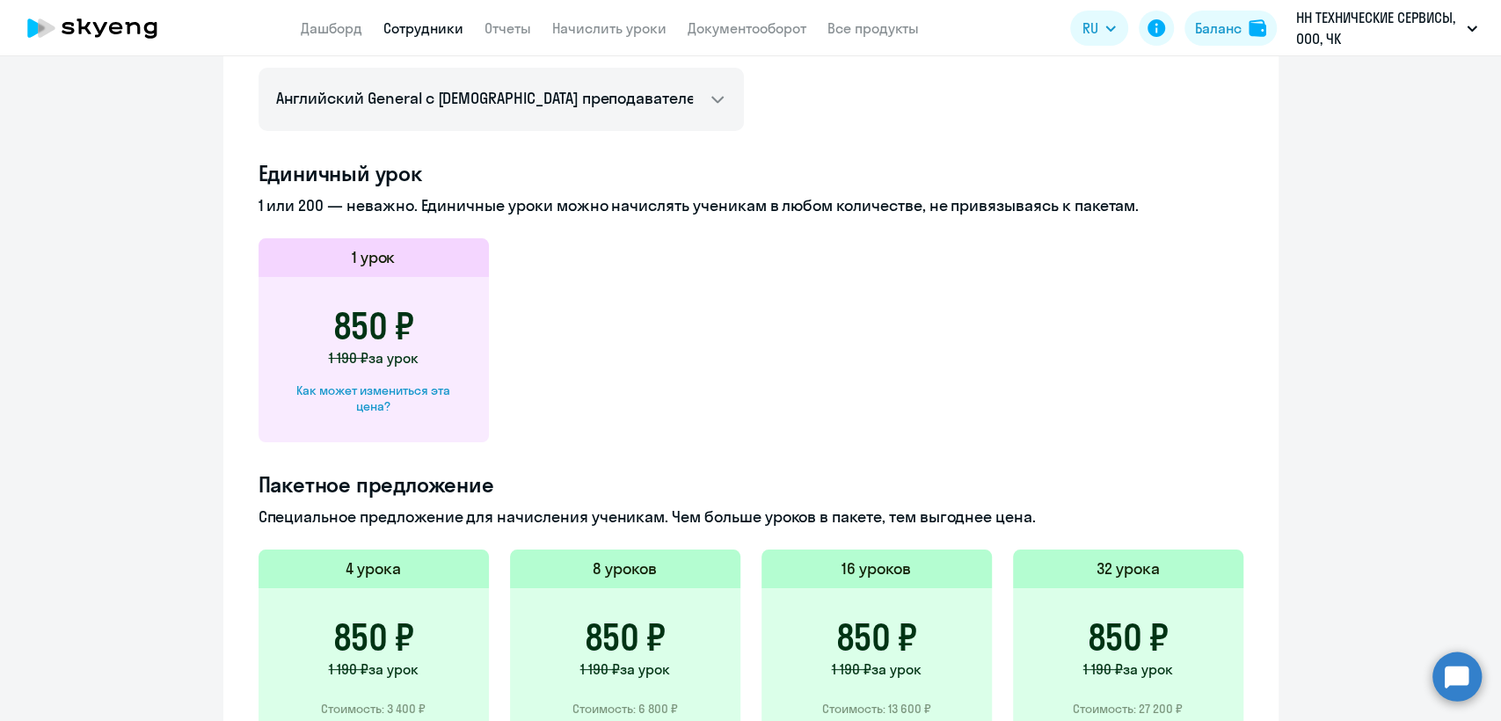
drag, startPoint x: 362, startPoint y: 26, endPoint x: 437, endPoint y: 26, distance: 74.7
click at [378, 26] on nav "Дашборд Сотрудники Отчеты Начислить уроки Документооборот Все продукты" at bounding box center [610, 29] width 618 height 22
click at [437, 26] on link "Сотрудники" at bounding box center [423, 28] width 80 height 18
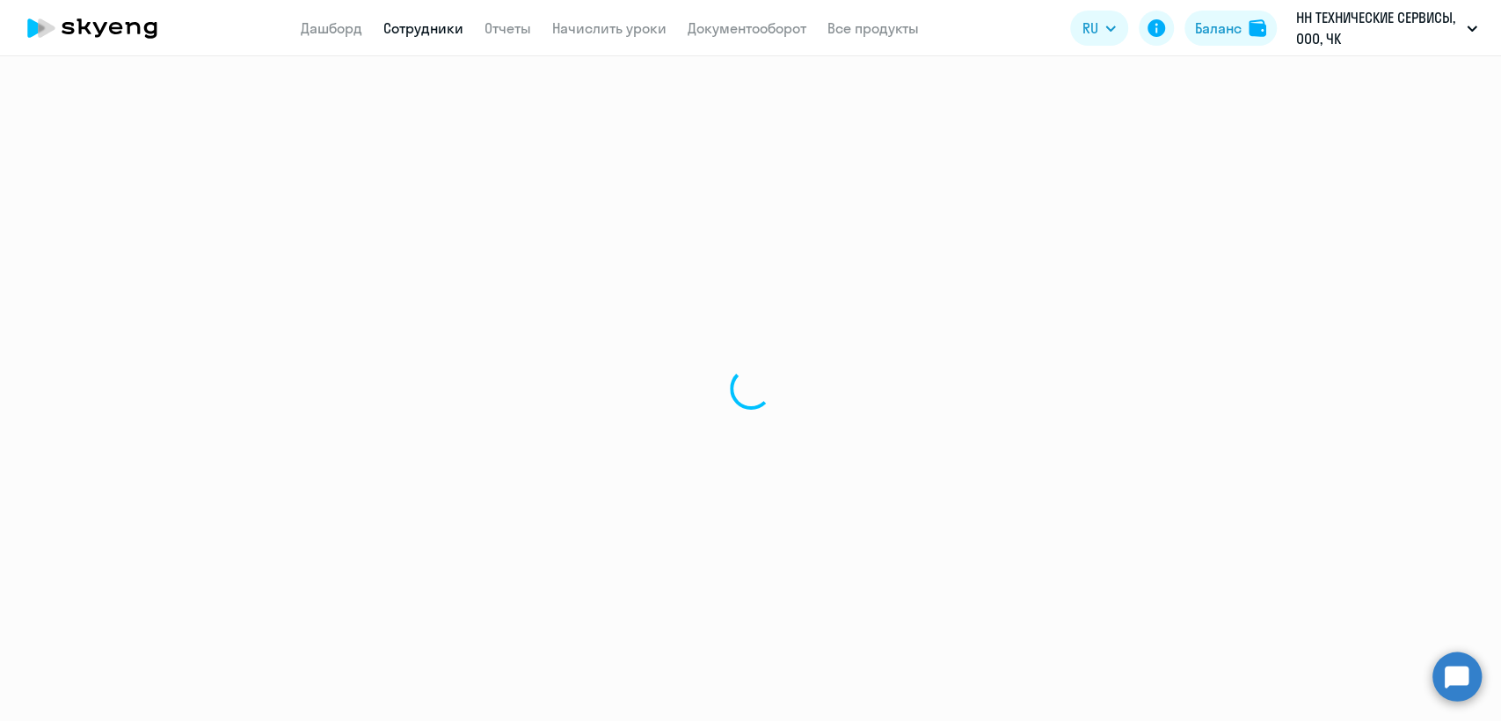
select select "30"
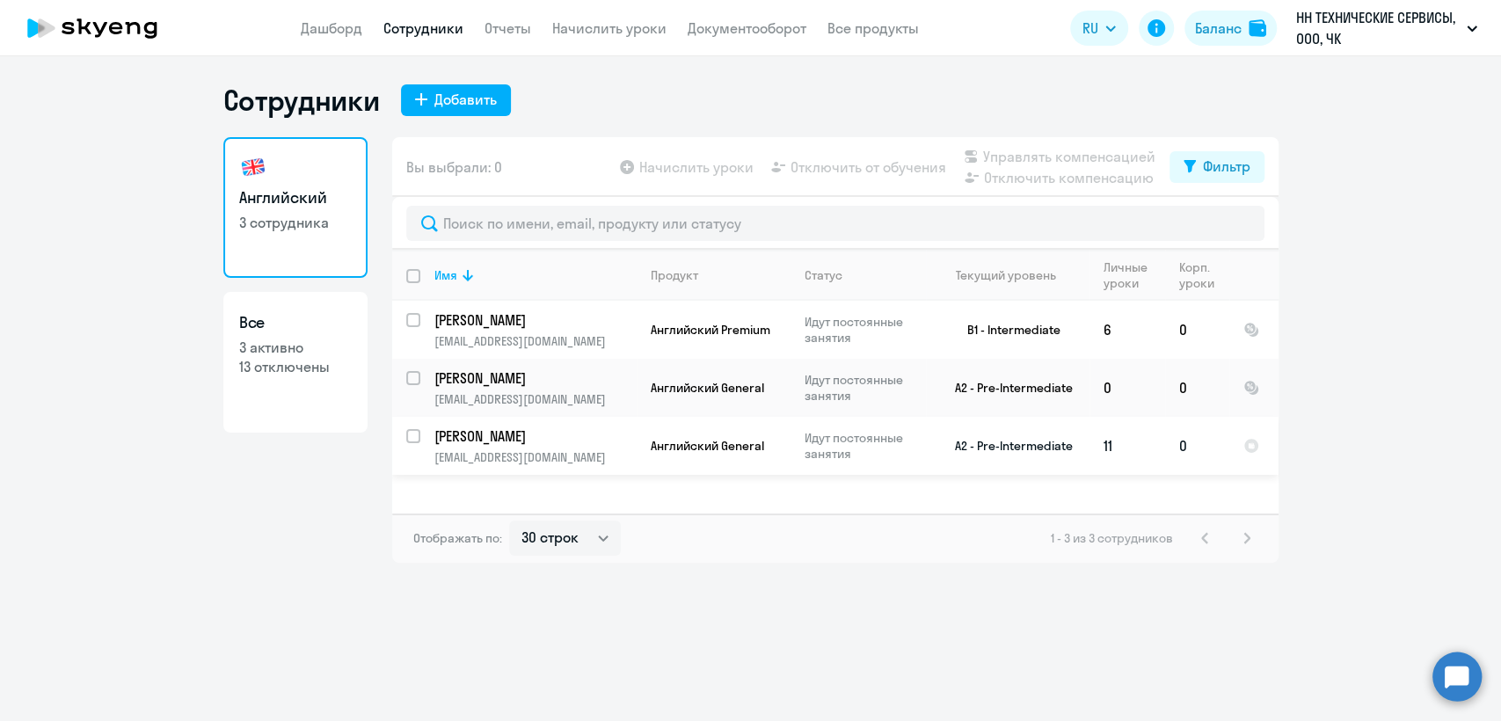
click at [413, 431] on input "select row 9914894" at bounding box center [423, 446] width 35 height 35
checkbox input "true"
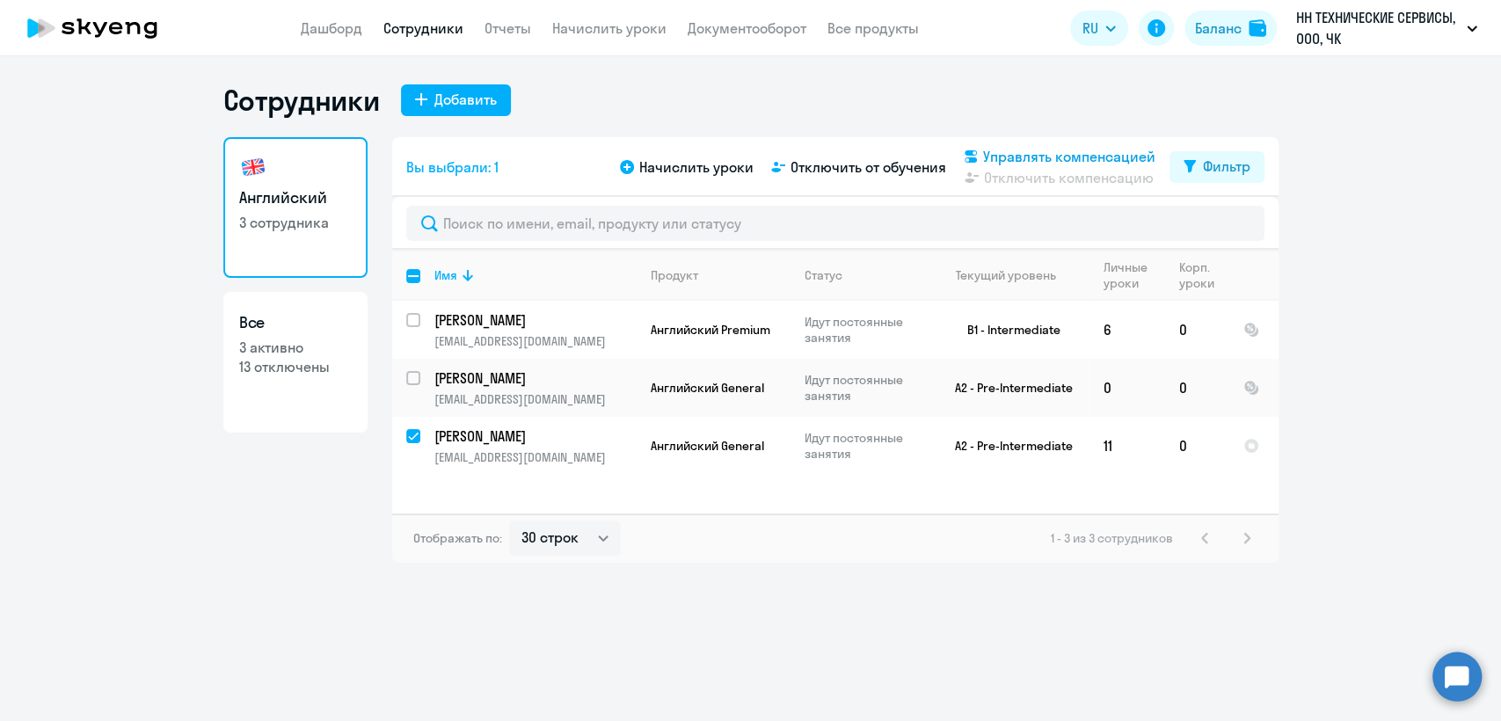
click at [1055, 156] on span "Управлять компенсацией" at bounding box center [1069, 156] width 172 height 21
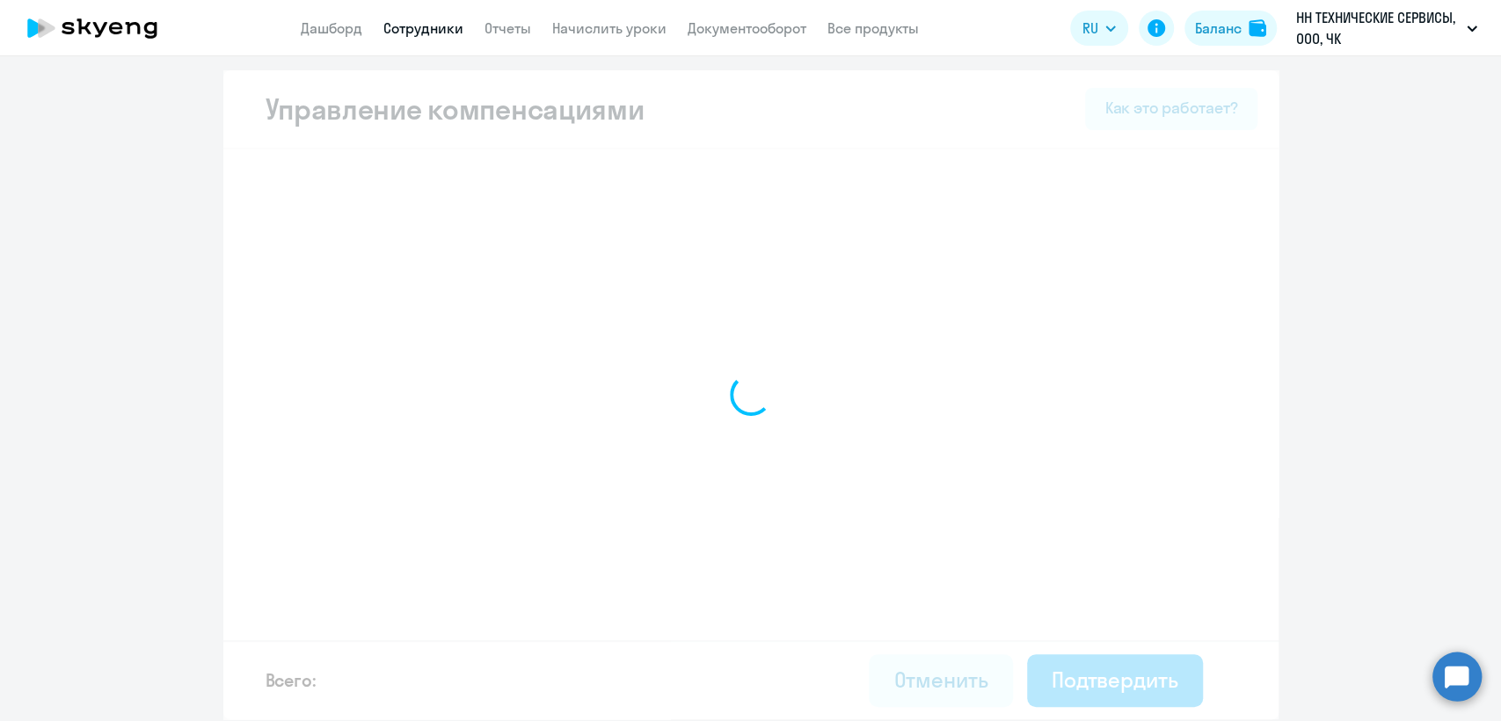
select select "MONTHLY"
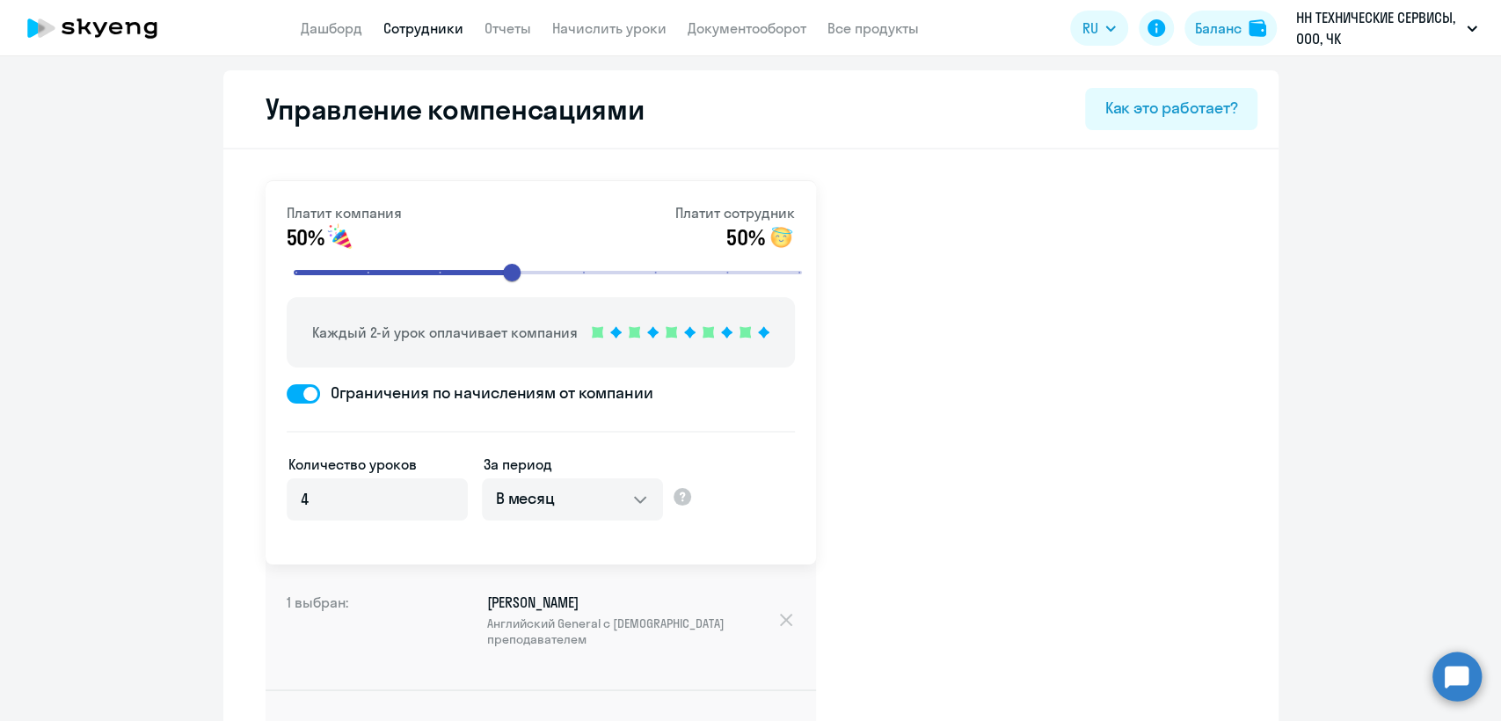
scroll to position [283, 0]
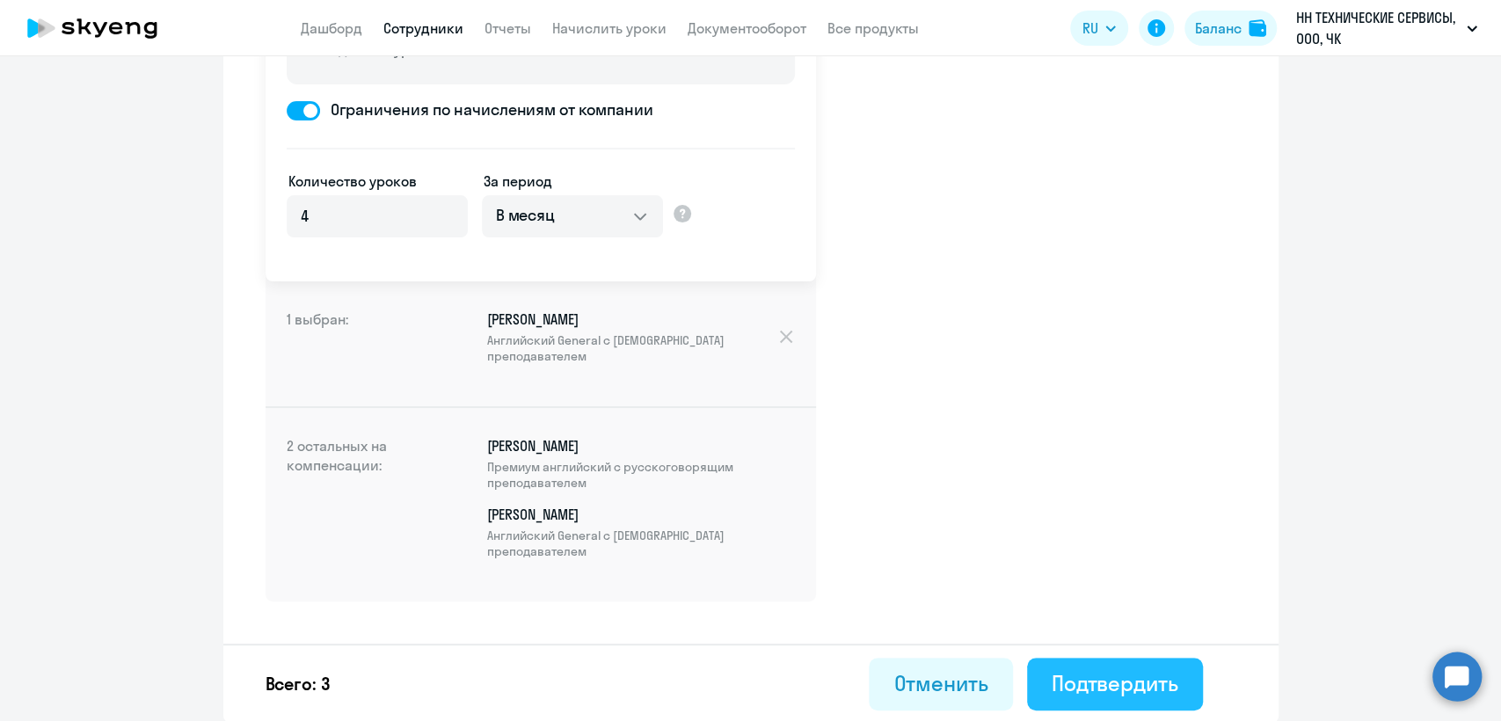
click at [1116, 678] on div "Подтвердить" at bounding box center [1114, 683] width 127 height 28
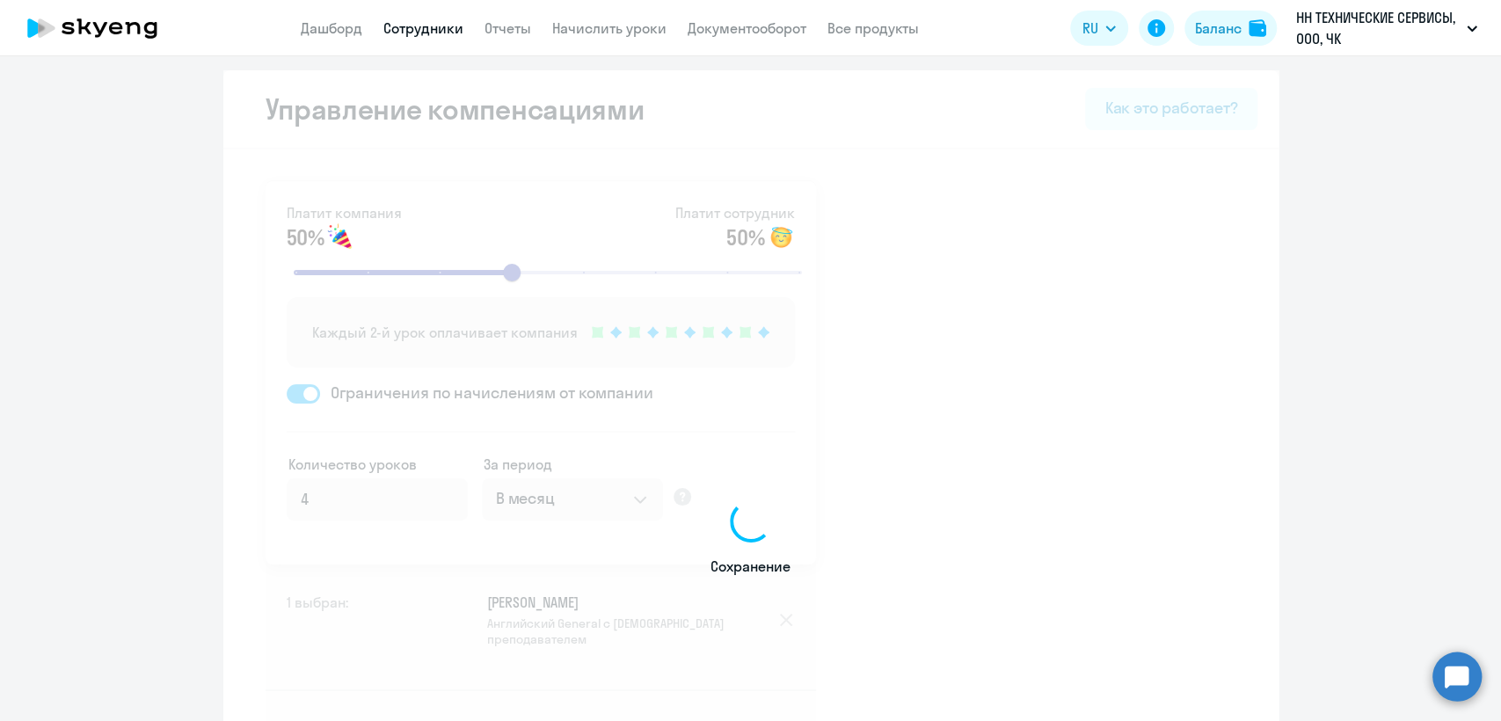
select select "30"
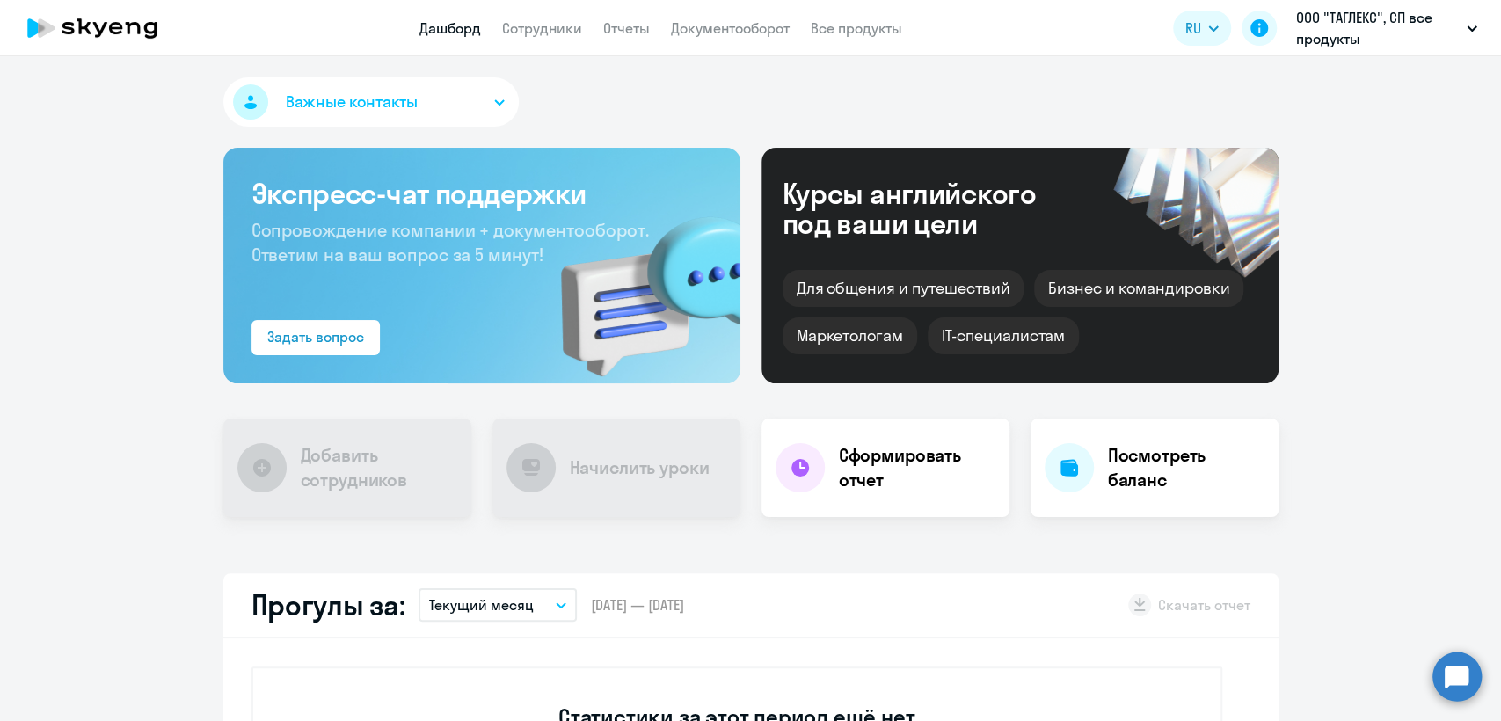
select select "30"
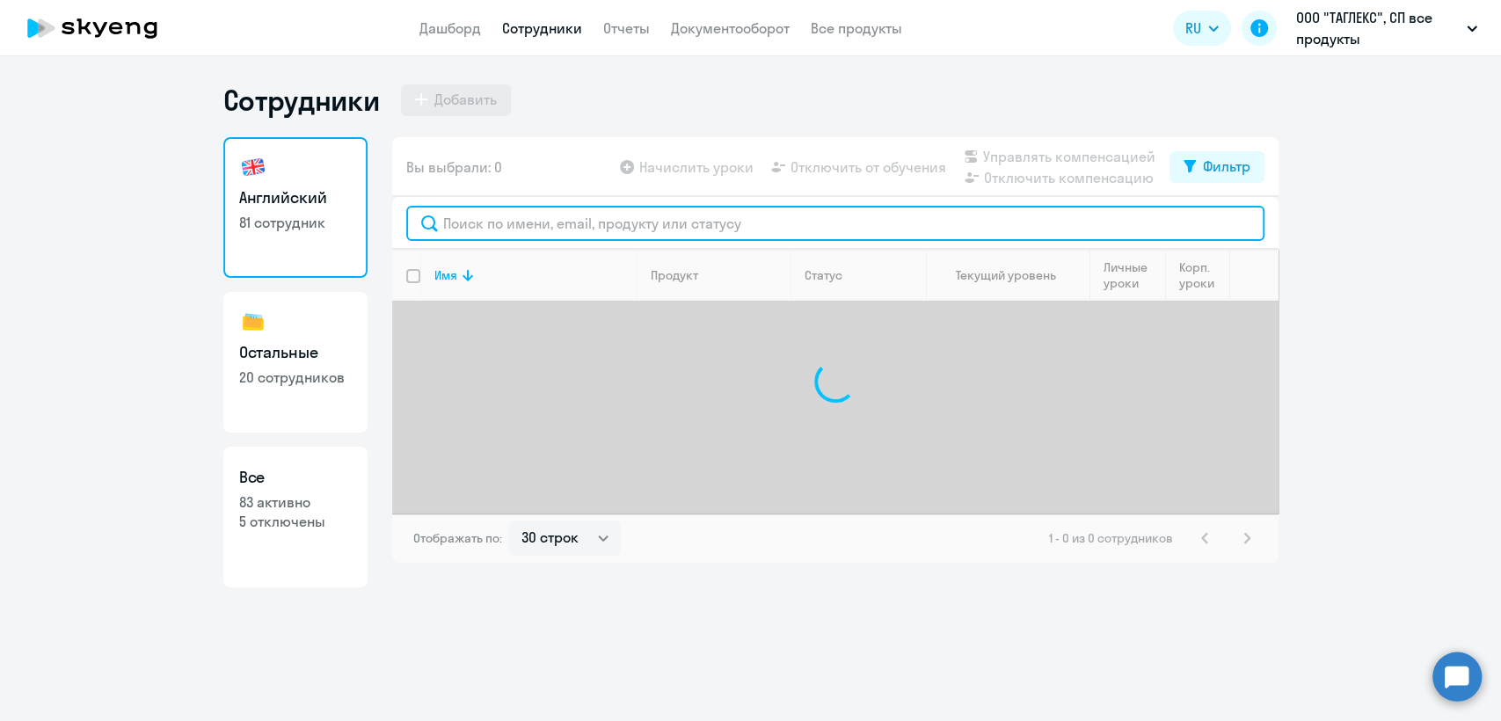
click at [520, 229] on input "text" at bounding box center [835, 223] width 858 height 35
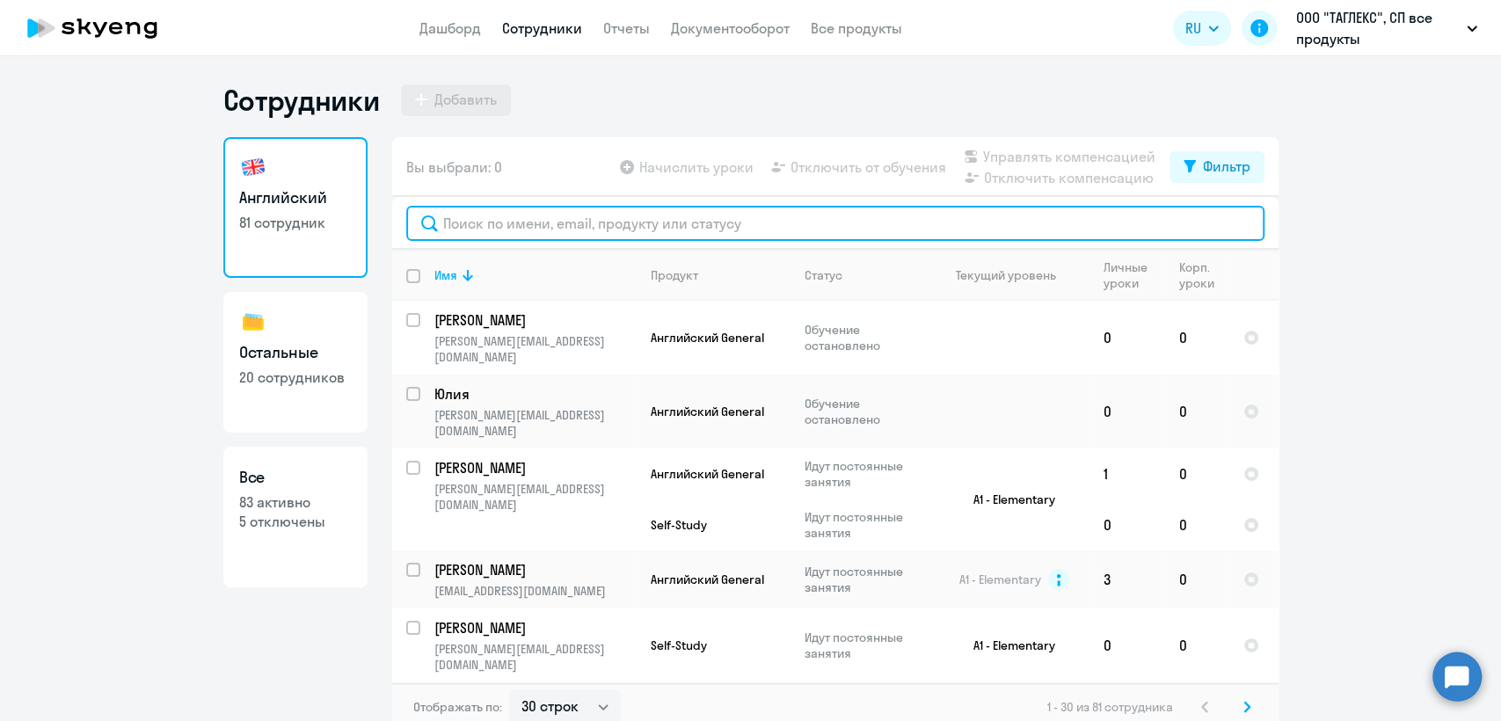
click at [520, 229] on input "text" at bounding box center [835, 223] width 858 height 35
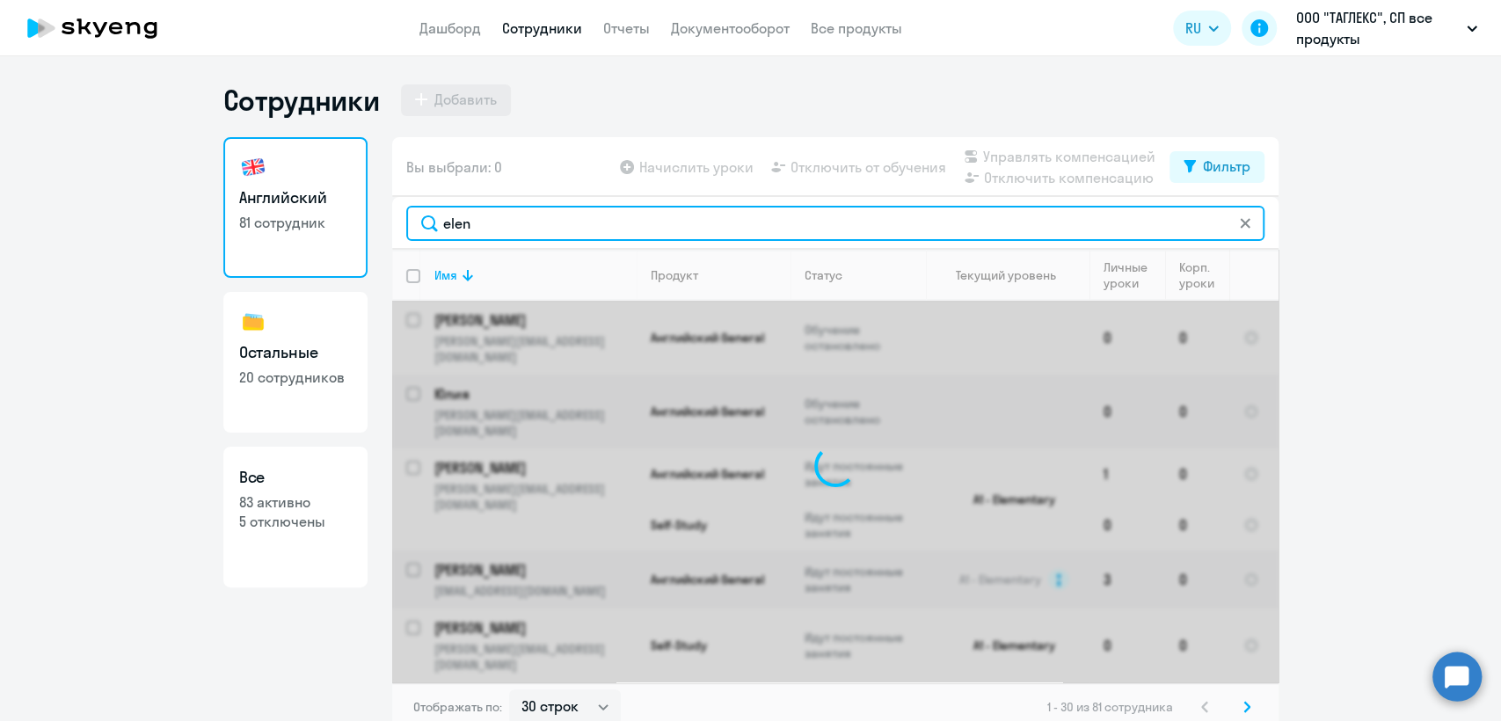
type input "[PERSON_NAME]"
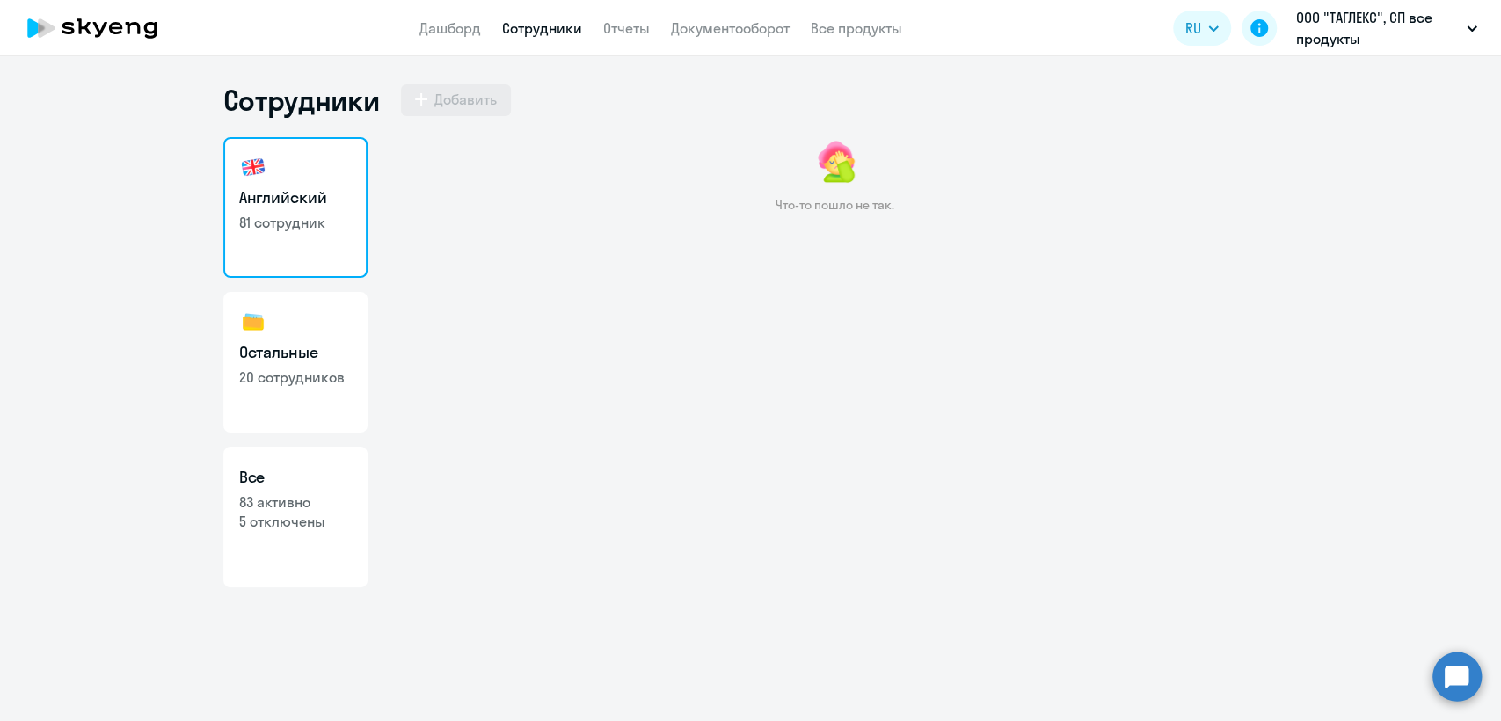
click at [536, 21] on link "Сотрудники" at bounding box center [542, 28] width 80 height 18
click at [545, 31] on link "Сотрудники" at bounding box center [542, 28] width 80 height 18
click at [292, 204] on h3 "Английский" at bounding box center [295, 197] width 113 height 23
click at [309, 325] on link "Остальные 20 сотрудников" at bounding box center [295, 362] width 144 height 141
select select "30"
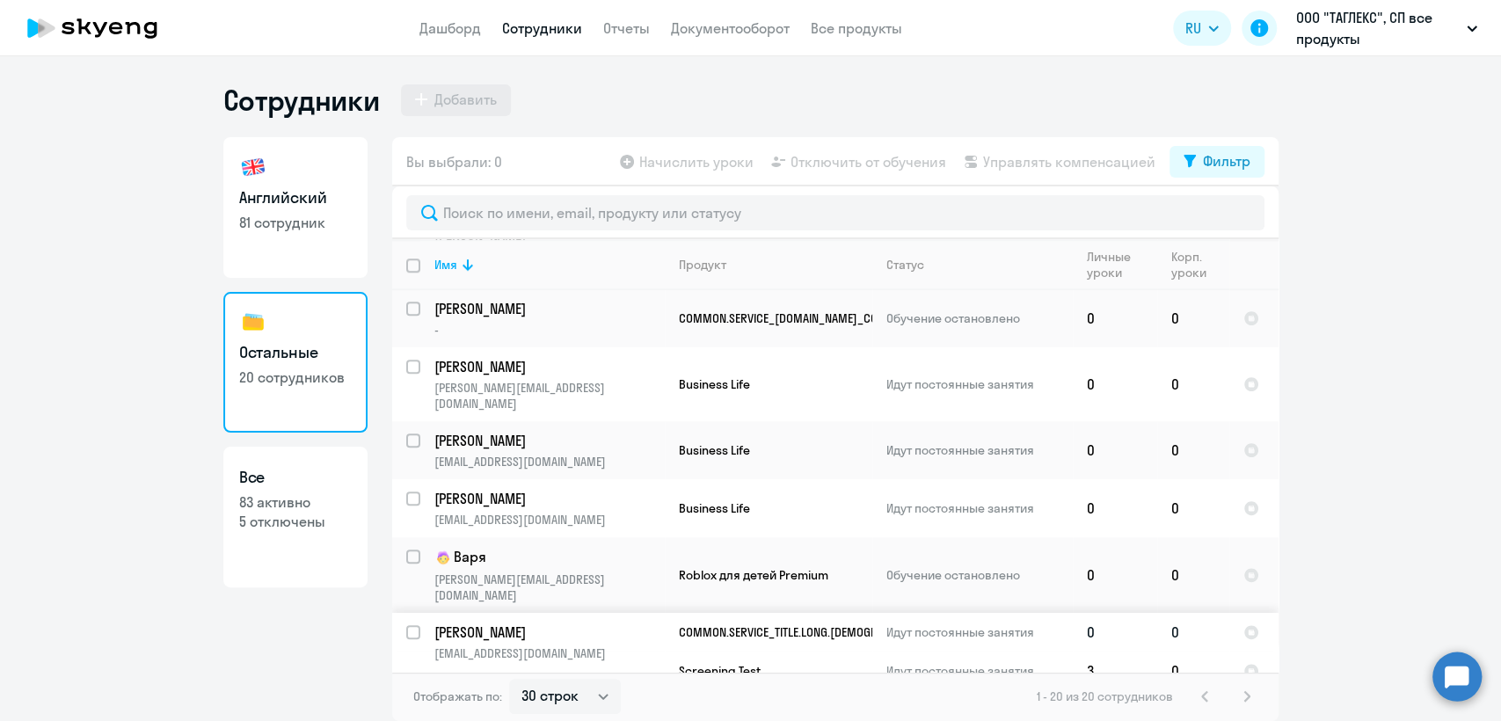
scroll to position [865, 0]
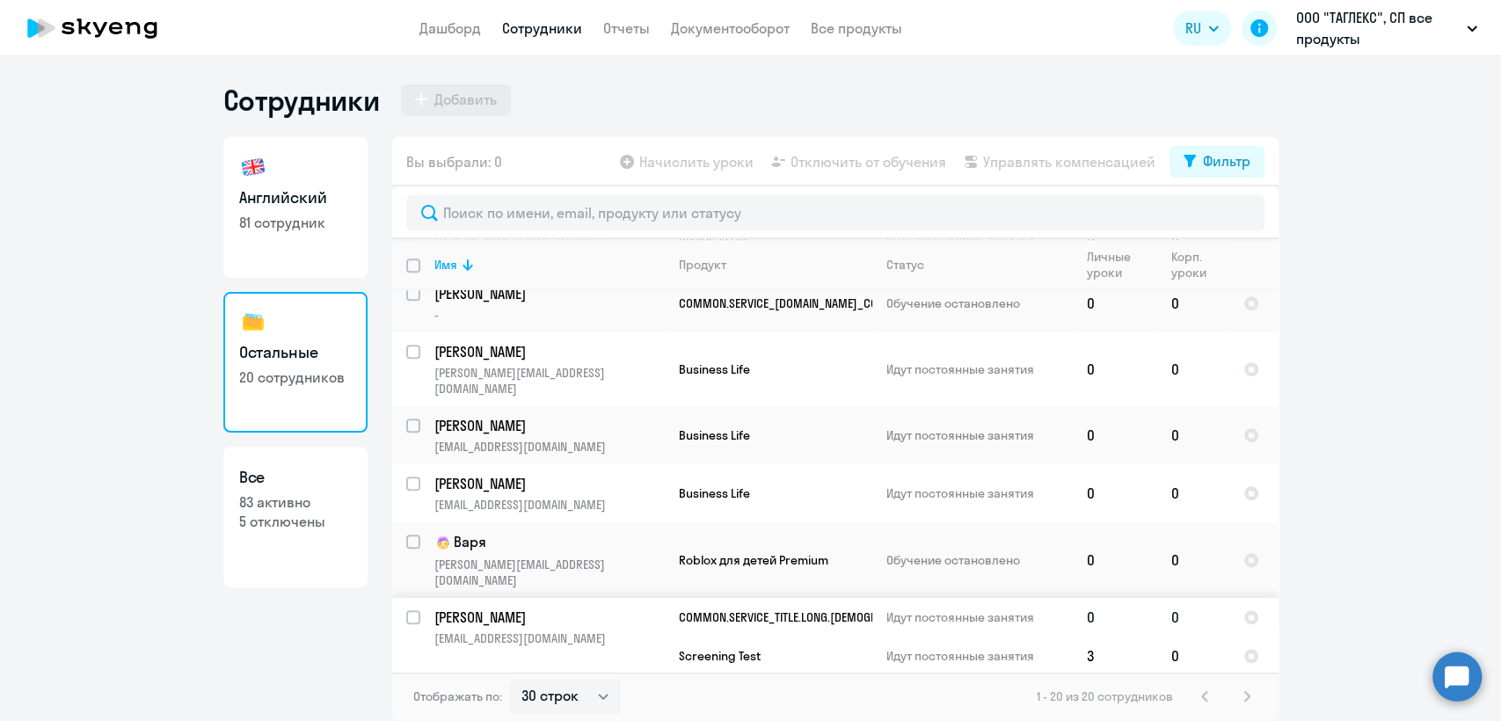
click at [591, 630] on p "[EMAIL_ADDRESS][DOMAIN_NAME]" at bounding box center [548, 638] width 229 height 16
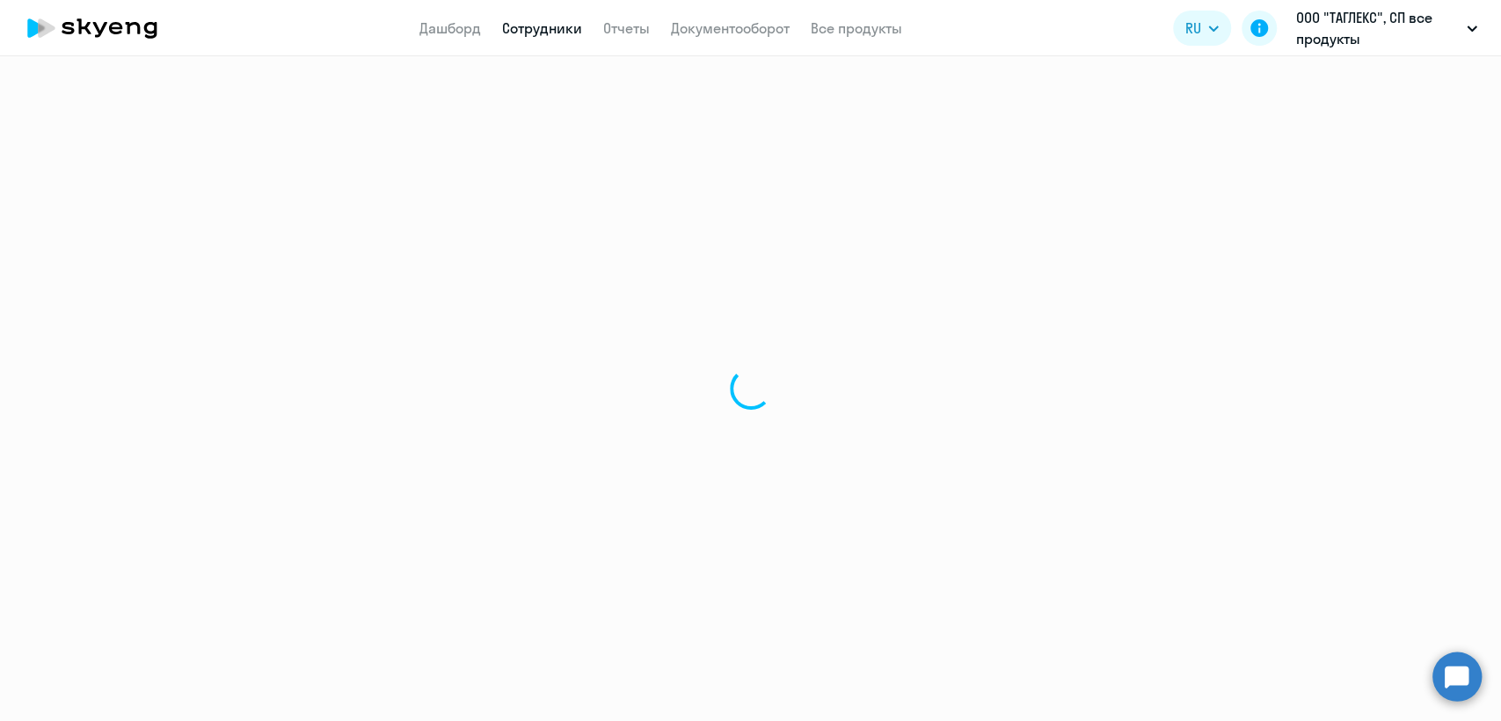
select select "english"
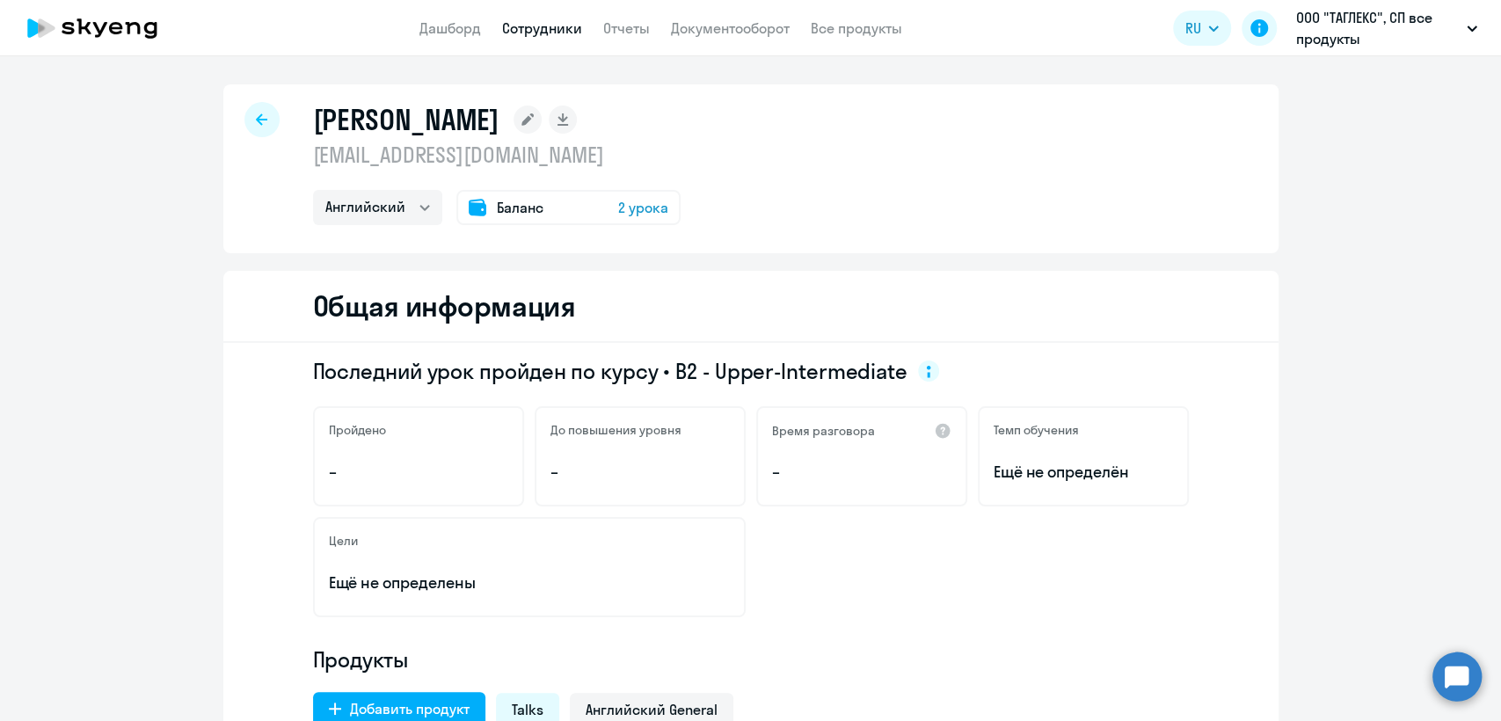
click at [384, 156] on p "[EMAIL_ADDRESS][DOMAIN_NAME]" at bounding box center [496, 155] width 367 height 28
copy p "[EMAIL_ADDRESS][DOMAIN_NAME]"
click at [582, 8] on app-header "Дашборд Сотрудники Отчеты Документооборот Все продукты Дашборд Сотрудники Отчет…" at bounding box center [750, 28] width 1501 height 56
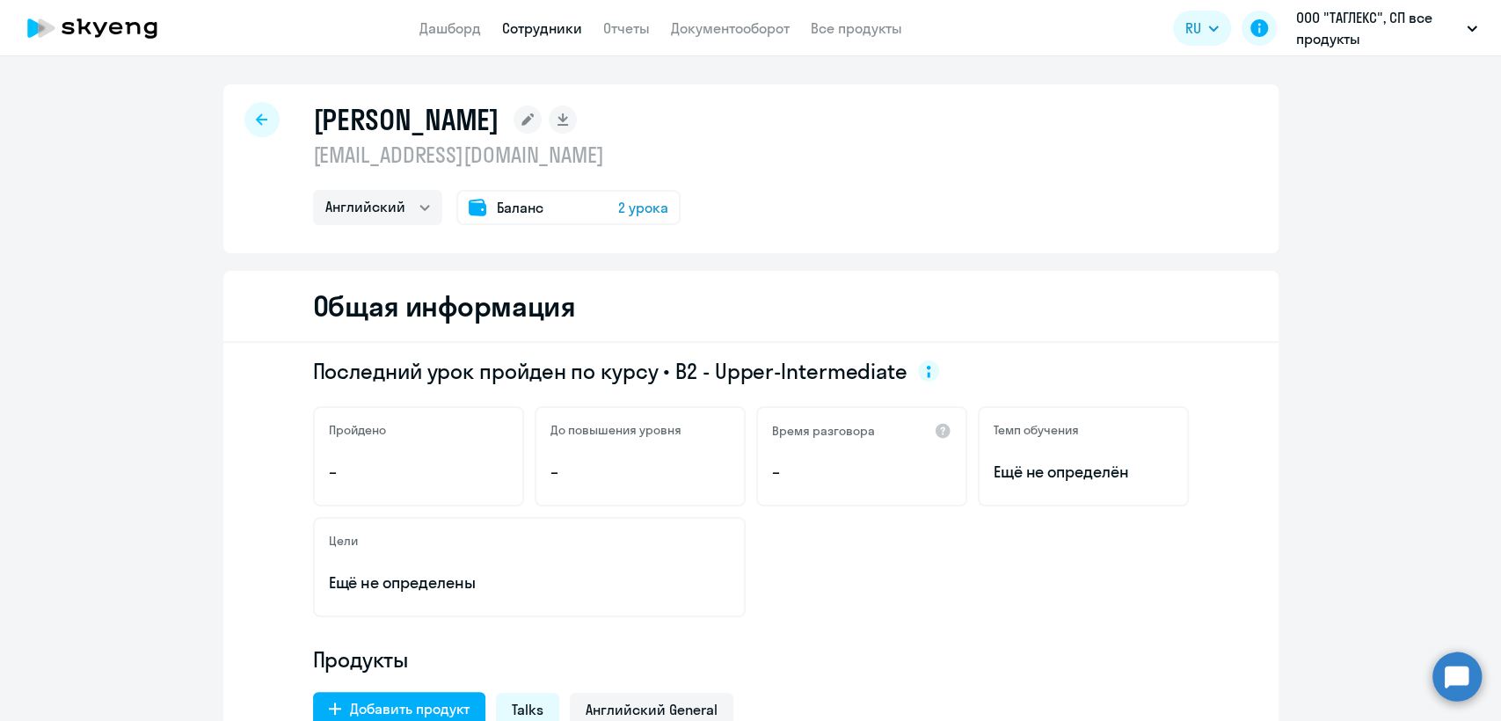
click at [550, 25] on link "Сотрудники" at bounding box center [542, 28] width 80 height 18
select select "30"
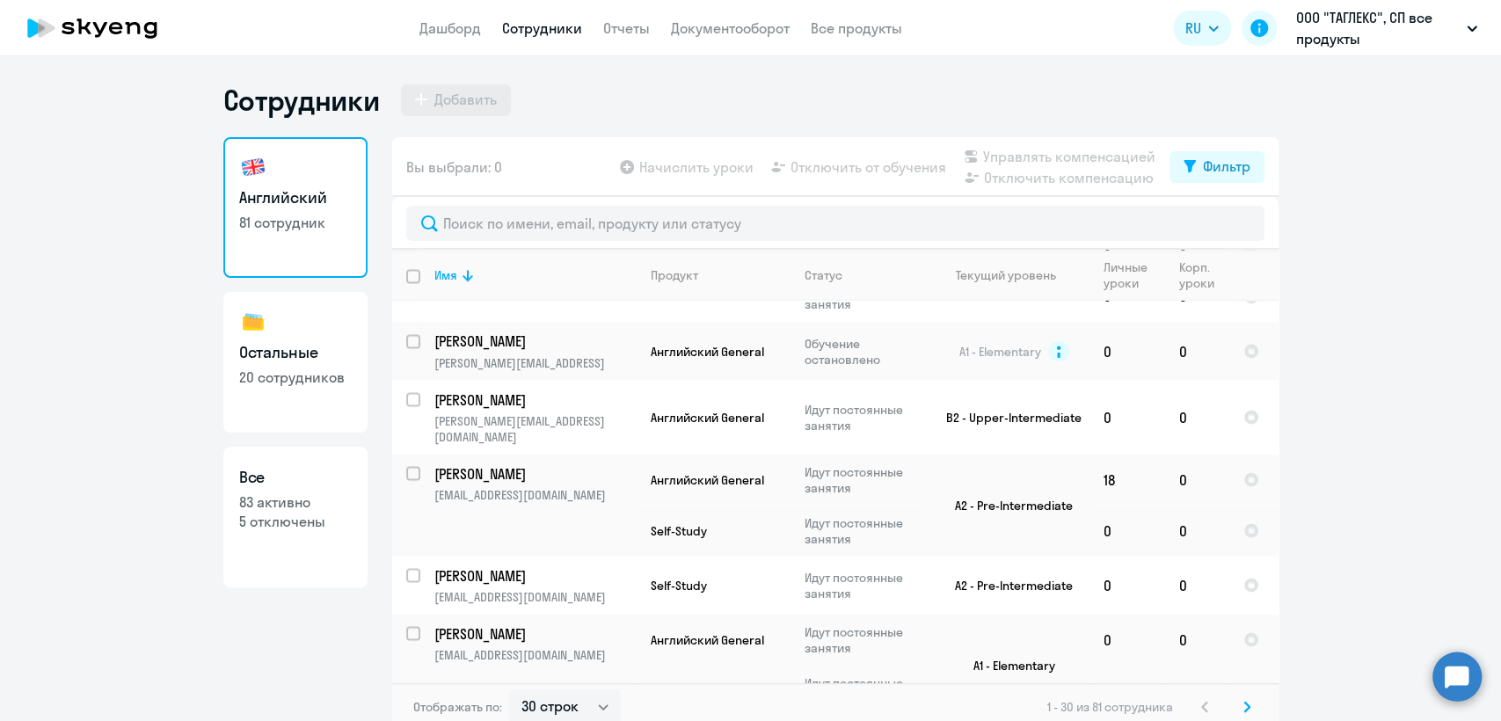
scroll to position [2154, 0]
click at [752, 22] on link "Документооборот" at bounding box center [730, 28] width 119 height 18
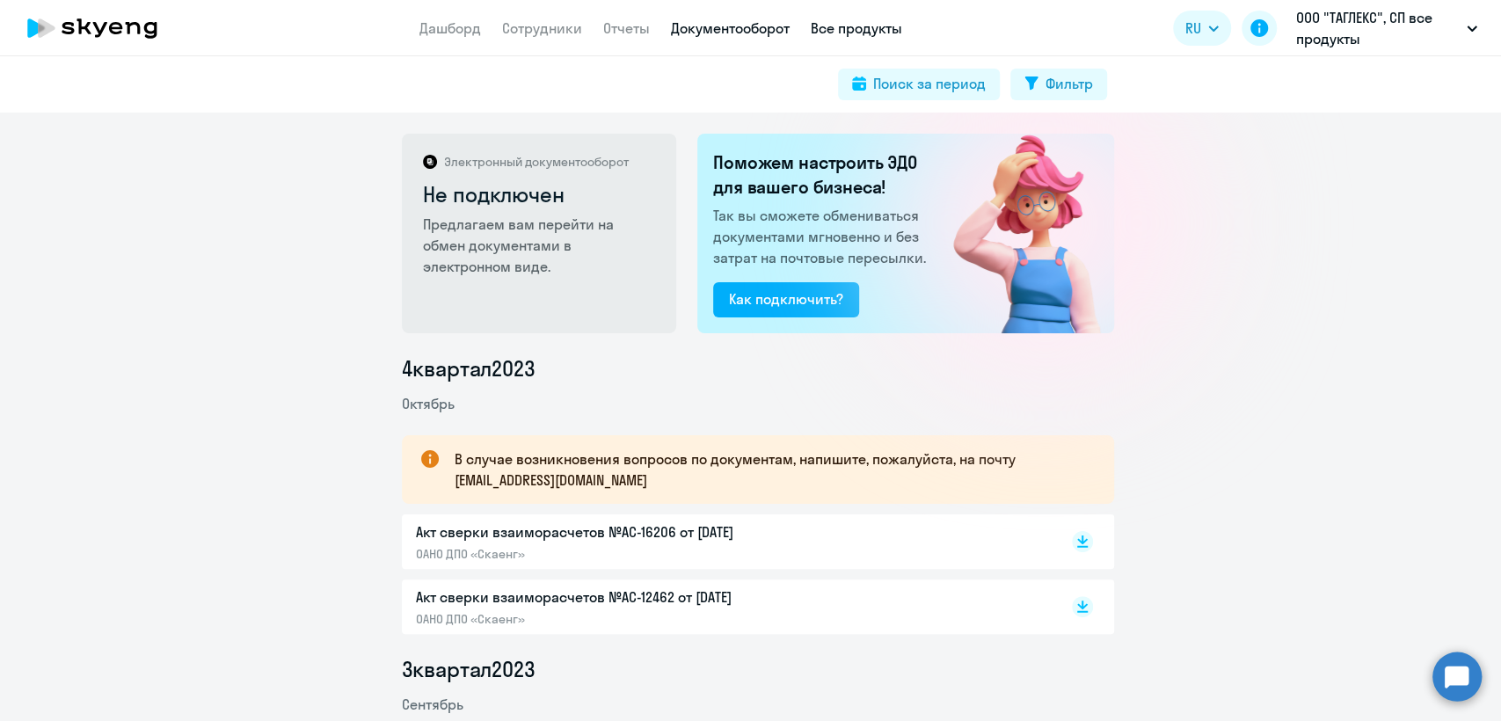
click at [850, 25] on link "Все продукты" at bounding box center [855, 28] width 91 height 18
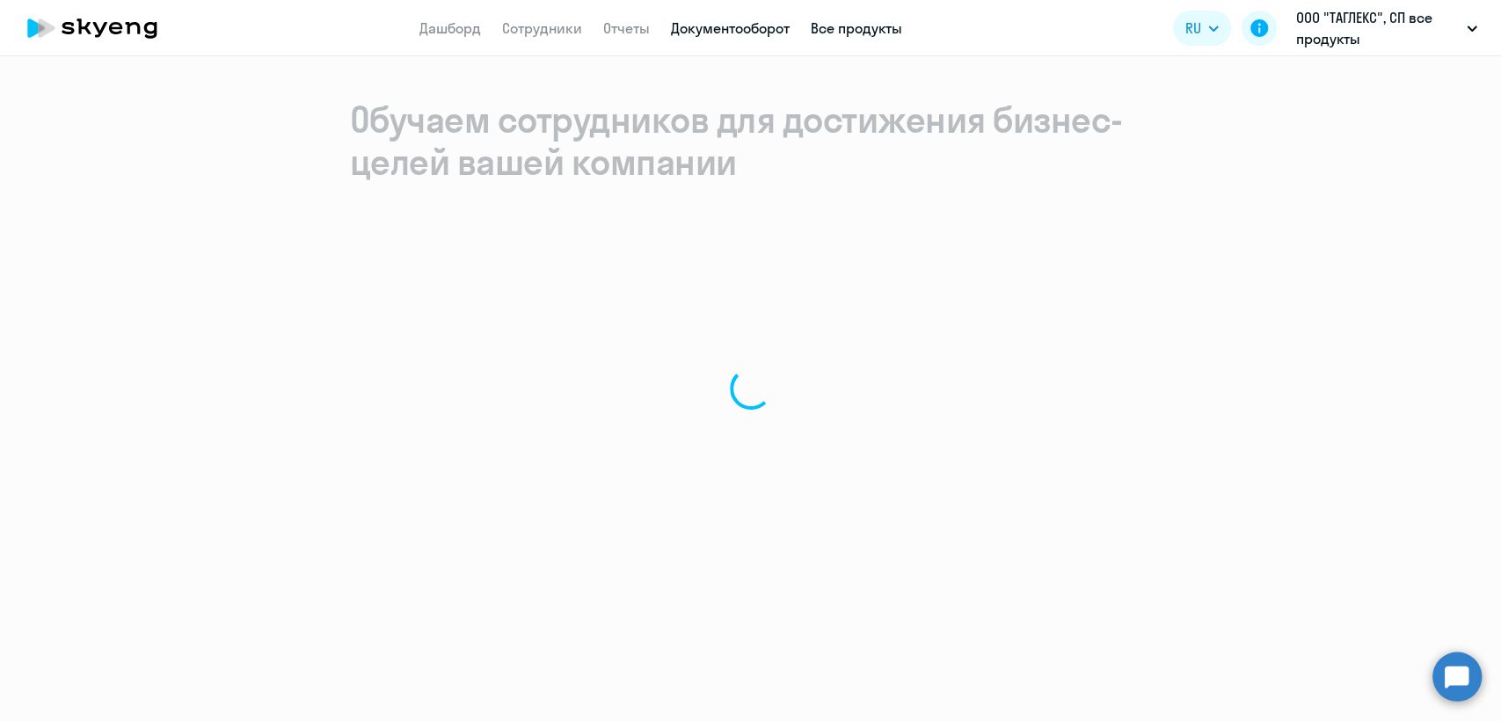
click at [732, 33] on link "Документооборот" at bounding box center [730, 28] width 119 height 18
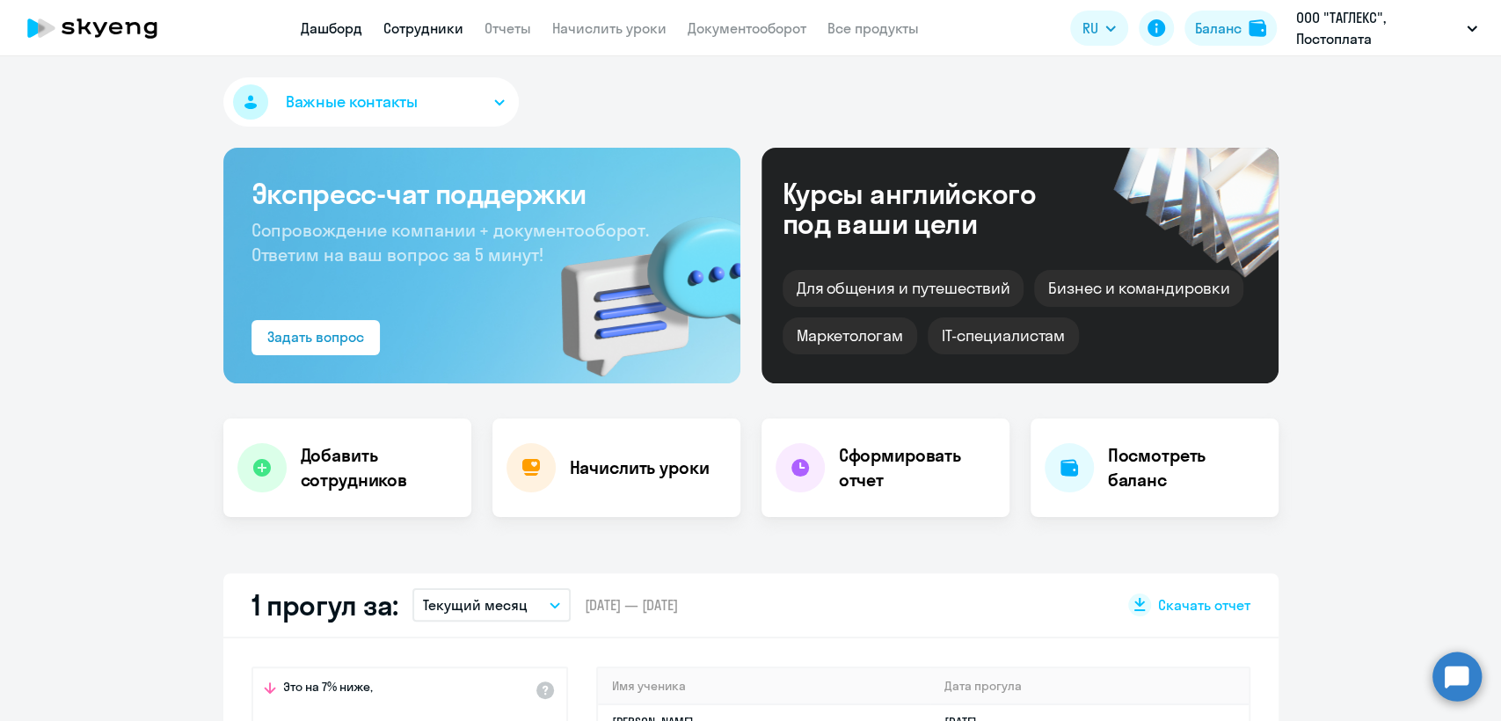
click at [424, 24] on link "Сотрудники" at bounding box center [423, 28] width 80 height 18
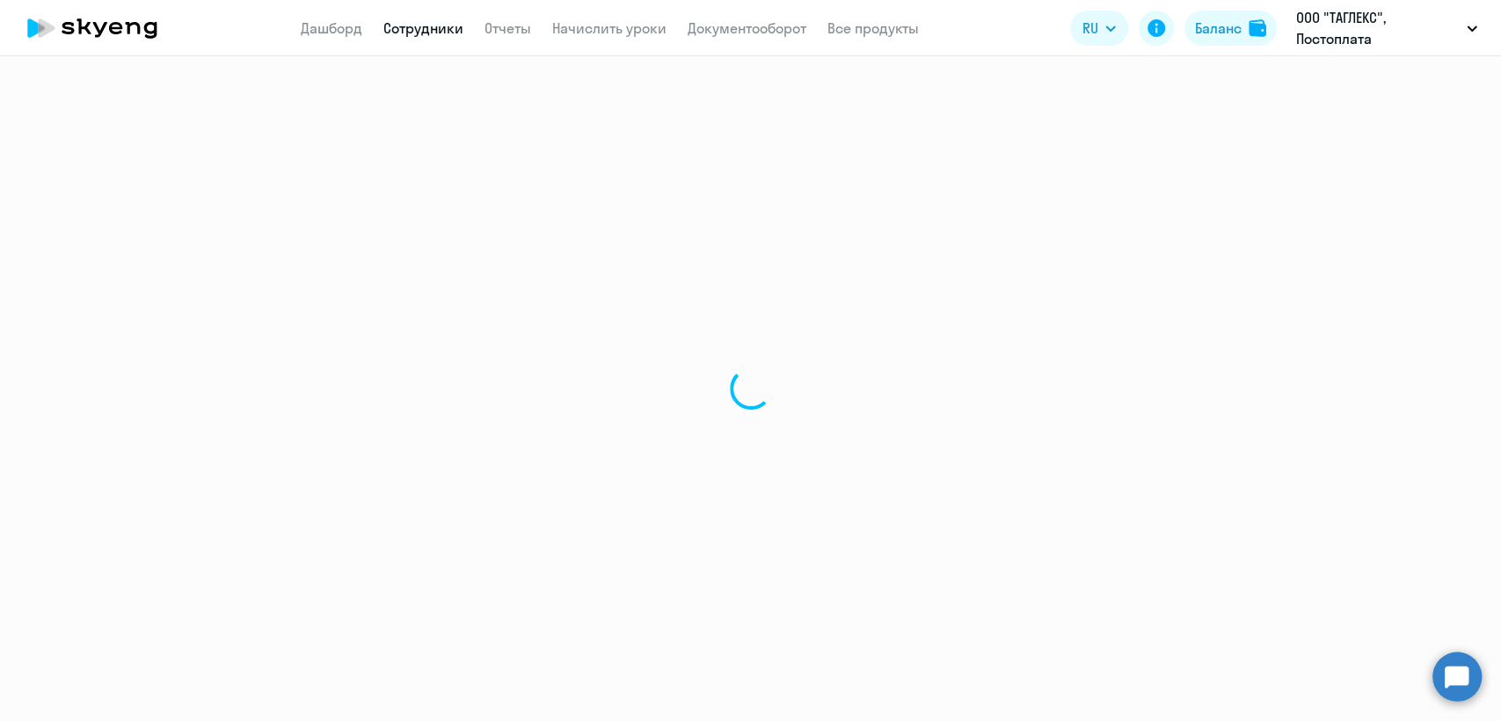
select select "30"
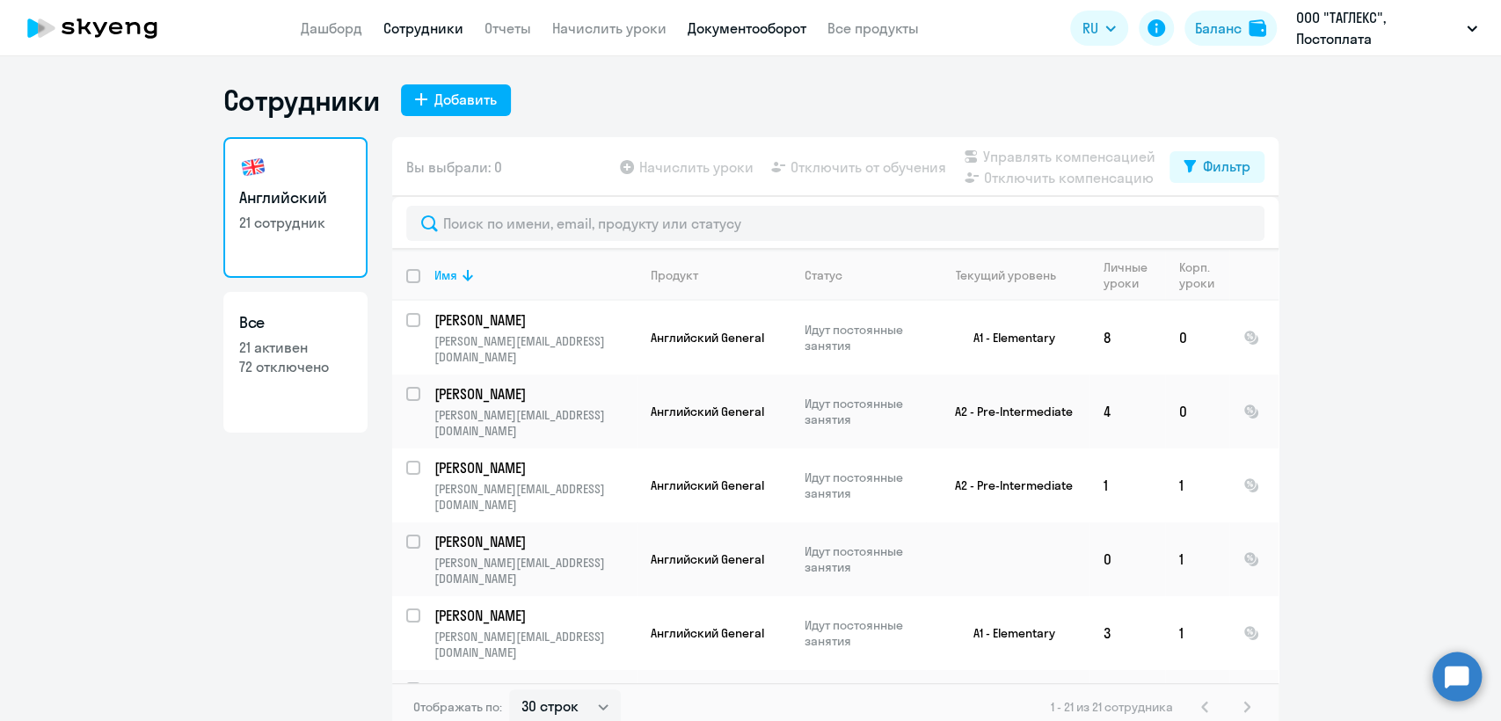
click at [766, 30] on link "Документооборот" at bounding box center [746, 28] width 119 height 18
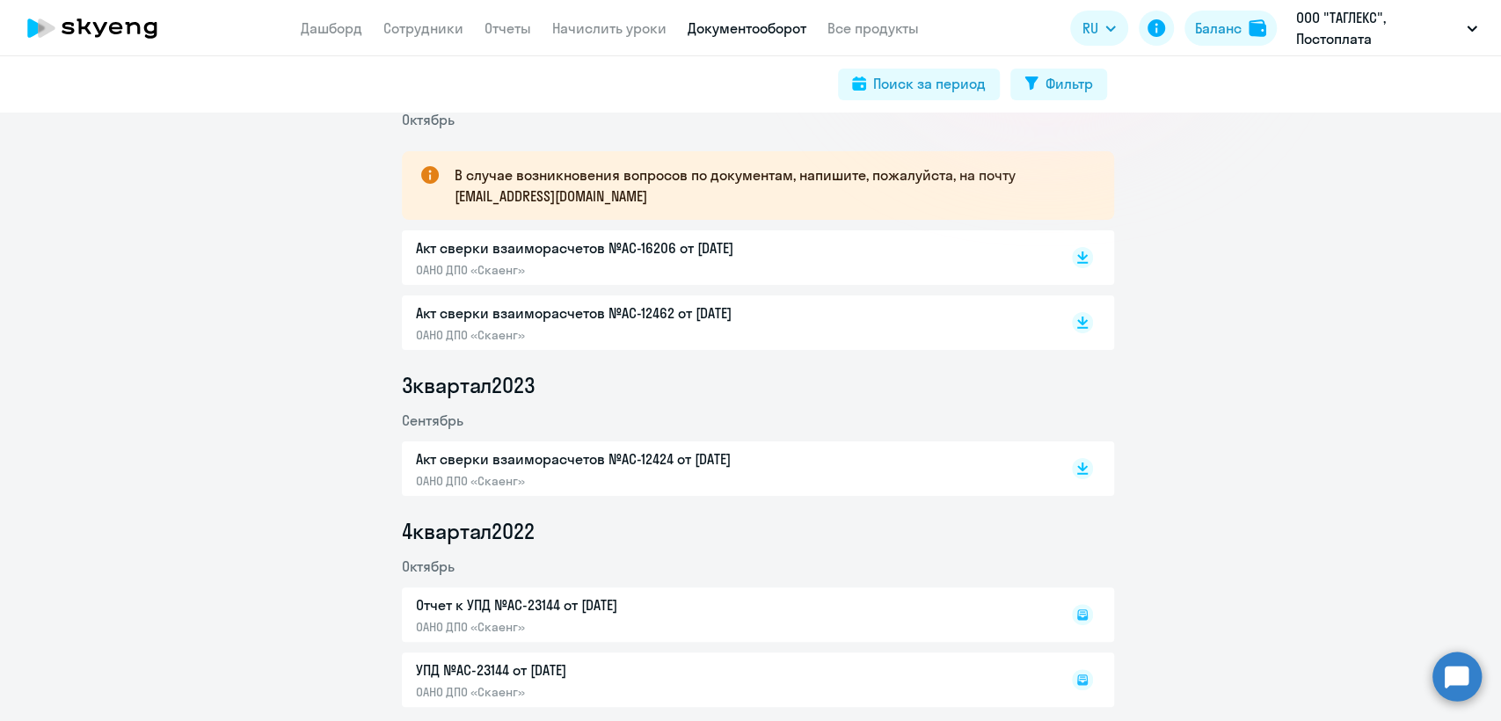
scroll to position [293, 0]
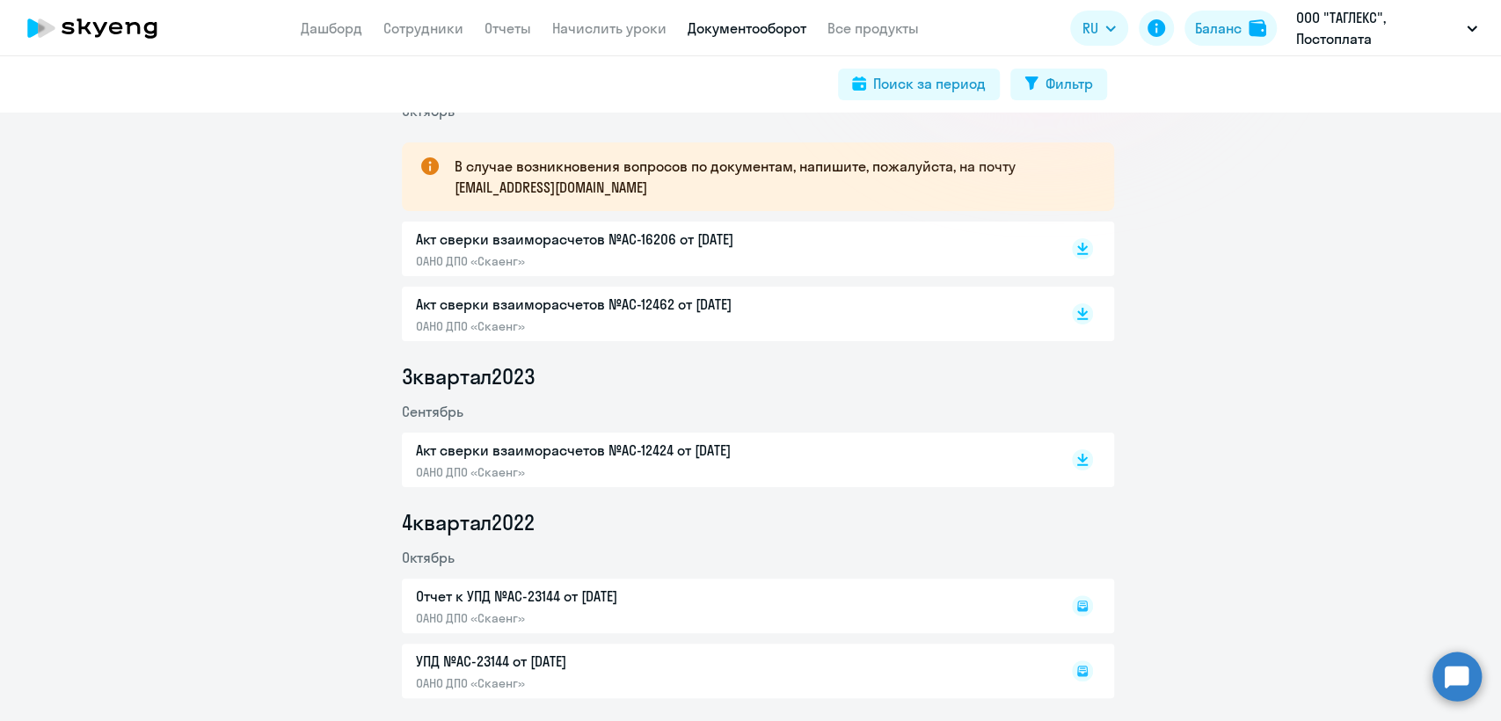
click at [697, 232] on p "Акт сверки взаиморасчетов №AC-16206 от [DATE]" at bounding box center [600, 239] width 369 height 21
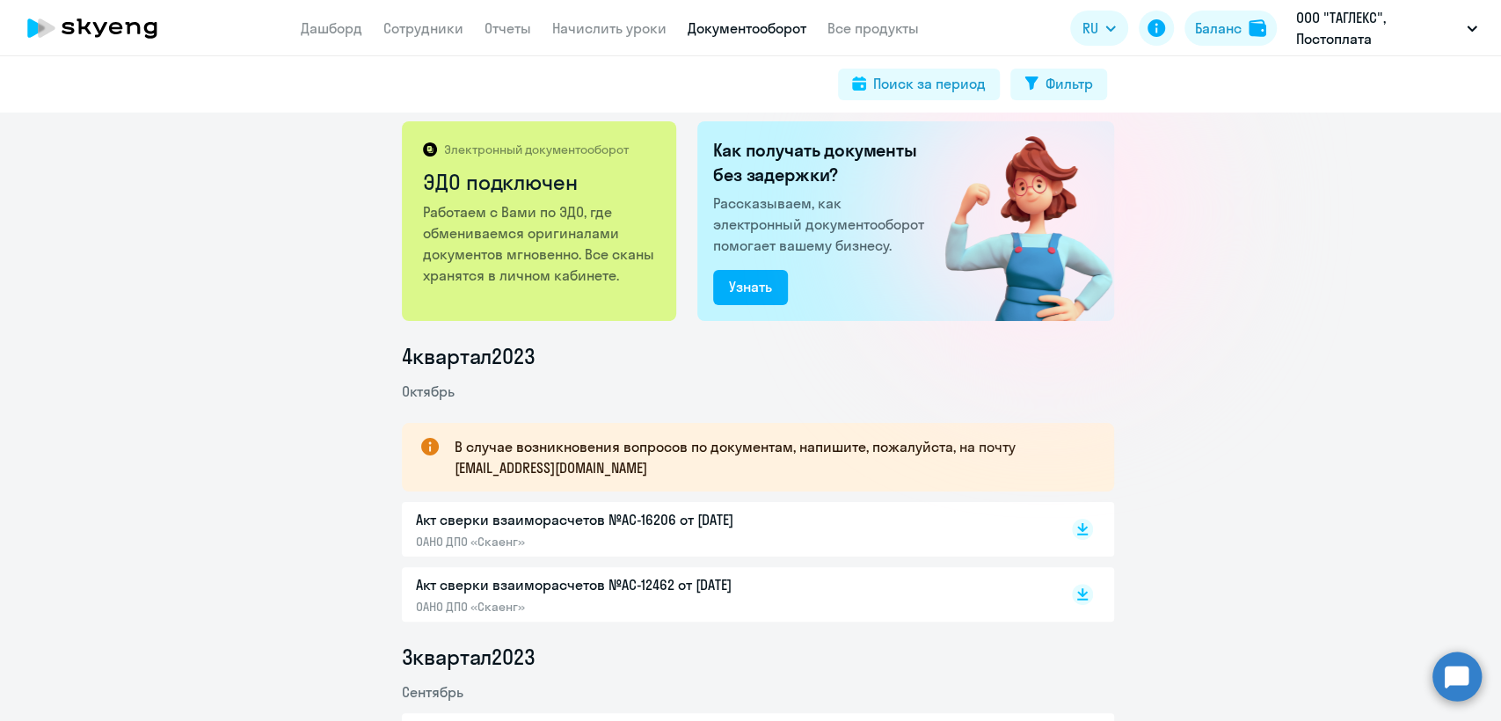
scroll to position [0, 0]
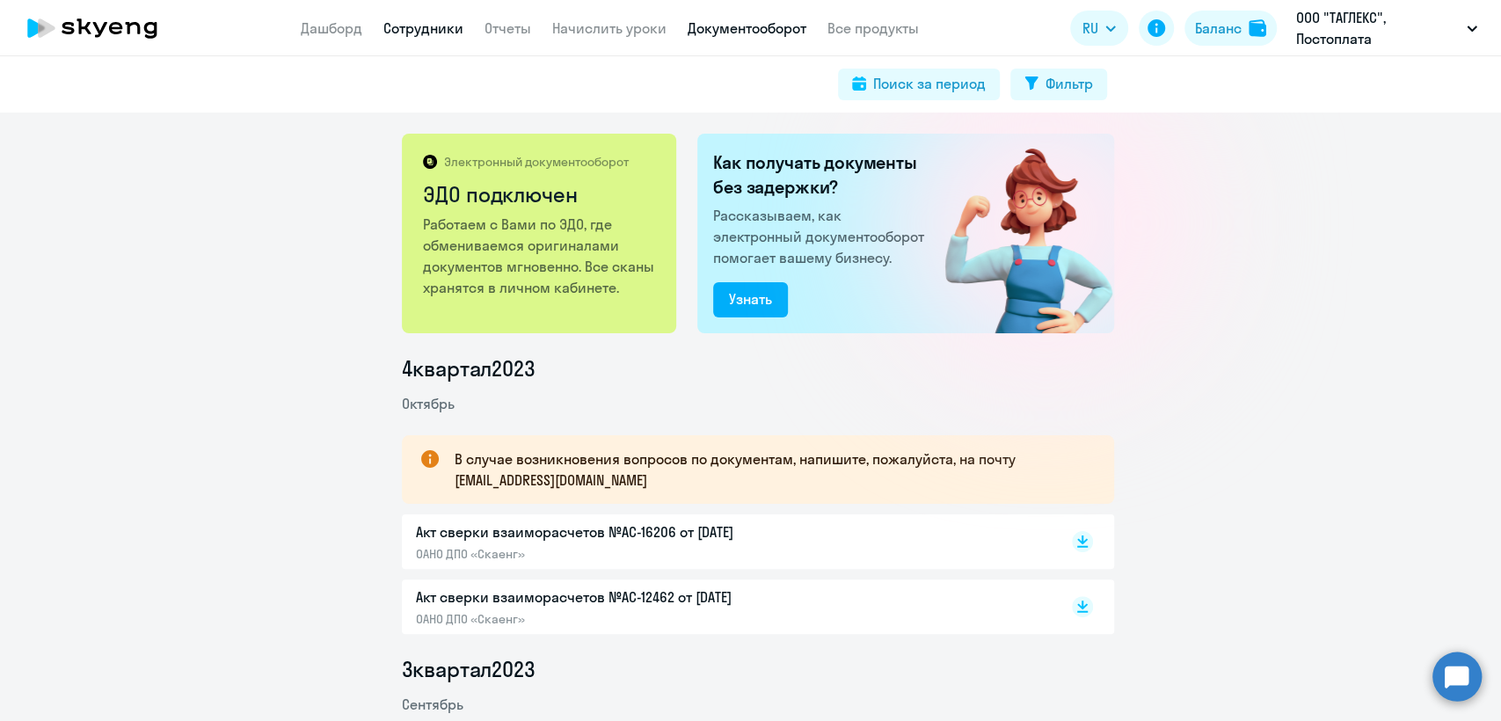
click at [415, 36] on link "Сотрудники" at bounding box center [423, 28] width 80 height 18
select select "30"
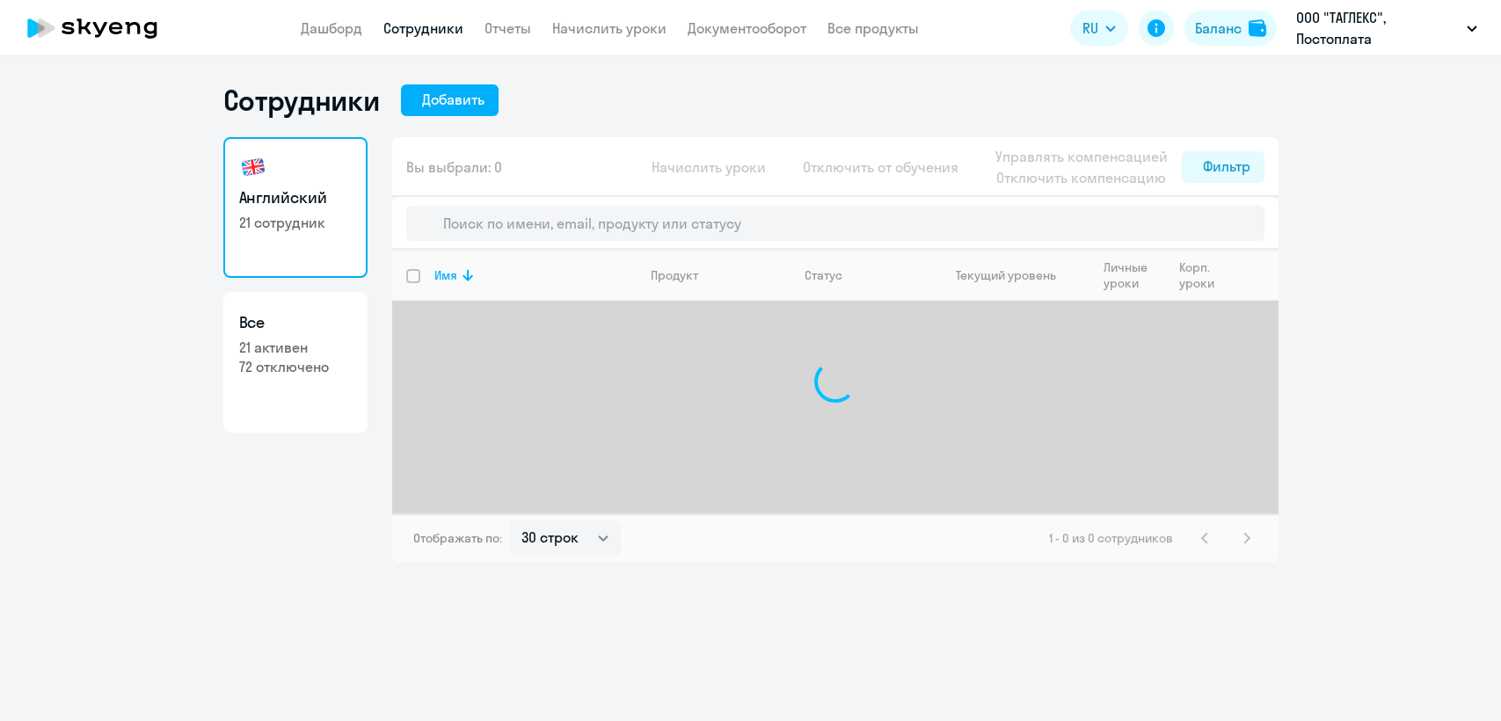
select select "30"
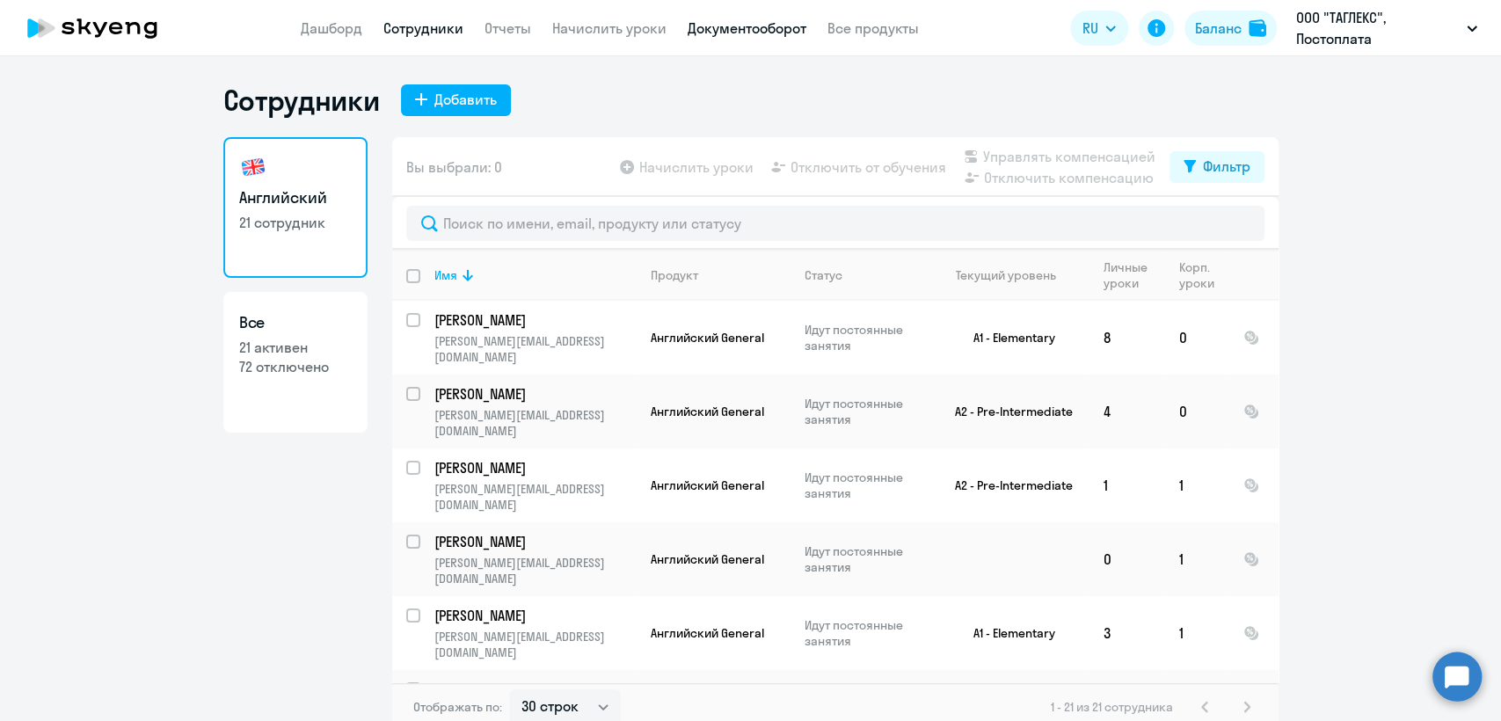
click at [739, 22] on link "Документооборот" at bounding box center [746, 28] width 119 height 18
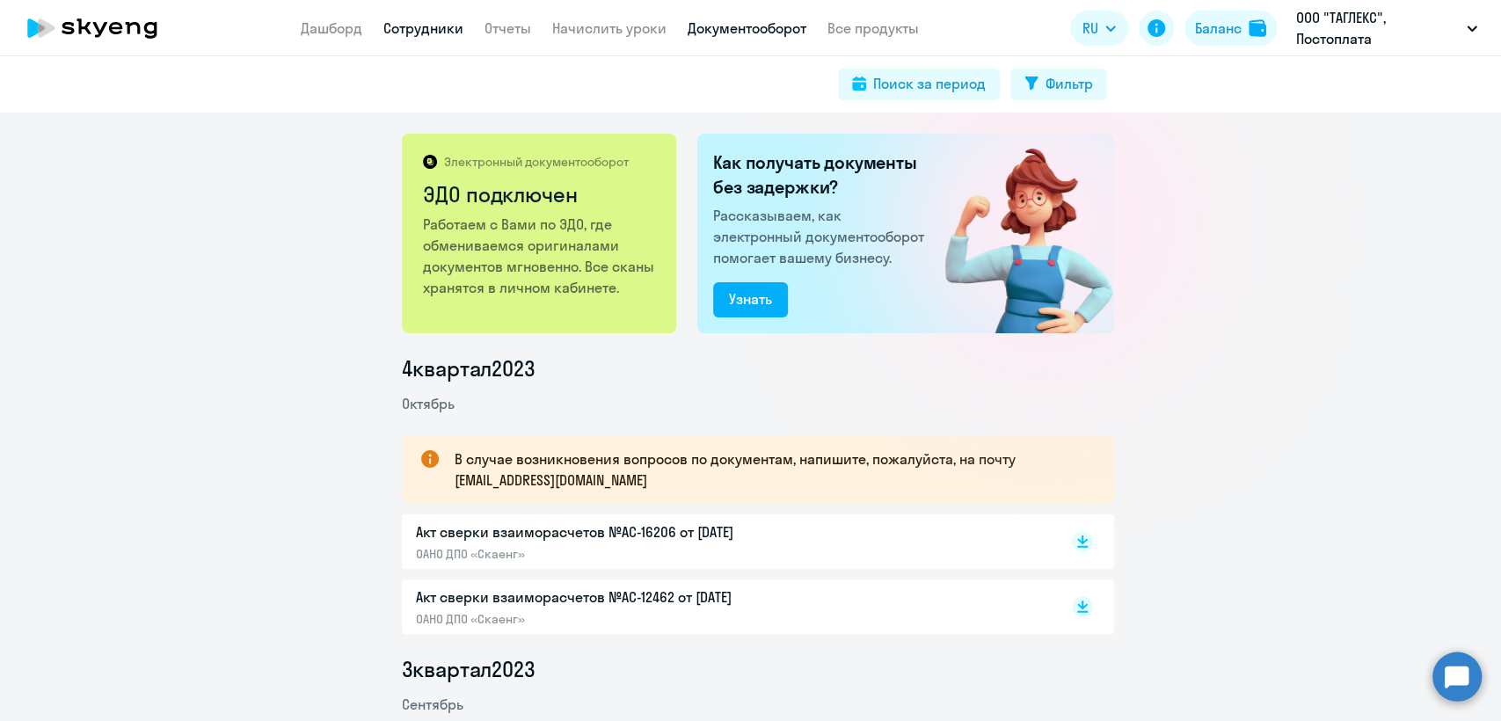
click at [429, 33] on link "Сотрудники" at bounding box center [423, 28] width 80 height 18
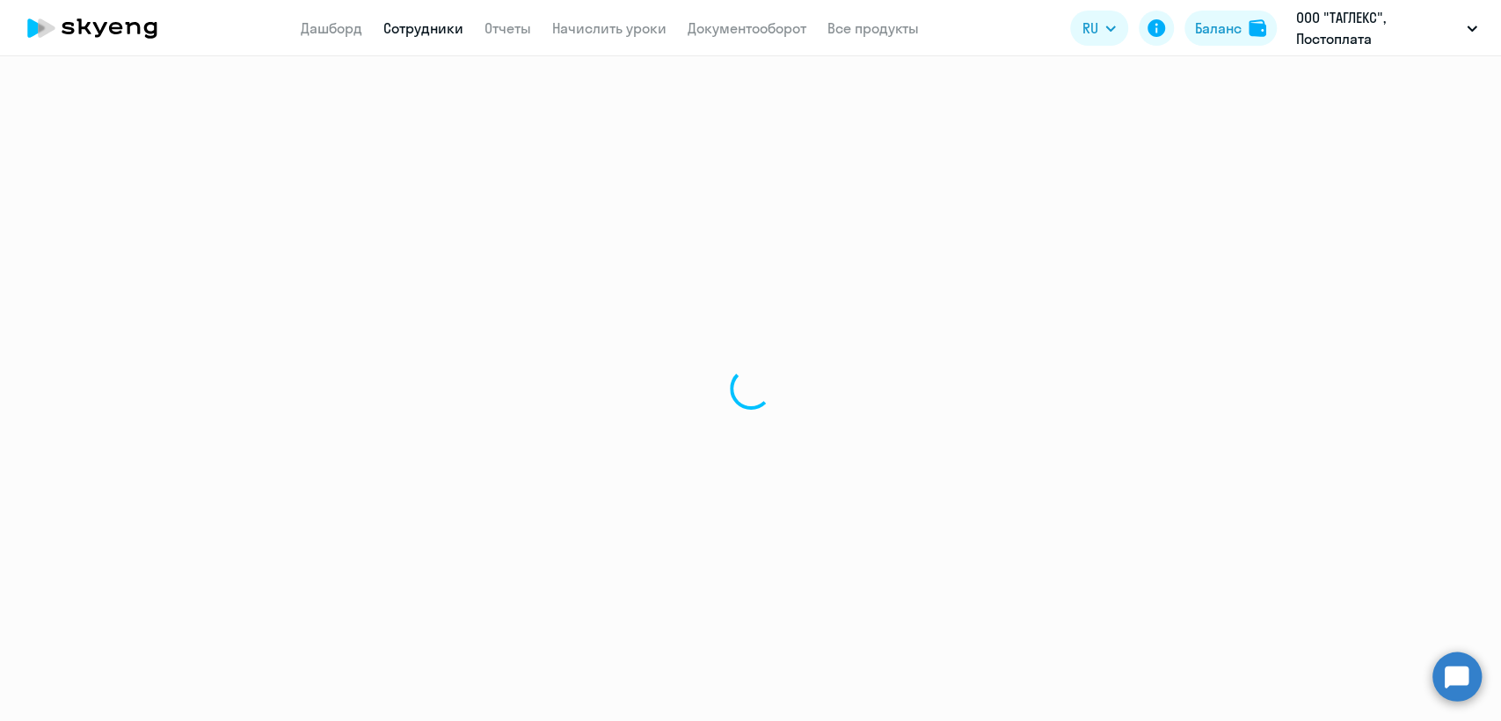
select select "30"
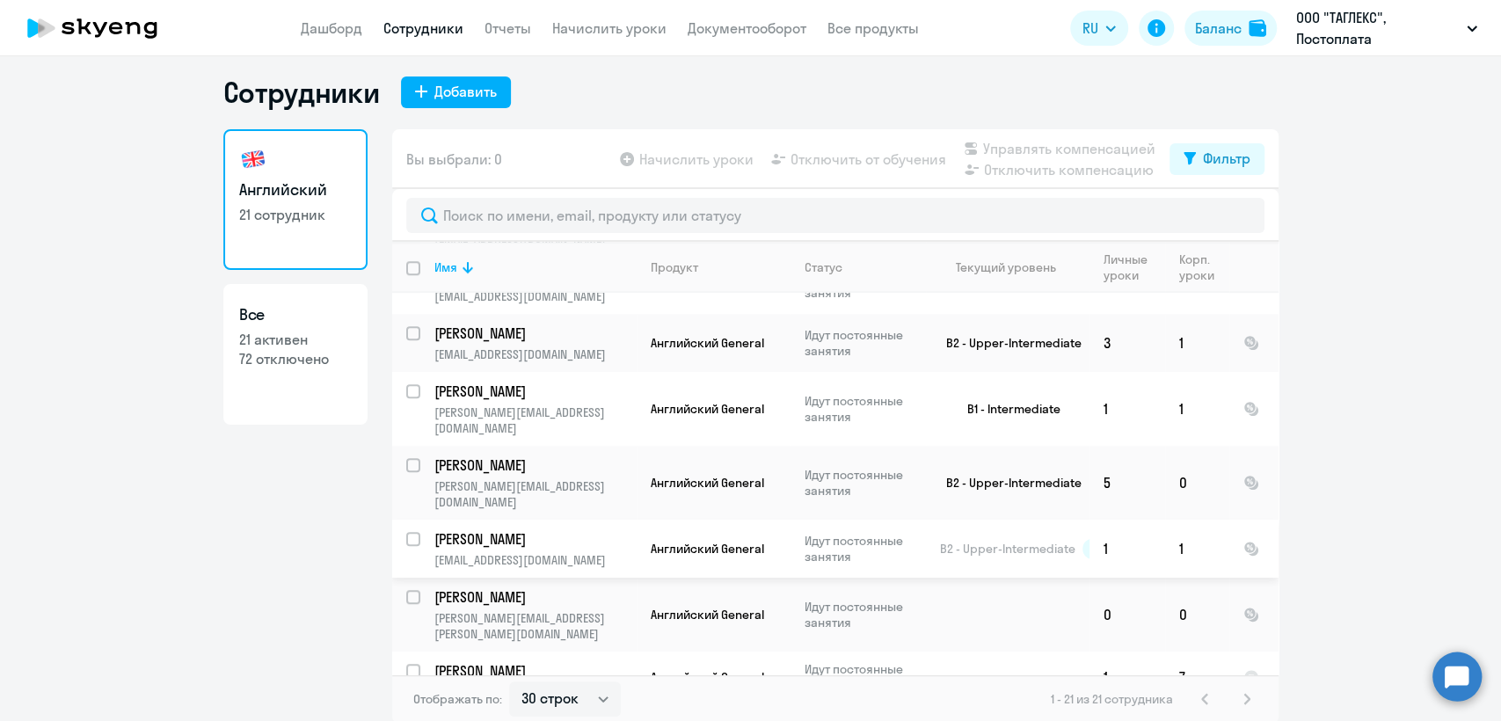
scroll to position [11, 0]
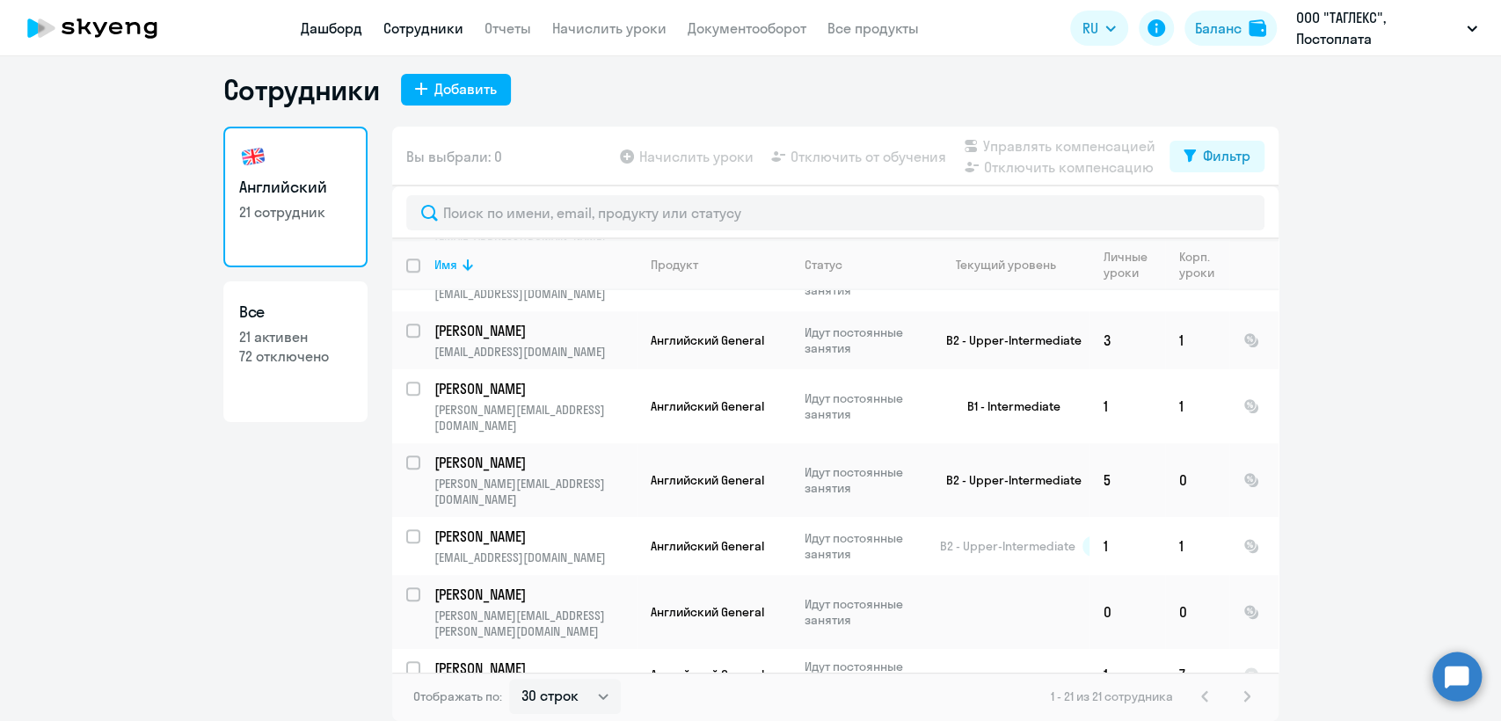
click at [341, 30] on link "Дашборд" at bounding box center [332, 28] width 62 height 18
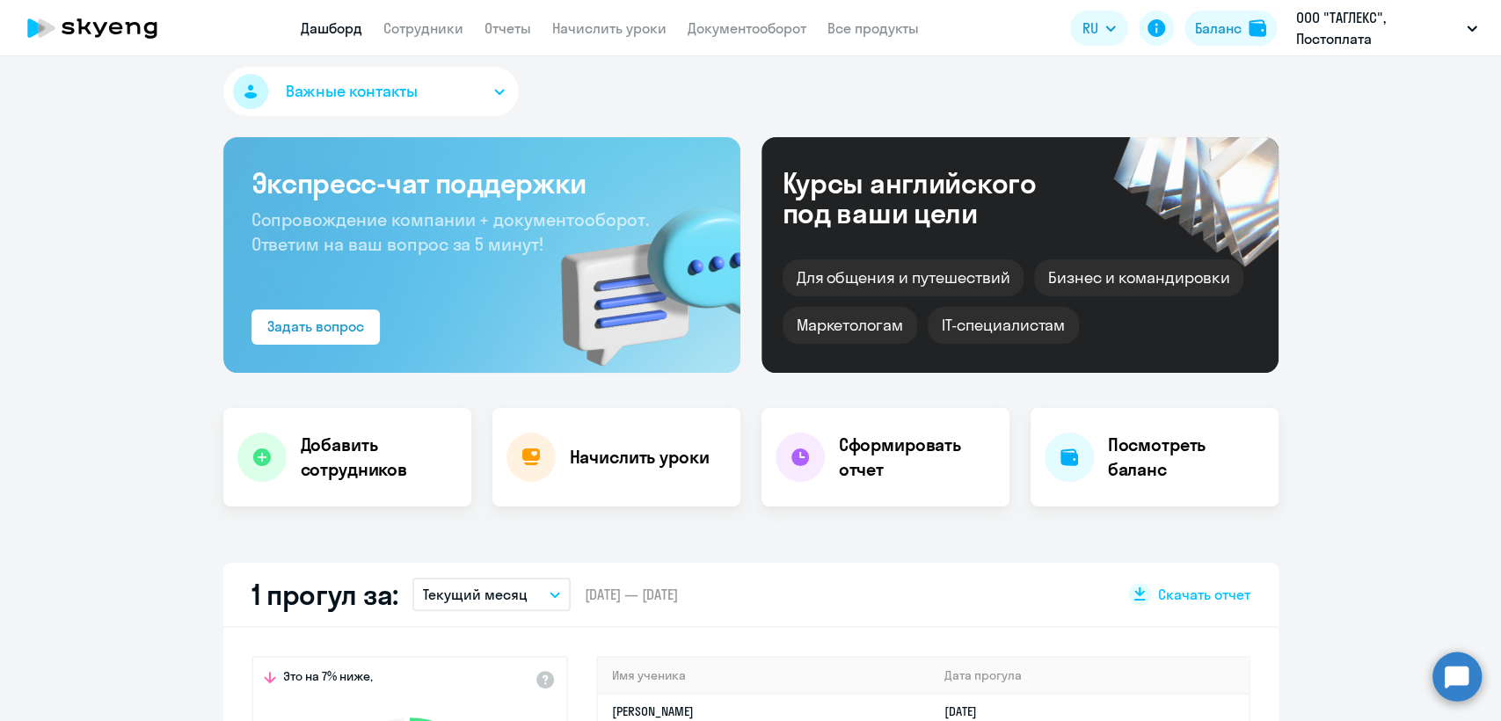
click at [672, 12] on app-header "Дашборд Сотрудники Отчеты Начислить уроки Документооборот Все продукты Дашборд …" at bounding box center [750, 28] width 1501 height 56
click at [614, 21] on link "Начислить уроки" at bounding box center [609, 28] width 114 height 18
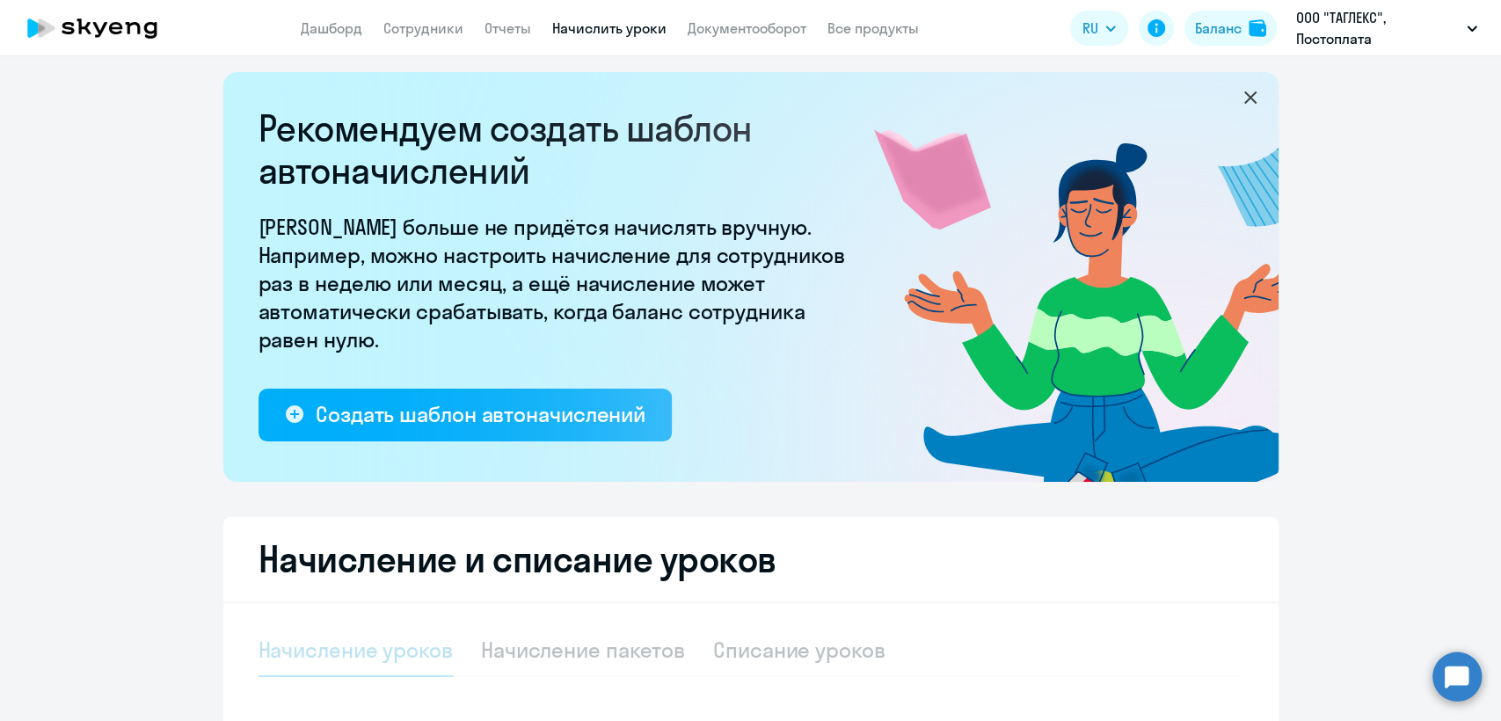
select select "10"
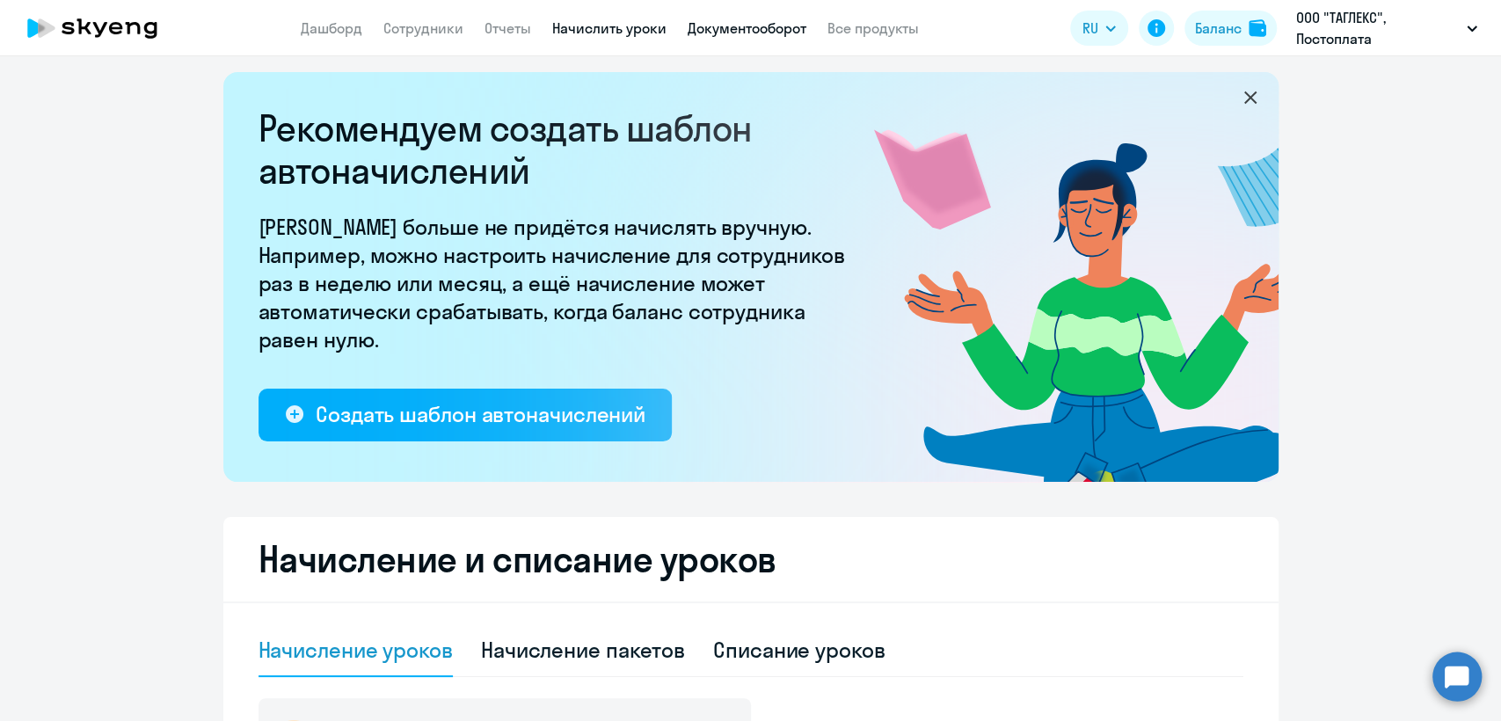
click at [740, 34] on link "Документооборот" at bounding box center [746, 28] width 119 height 18
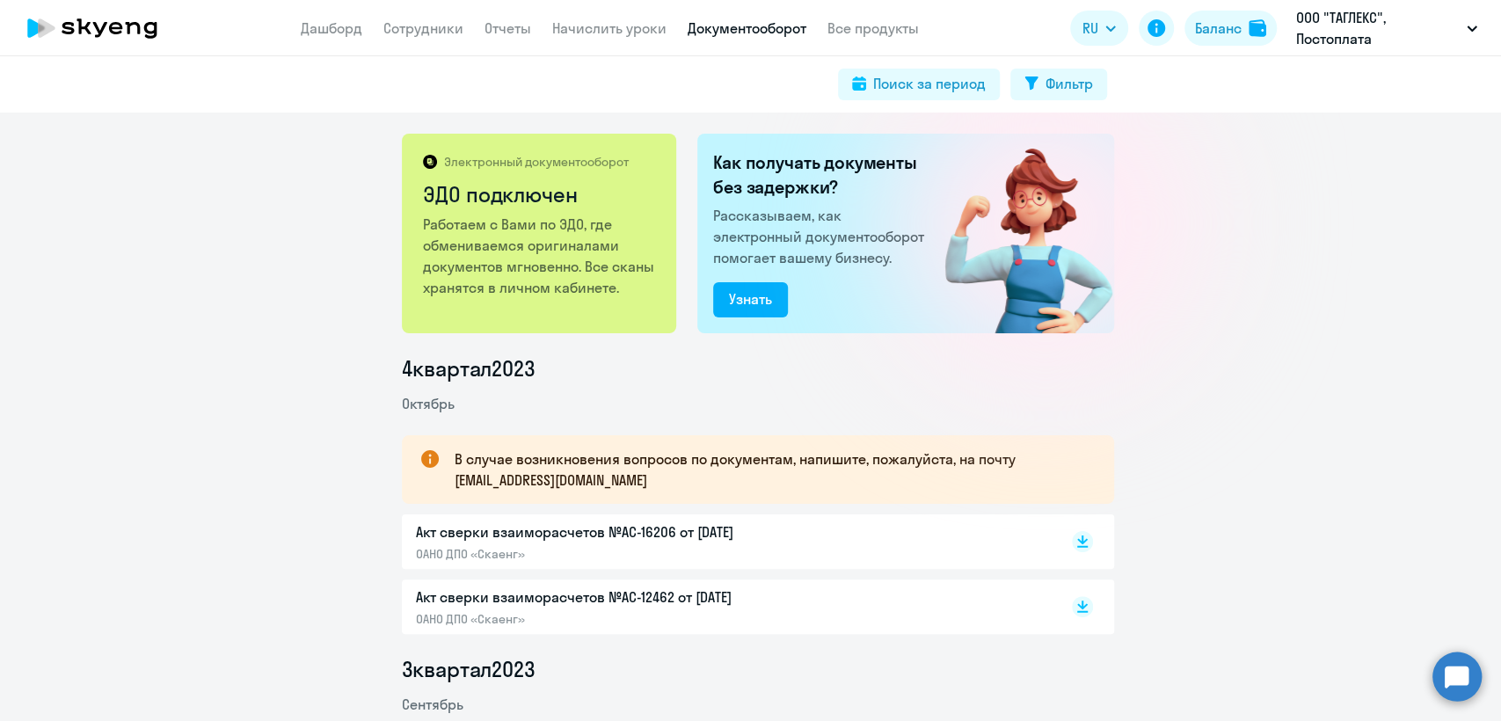
scroll to position [195, 0]
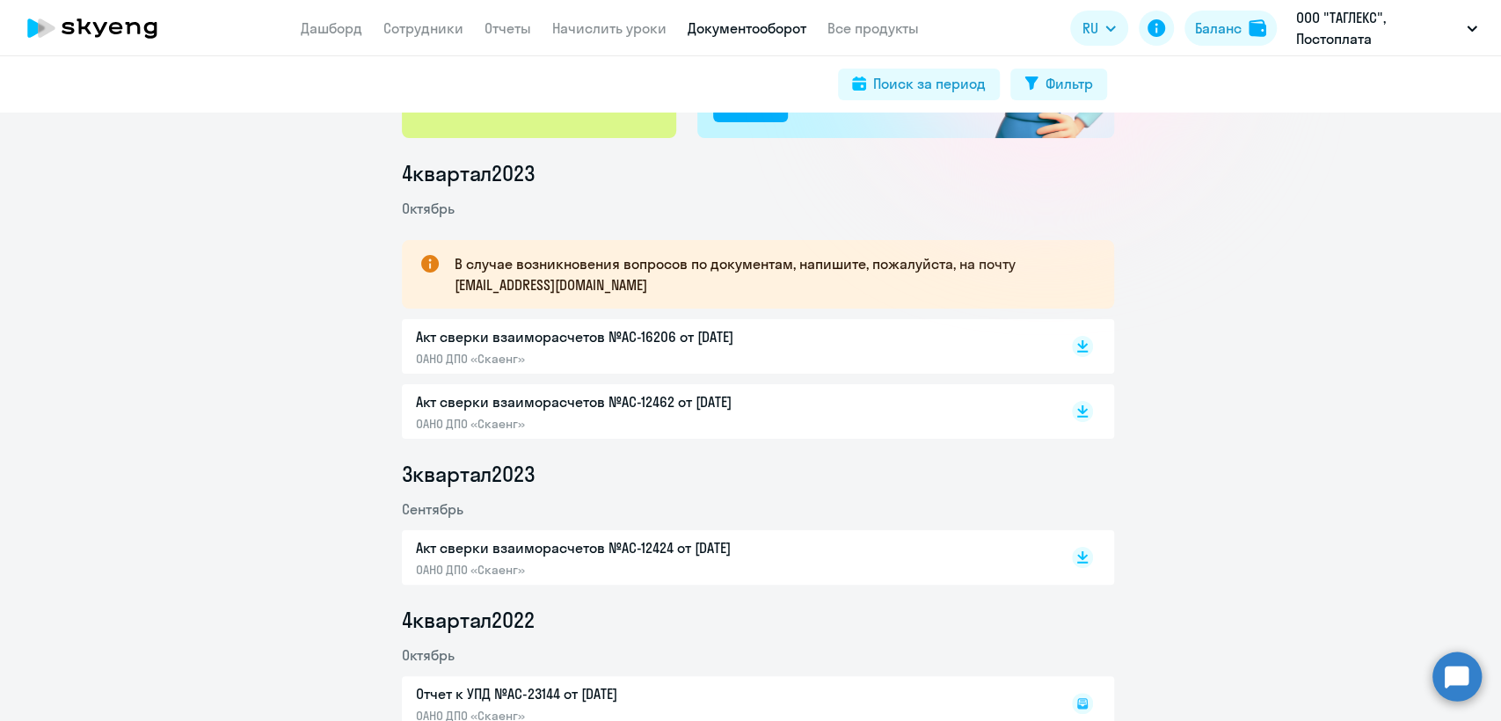
click at [597, 418] on p "ОАНО ДПО «Скаенг»" at bounding box center [600, 424] width 369 height 16
click at [640, 360] on p "ОАНО ДПО «Скаенг»" at bounding box center [600, 359] width 369 height 16
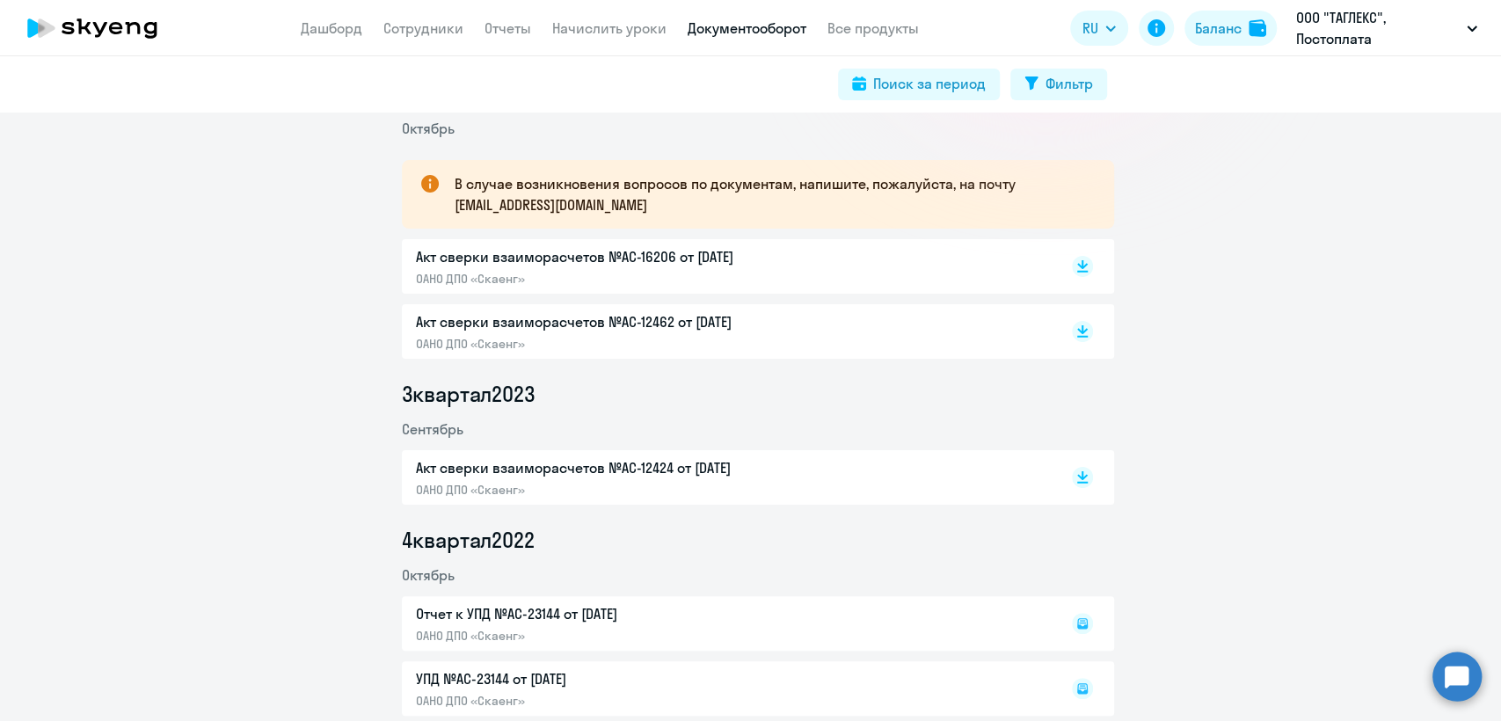
scroll to position [390, 0]
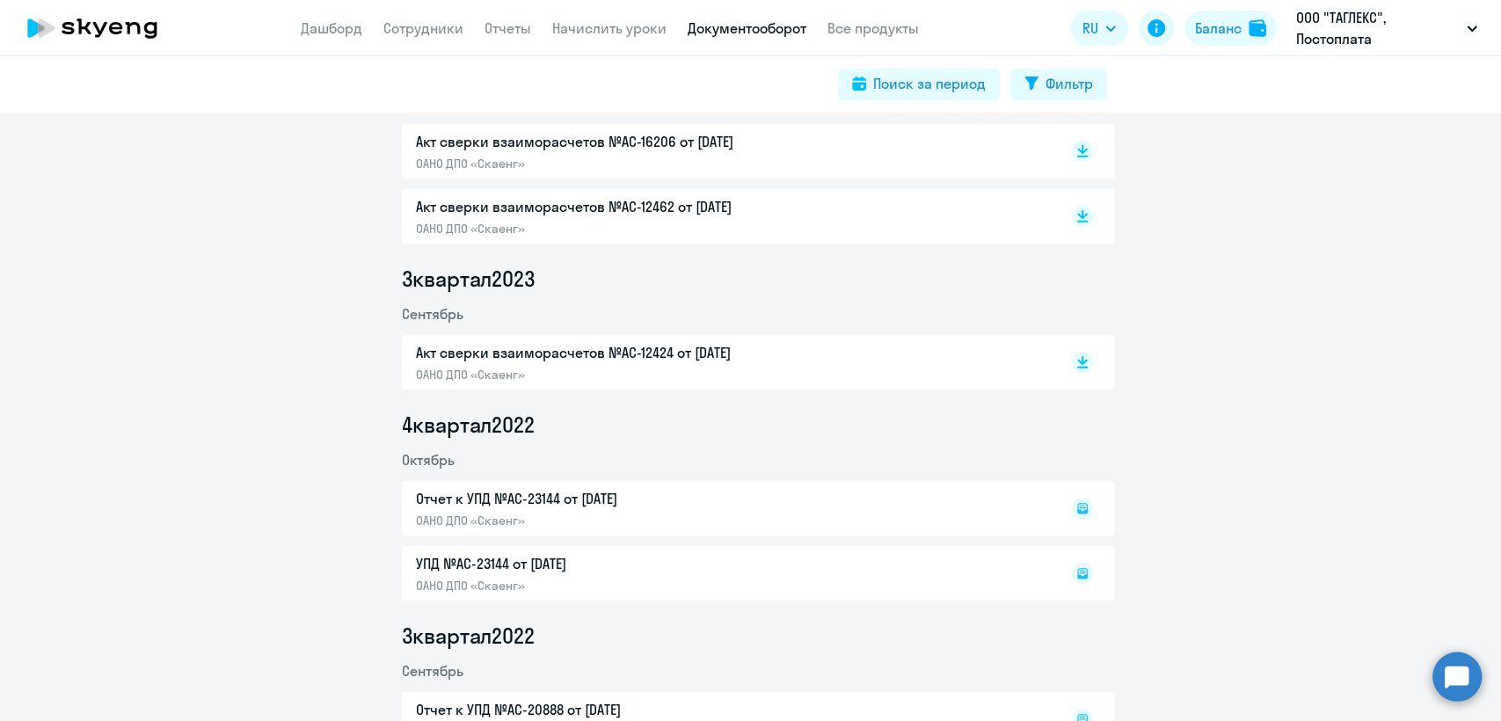
click at [612, 374] on p "ОАНО ДПО «Скаенг»" at bounding box center [600, 375] width 369 height 16
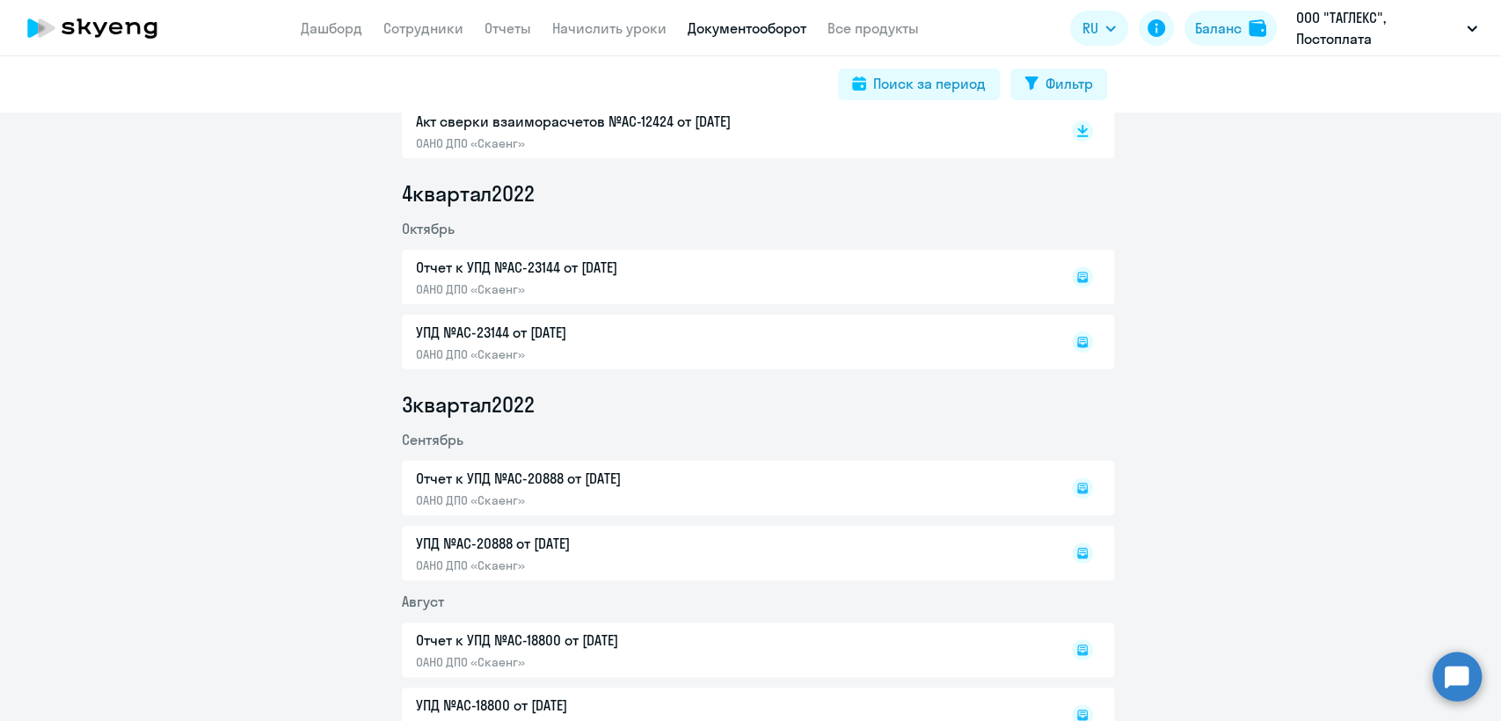
scroll to position [683, 0]
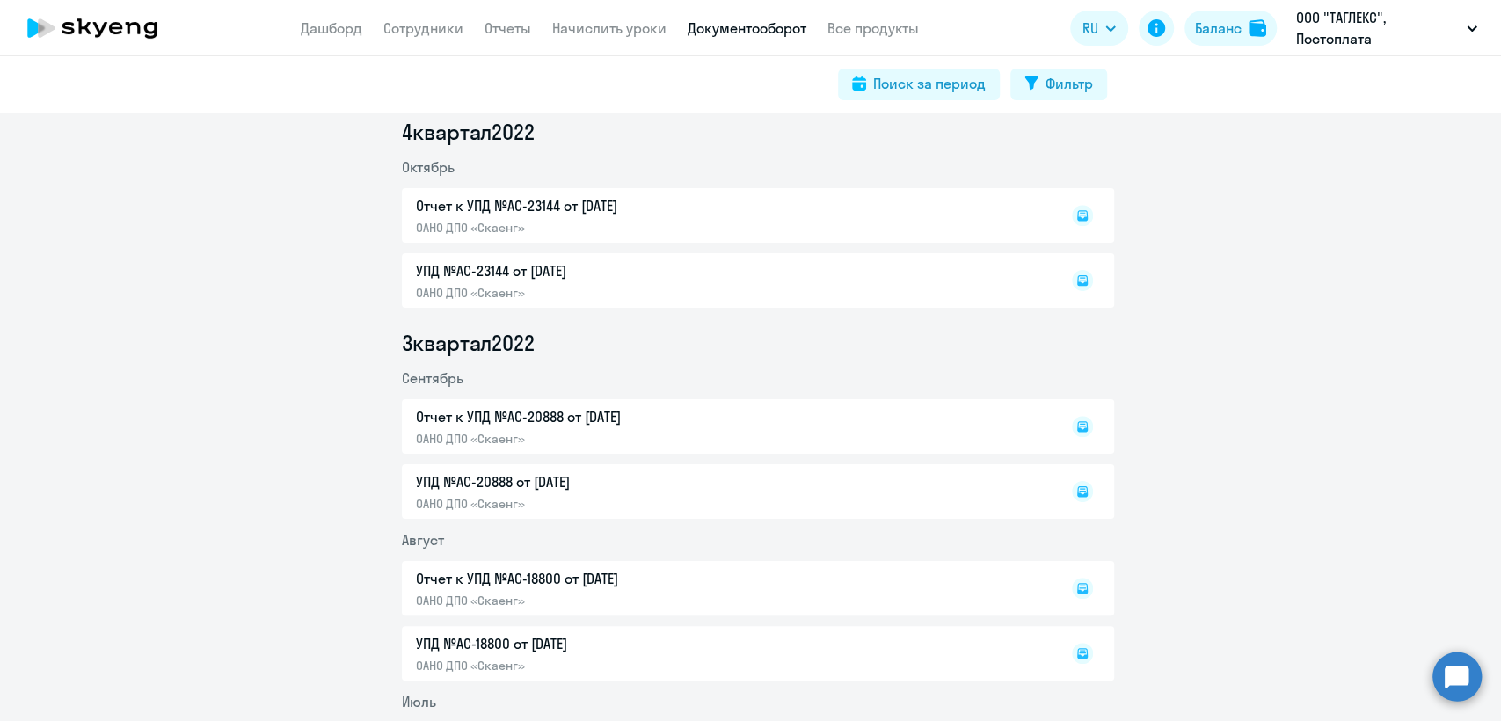
click at [694, 432] on div "Отчет к УПД №AC-20888 от 30.09.2022 ОАНО ДПО «Скаенг»" at bounding box center [758, 426] width 712 height 54
click at [512, 438] on div "Отчет к УПД №AC-20888 от 30.09.2022 ОАНО ДПО «Скаенг»" at bounding box center [758, 426] width 712 height 54
click at [1076, 424] on rect at bounding box center [1082, 426] width 21 height 21
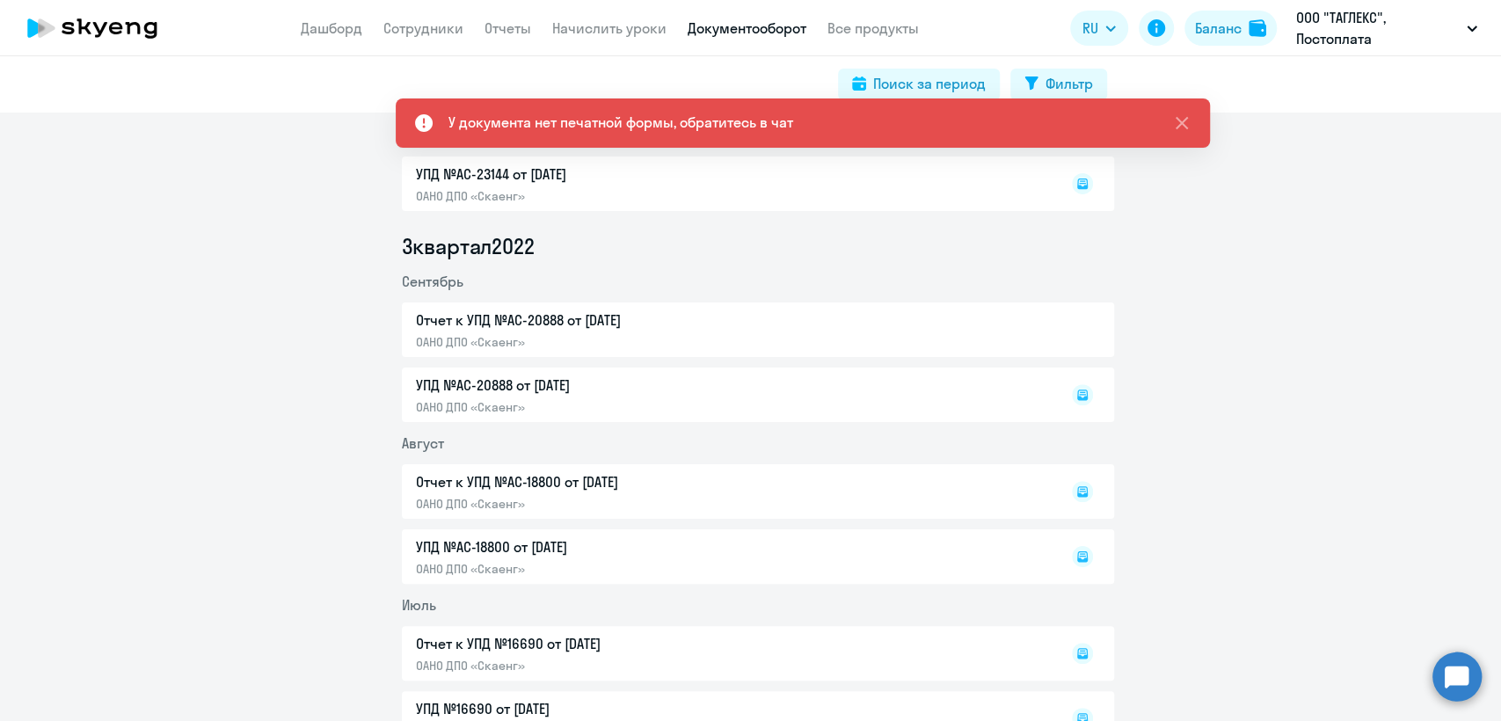
scroll to position [781, 0]
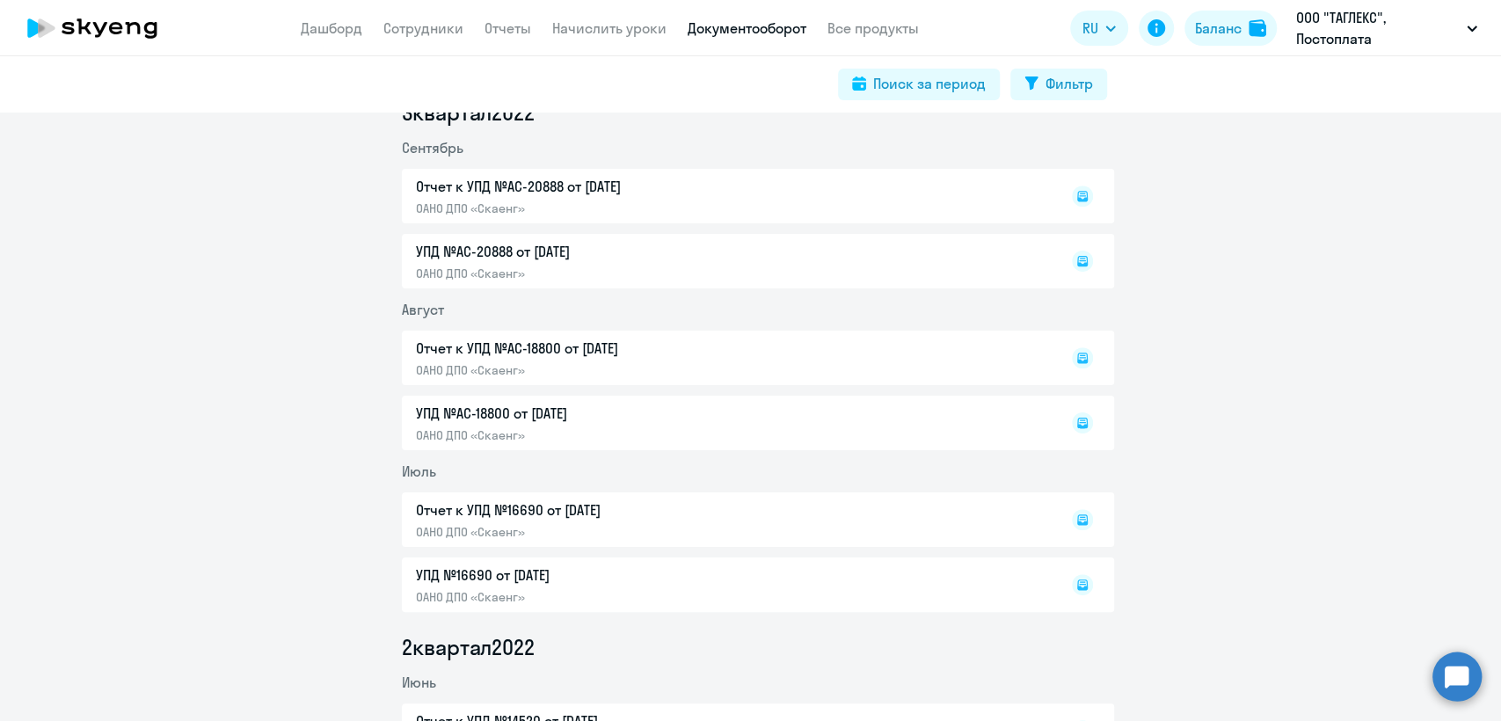
scroll to position [879, 0]
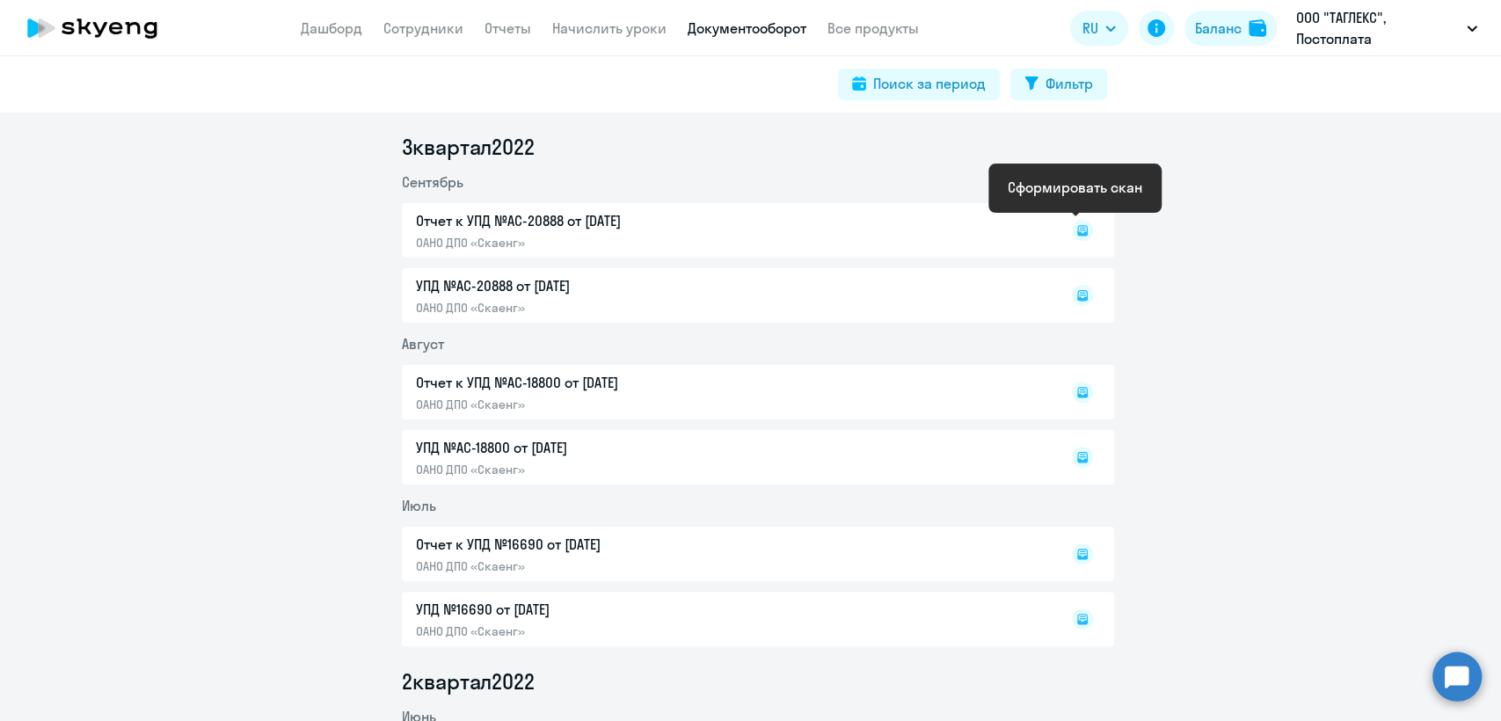
click at [1072, 228] on rect at bounding box center [1082, 230] width 21 height 21
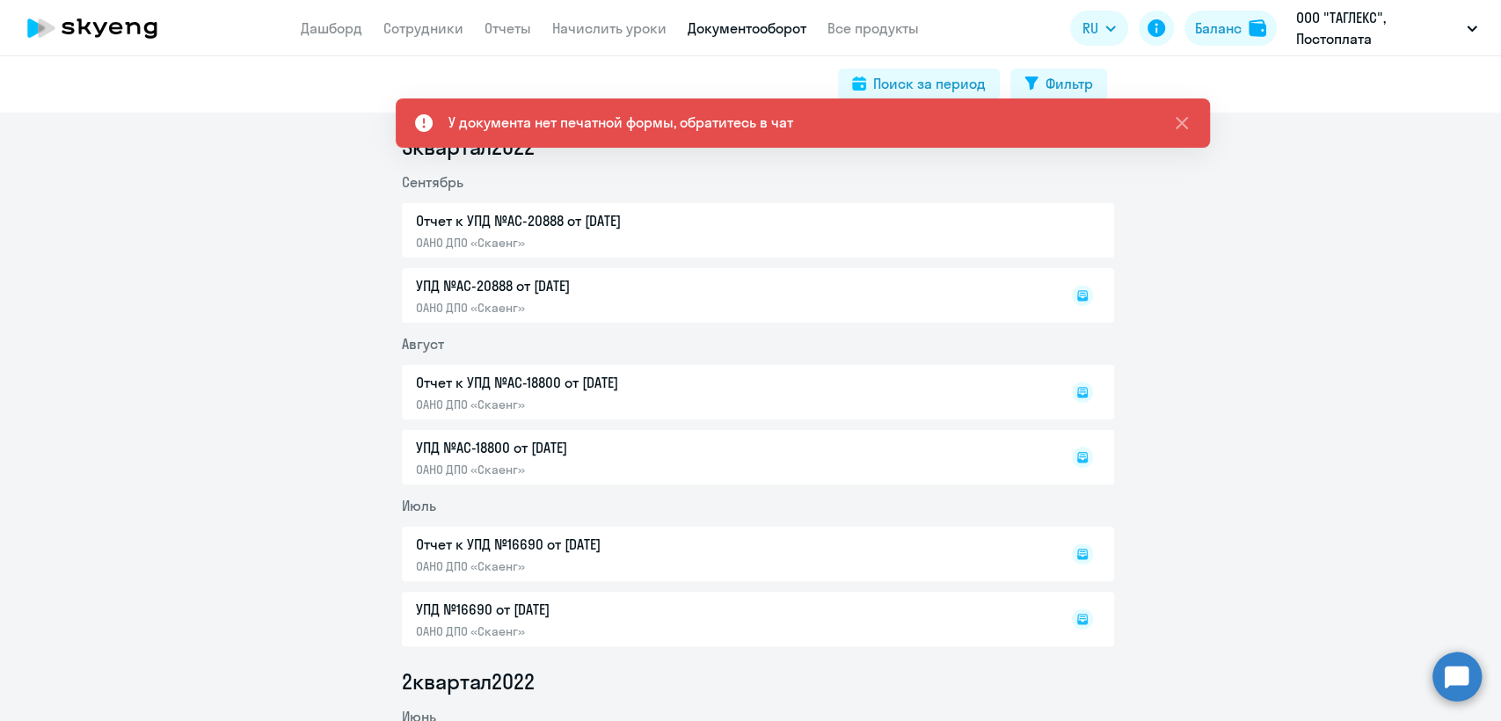
click at [897, 238] on div "Отчет к УПД №AC-20888 от 30.09.2022 ОАНО ДПО «Скаенг»" at bounding box center [758, 230] width 712 height 54
click at [897, 236] on div "Отчет к УПД №AC-20888 от 30.09.2022 ОАНО ДПО «Скаенг»" at bounding box center [758, 230] width 712 height 54
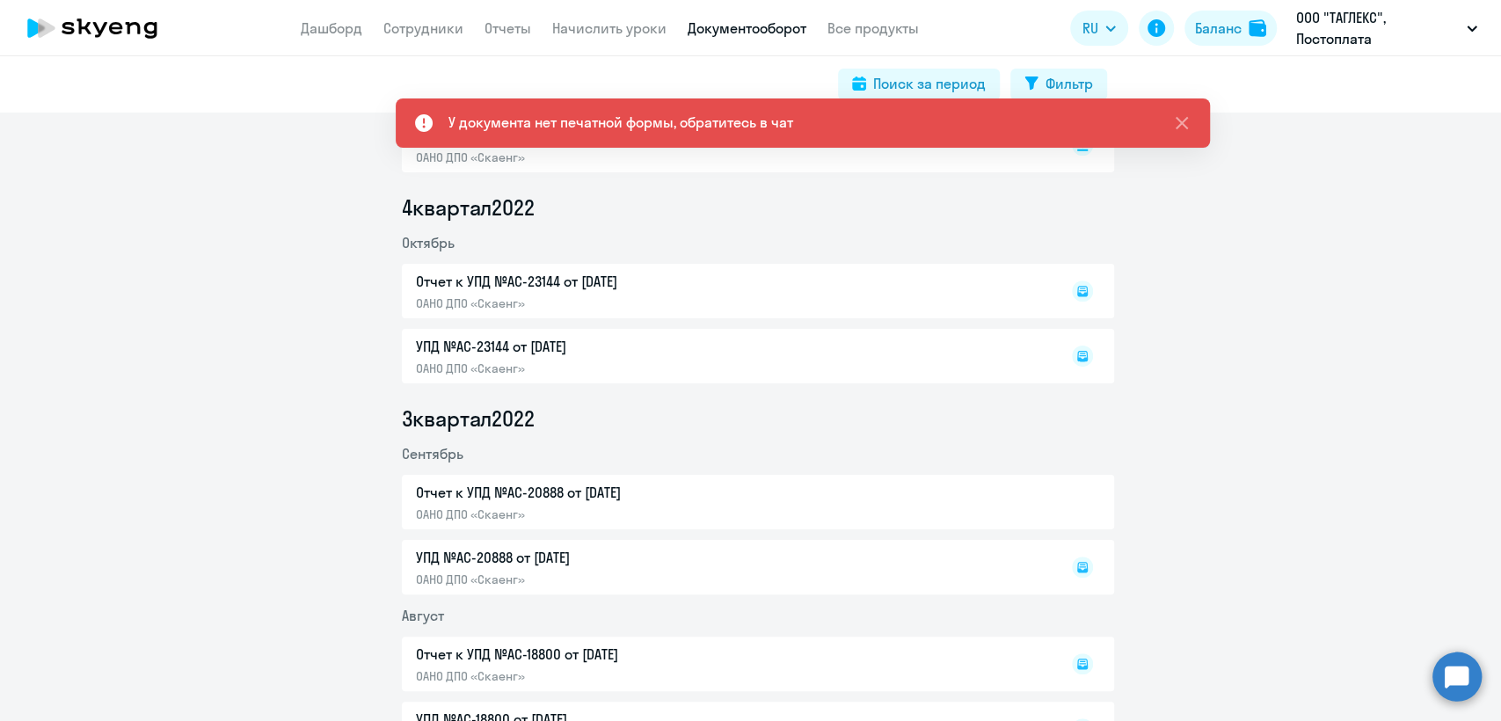
scroll to position [585, 0]
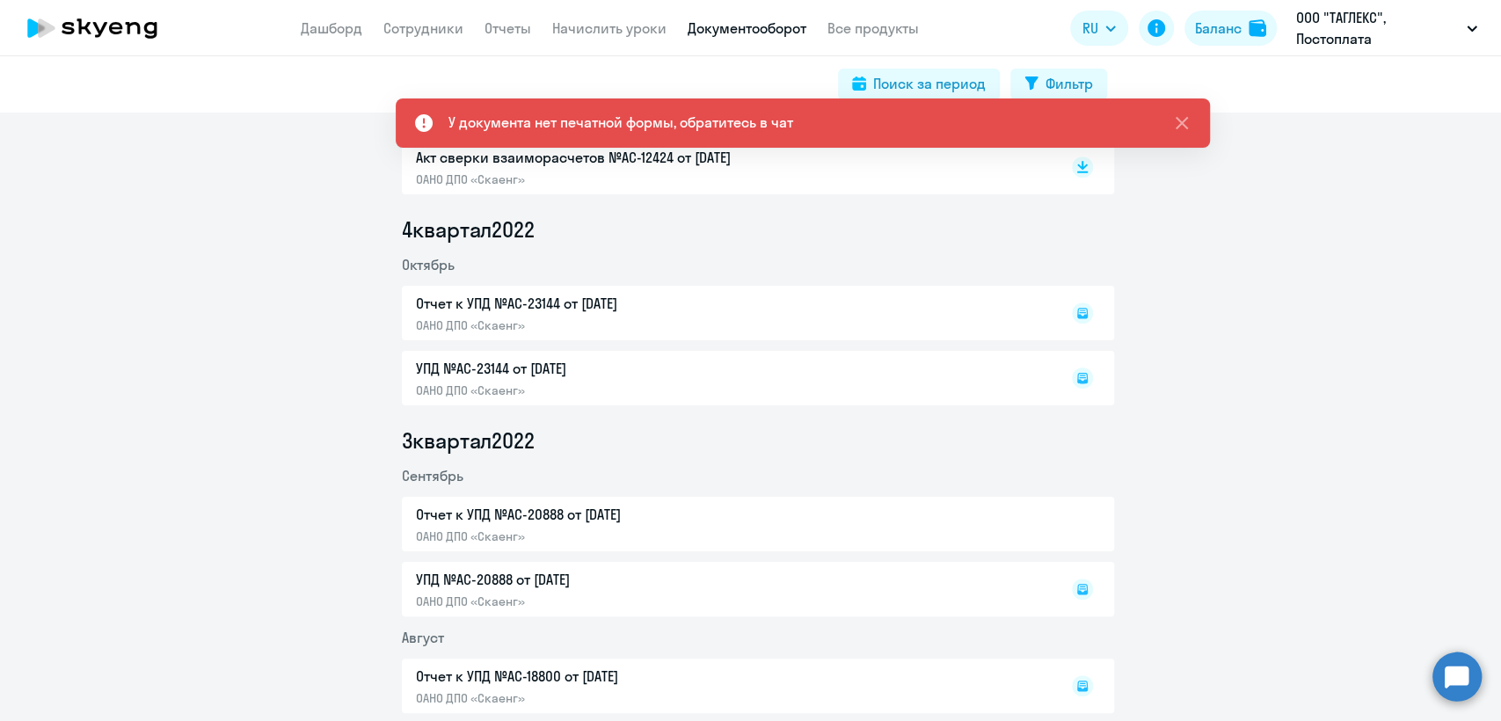
click at [492, 540] on div "Отчет к УПД №AC-20888 от 30.09.2022 ОАНО ДПО «Скаенг»" at bounding box center [758, 524] width 712 height 54
click at [492, 538] on div "Отчет к УПД №AC-20888 от 30.09.2022 ОАНО ДПО «Скаенг»" at bounding box center [758, 524] width 712 height 54
click at [422, 527] on div "Отчет к УПД №AC-20888 от 30.09.2022 ОАНО ДПО «Скаенг»" at bounding box center [758, 524] width 712 height 54
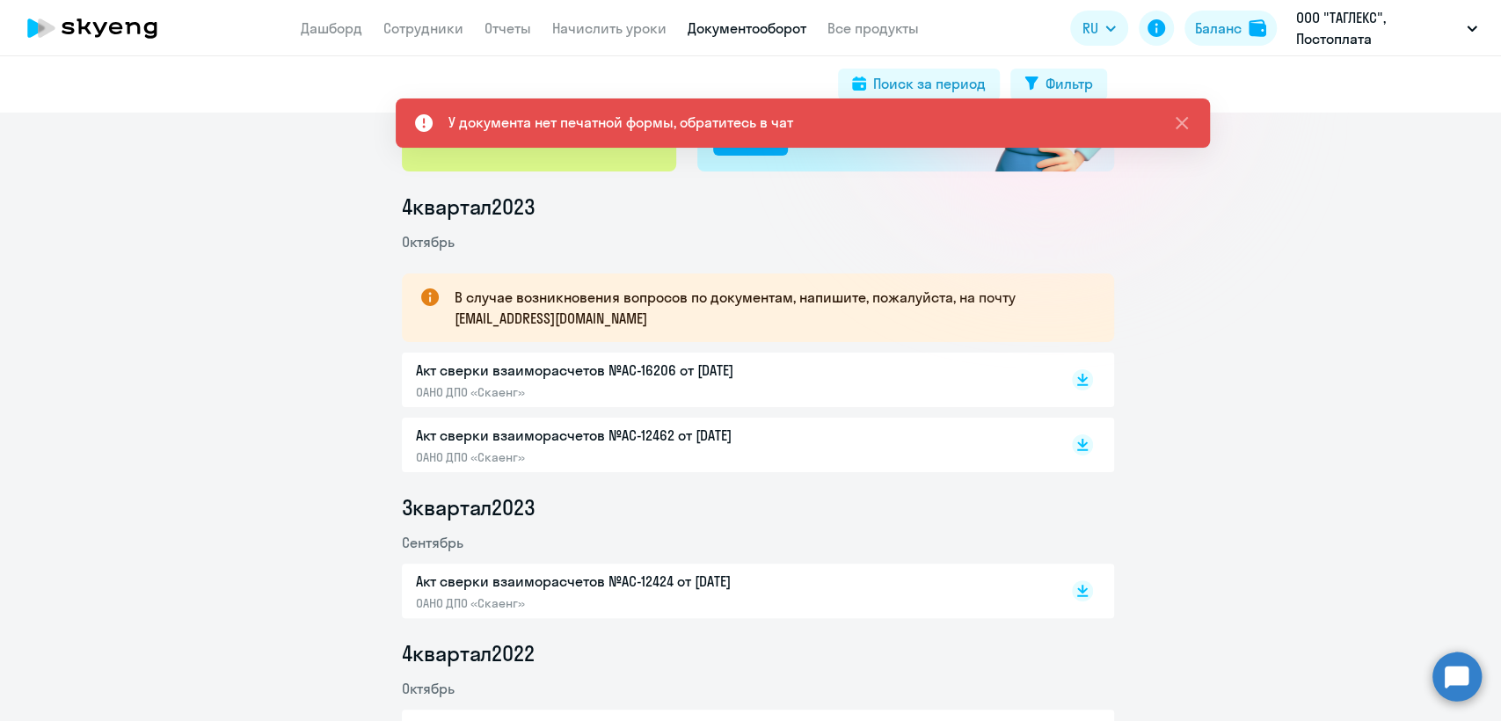
scroll to position [0, 0]
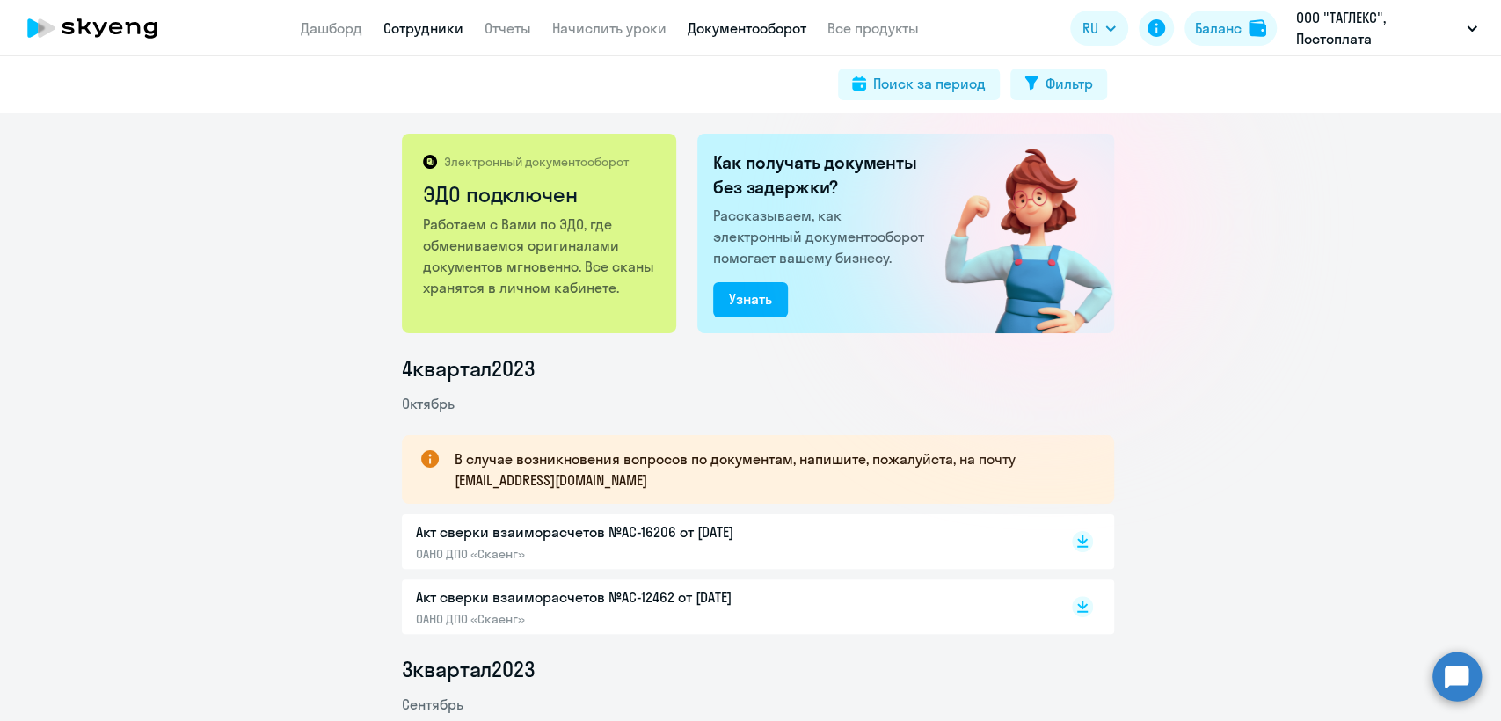
click at [414, 24] on link "Сотрудники" at bounding box center [423, 28] width 80 height 18
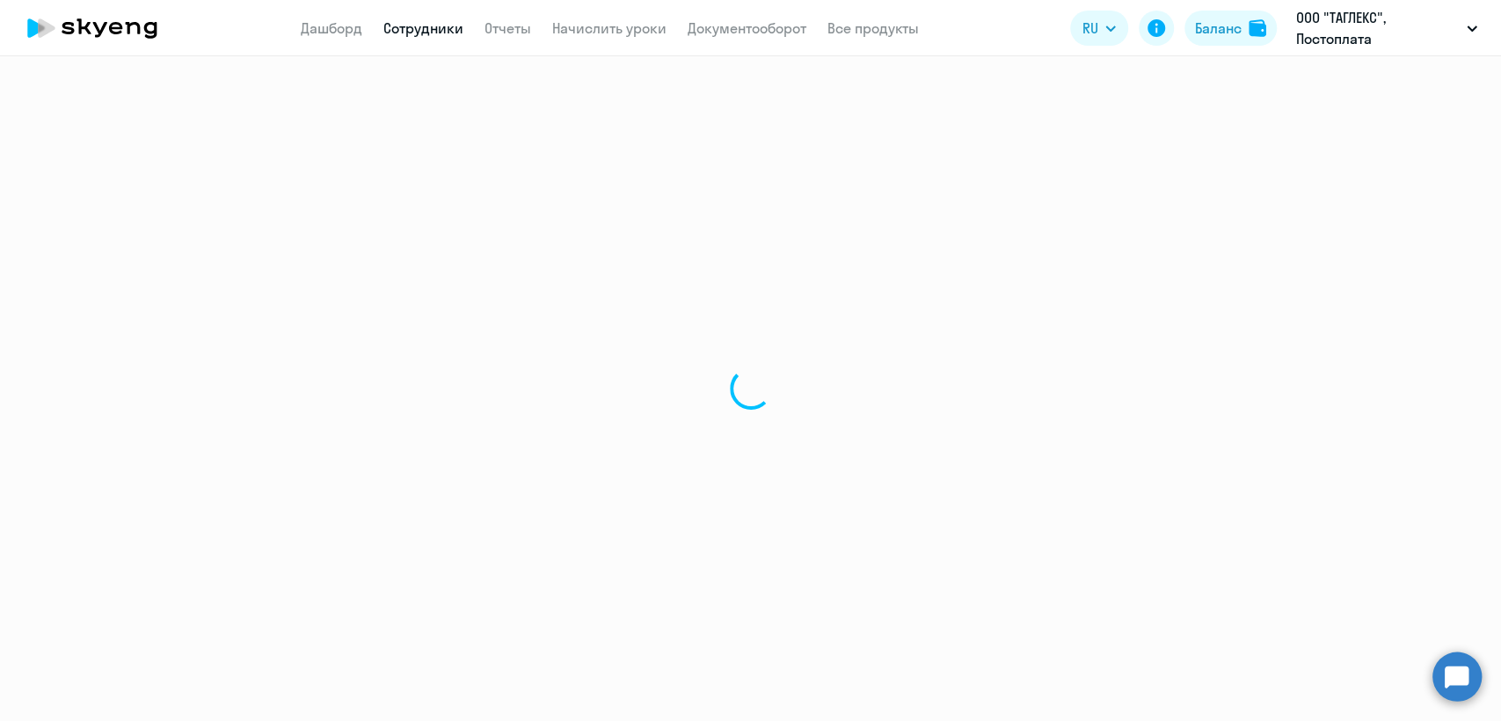
select select "30"
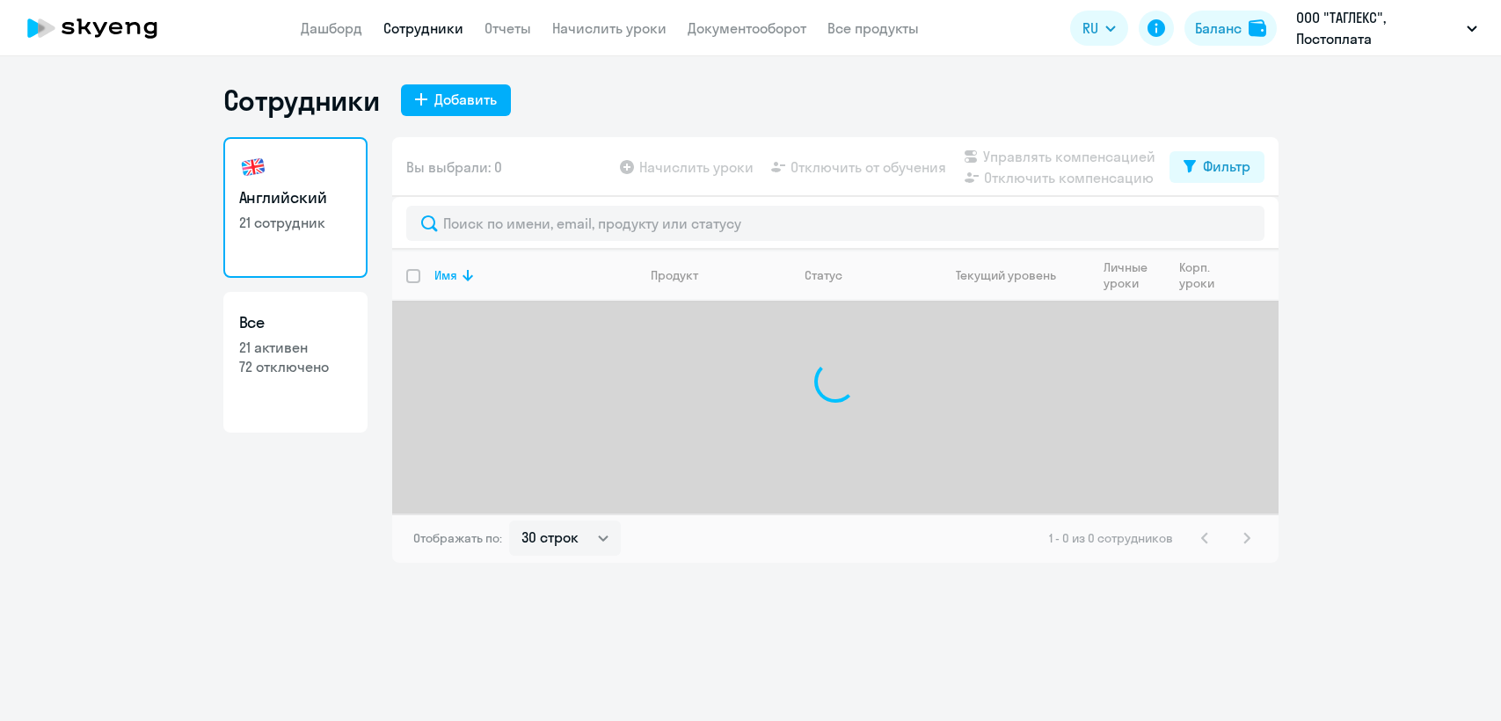
select select "30"
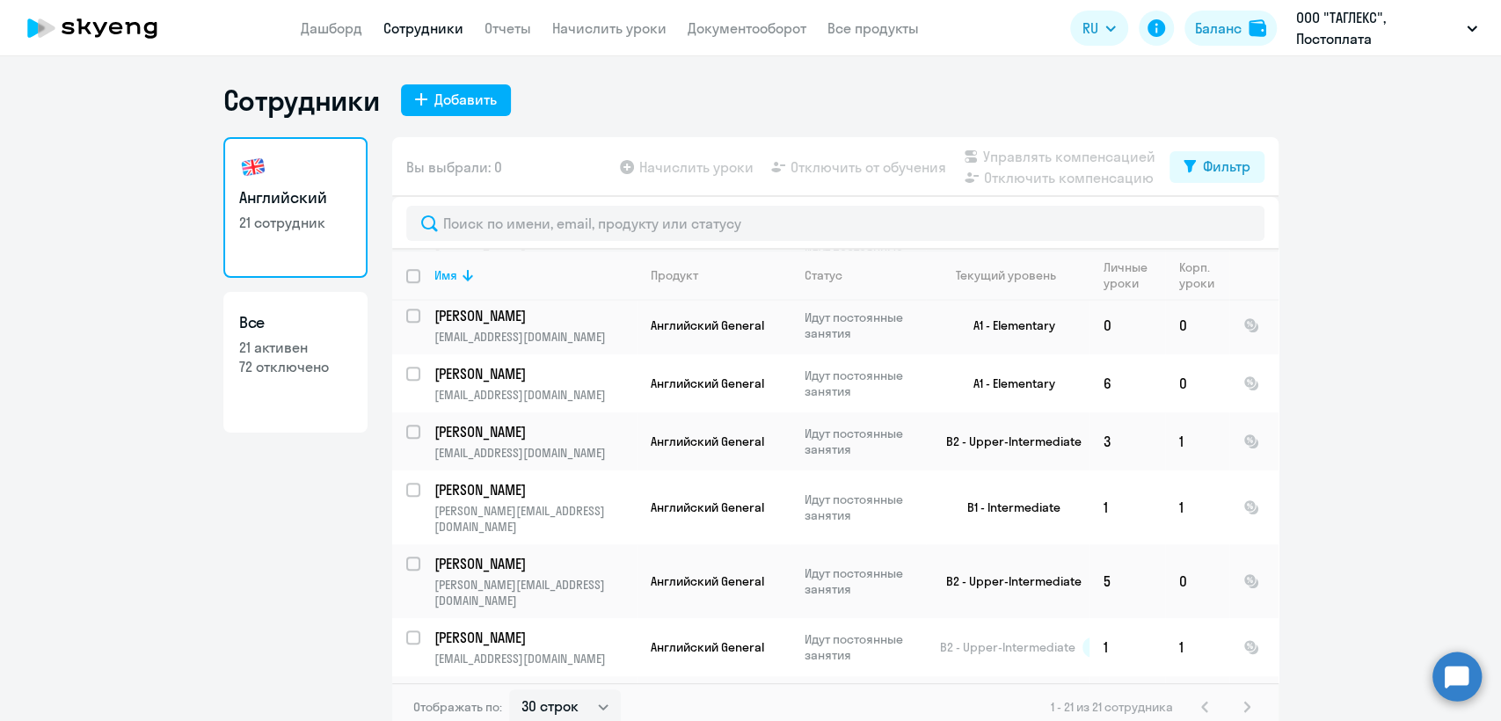
scroll to position [876, 0]
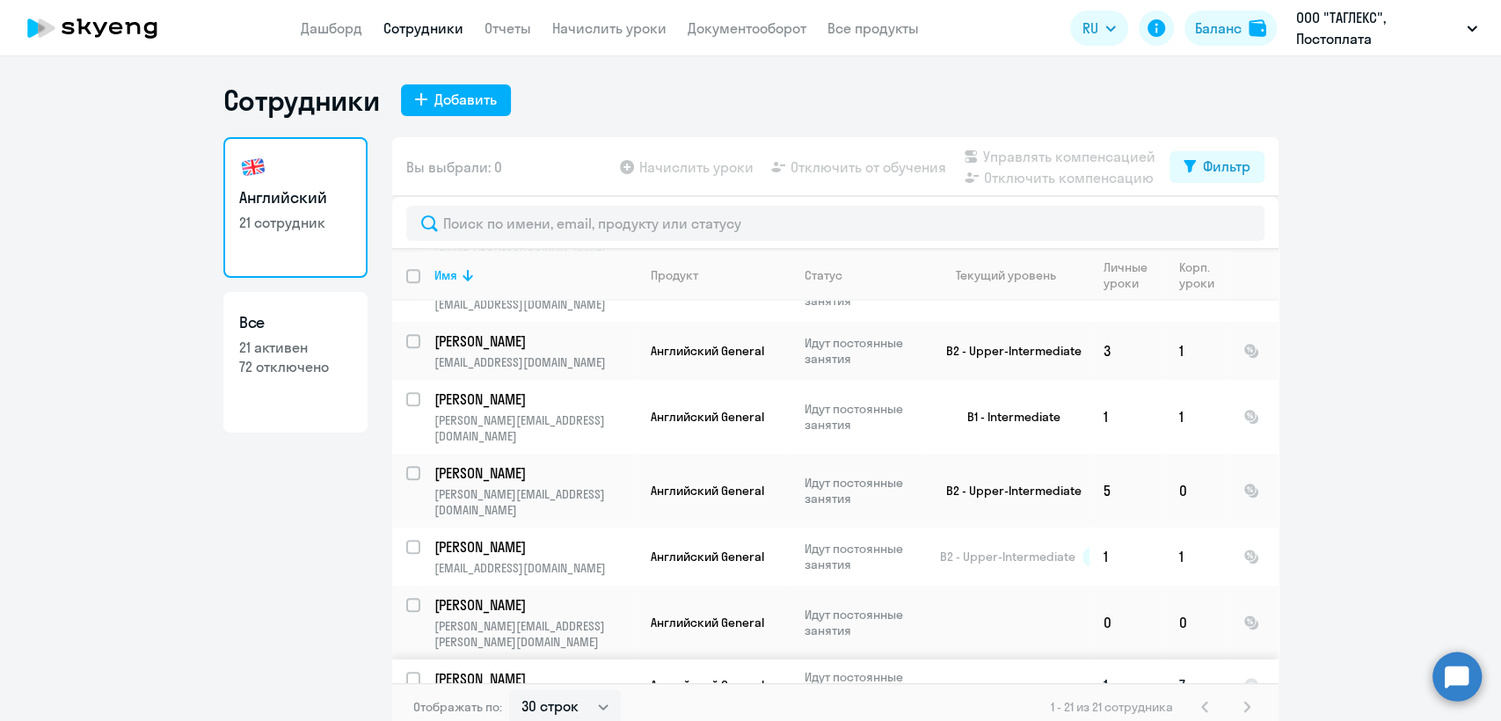
click at [636, 659] on td "Английский General" at bounding box center [713, 684] width 154 height 51
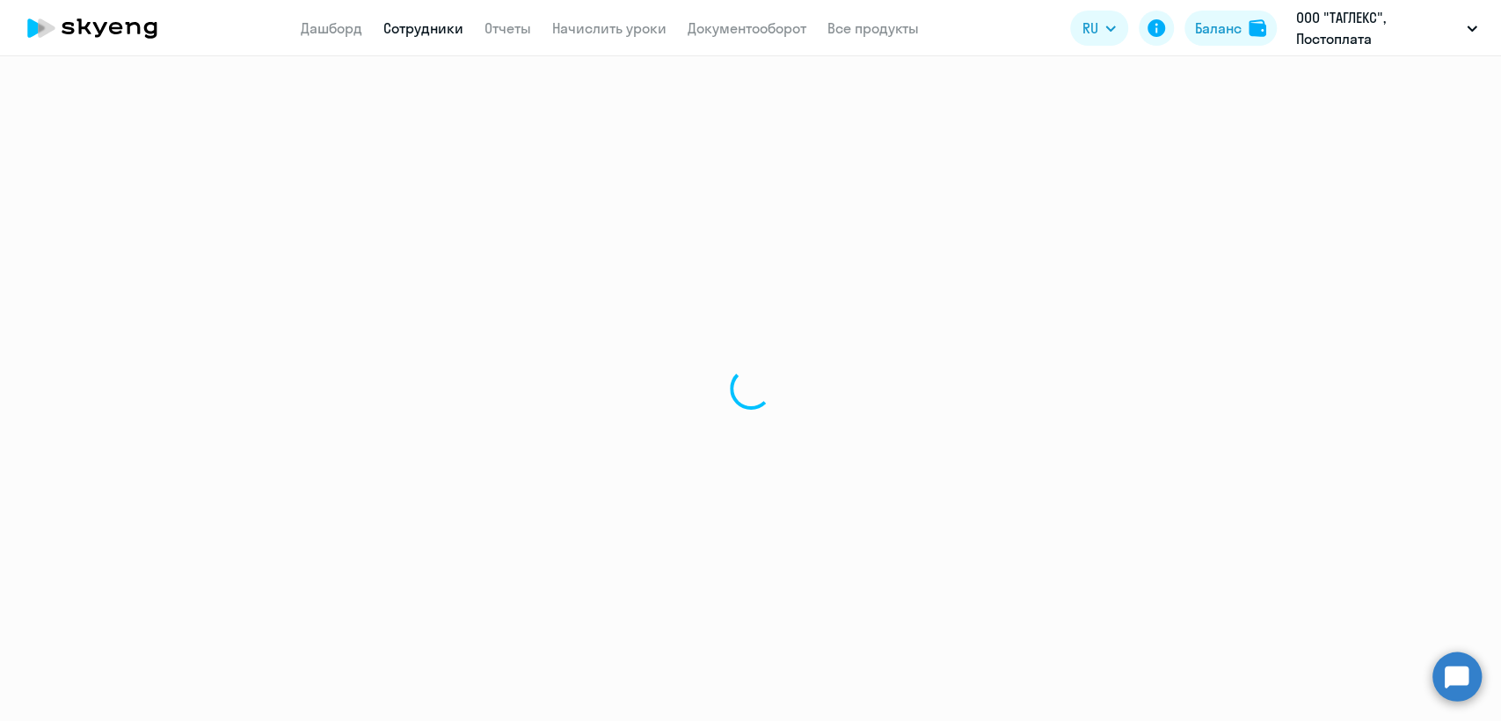
select select "english"
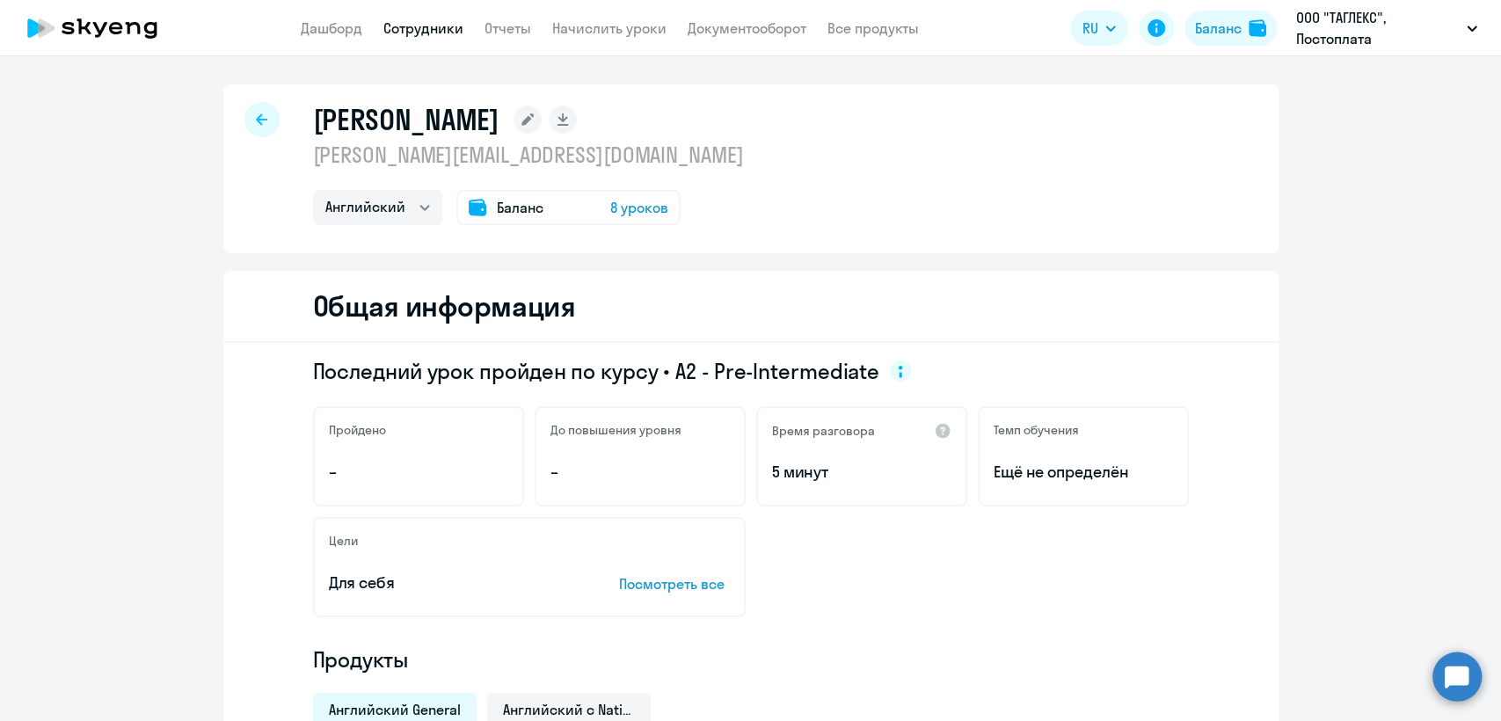
click at [417, 18] on app-menu-item-link "Сотрудники" at bounding box center [423, 29] width 80 height 22
click at [416, 19] on link "Сотрудники" at bounding box center [423, 28] width 80 height 18
select select "30"
